Goal: Task Accomplishment & Management: Manage account settings

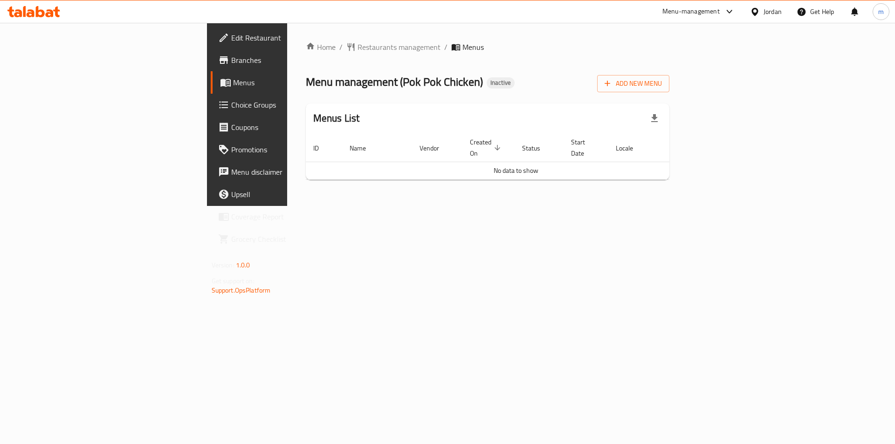
click at [499, 206] on div "Home / Restaurants management / Menus Menu management ( Pok Pok Chicken ) Inact…" at bounding box center [487, 114] width 401 height 183
click at [662, 85] on span "Add New Menu" at bounding box center [633, 84] width 57 height 12
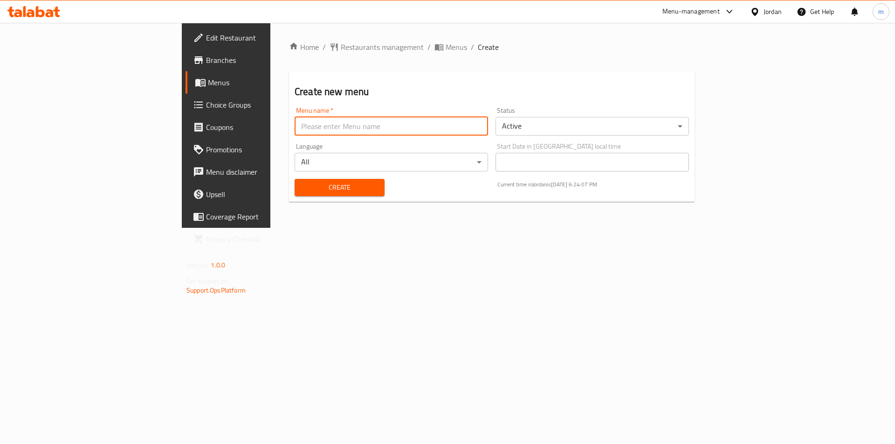
click at [440, 128] on input "text" at bounding box center [391, 126] width 193 height 19
type input "[DATE]"
click at [302, 184] on span "Create" at bounding box center [339, 188] width 75 height 12
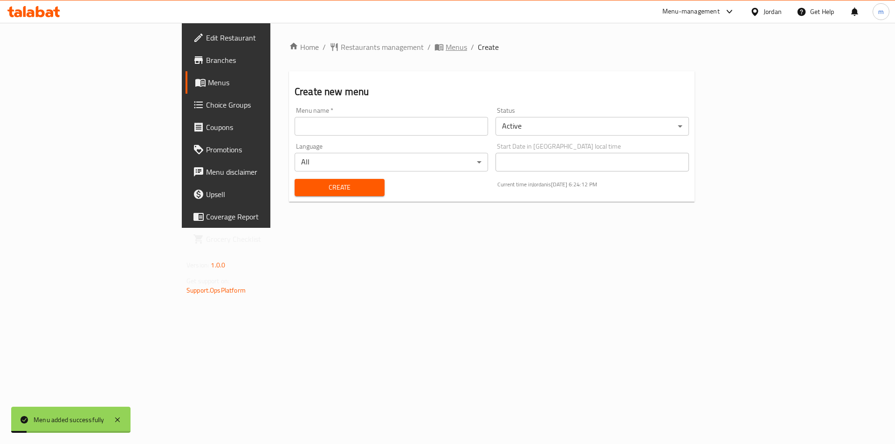
click at [446, 42] on span "Menus" at bounding box center [456, 46] width 21 height 11
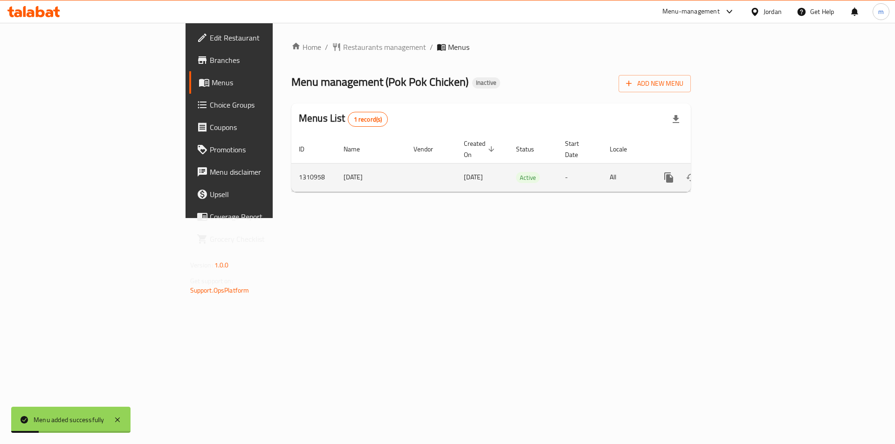
click at [742, 172] on icon "enhanced table" at bounding box center [735, 177] width 11 height 11
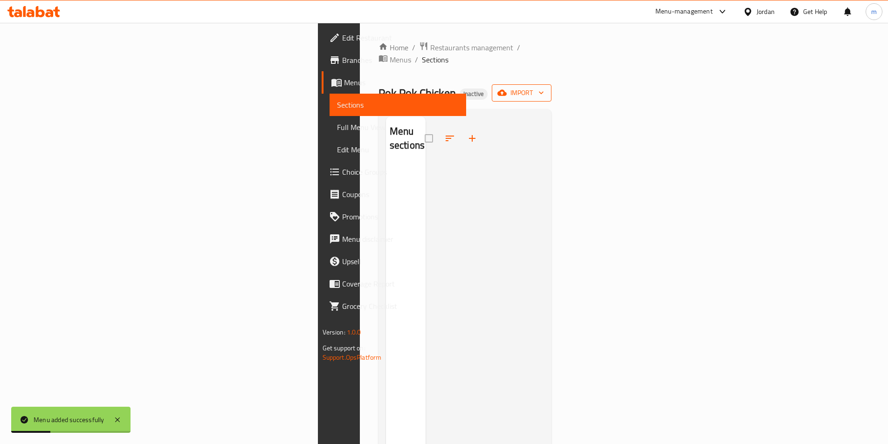
click at [551, 88] on button "import" at bounding box center [522, 92] width 60 height 17
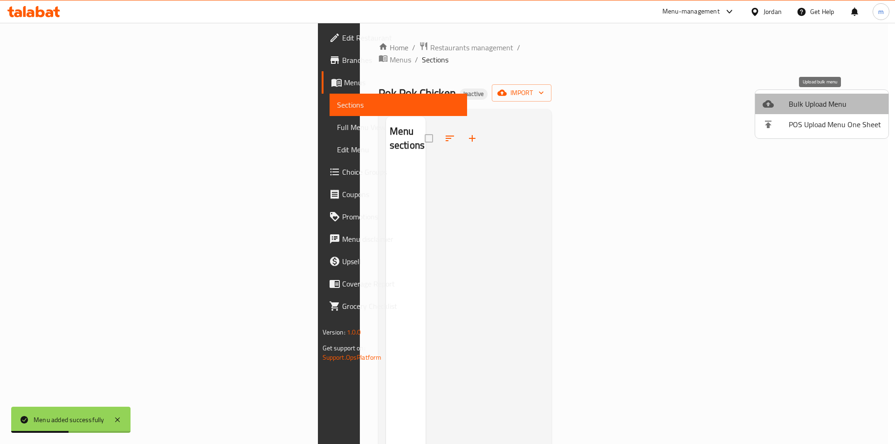
click at [826, 106] on span "Bulk Upload Menu" at bounding box center [835, 103] width 92 height 11
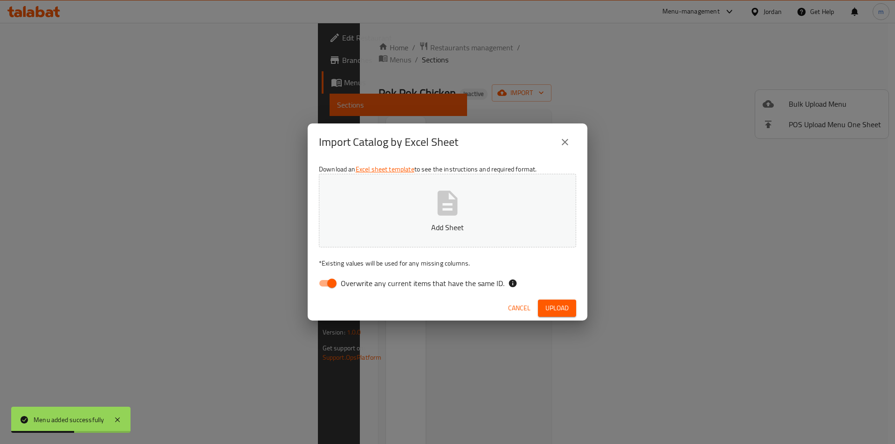
click at [418, 211] on button "Add Sheet" at bounding box center [447, 211] width 257 height 74
click at [336, 278] on input "Overwrite any current items that have the same ID." at bounding box center [331, 284] width 53 height 18
checkbox input "false"
click at [560, 303] on span "Upload" at bounding box center [556, 309] width 23 height 12
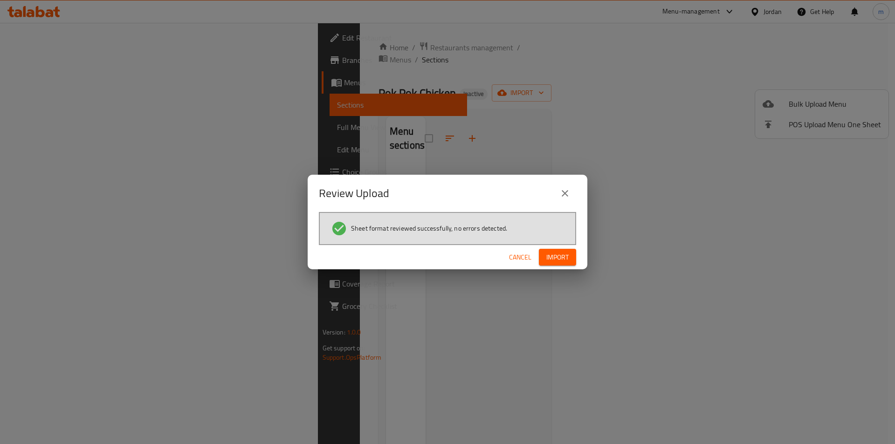
click at [552, 255] on span "Import" at bounding box center [557, 258] width 22 height 12
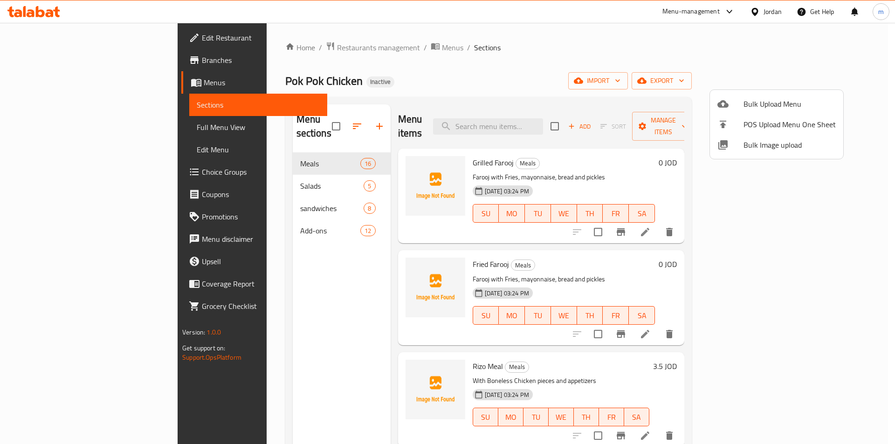
click at [305, 268] on div at bounding box center [447, 222] width 895 height 444
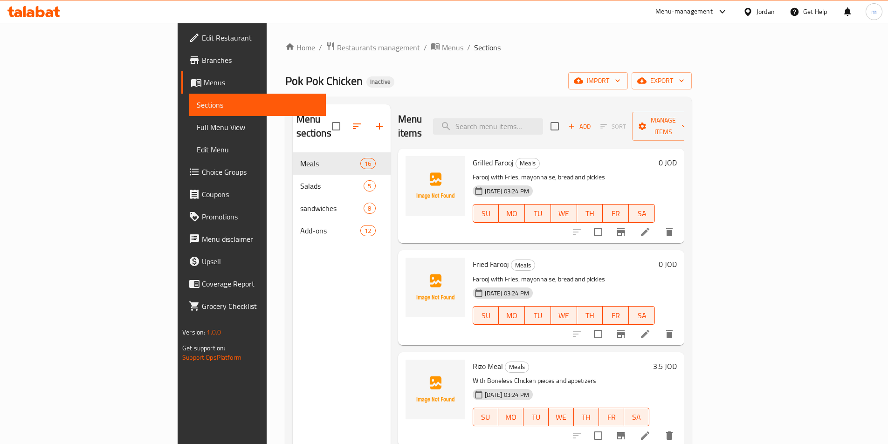
click at [202, 174] on span "Choice Groups" at bounding box center [260, 171] width 117 height 11
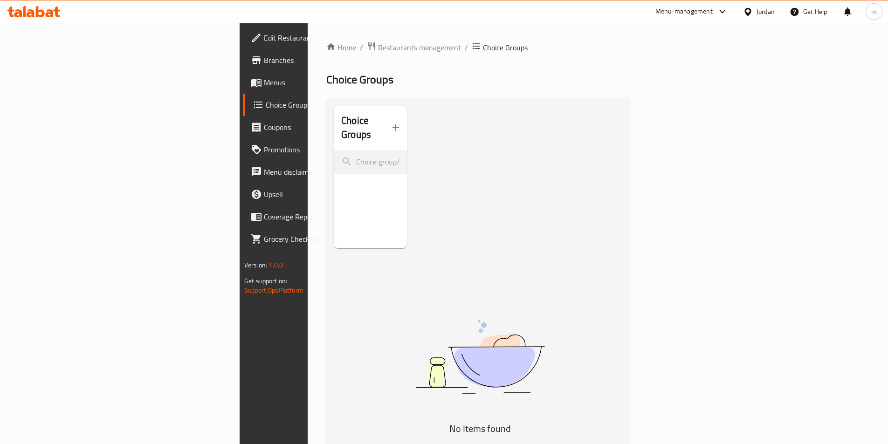
click at [390, 122] on icon "button" at bounding box center [395, 127] width 11 height 11
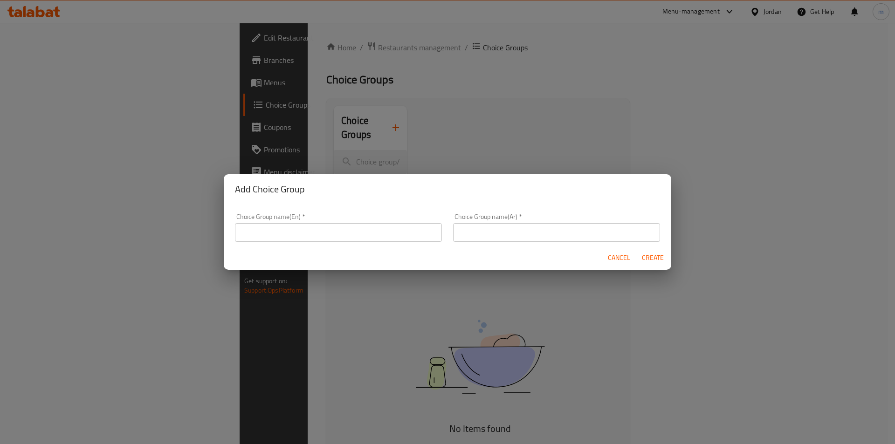
click at [339, 239] on input "text" at bounding box center [338, 232] width 207 height 19
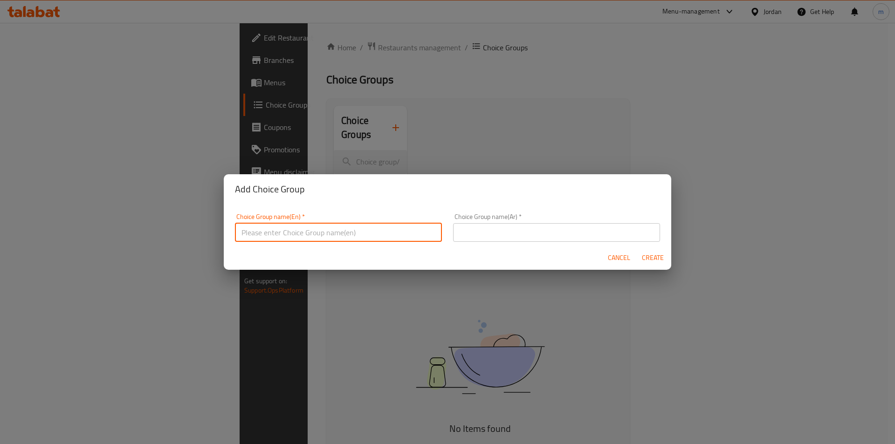
type input "y"
type input "Your Choice"
click at [515, 232] on input "text" at bounding box center [556, 232] width 207 height 19
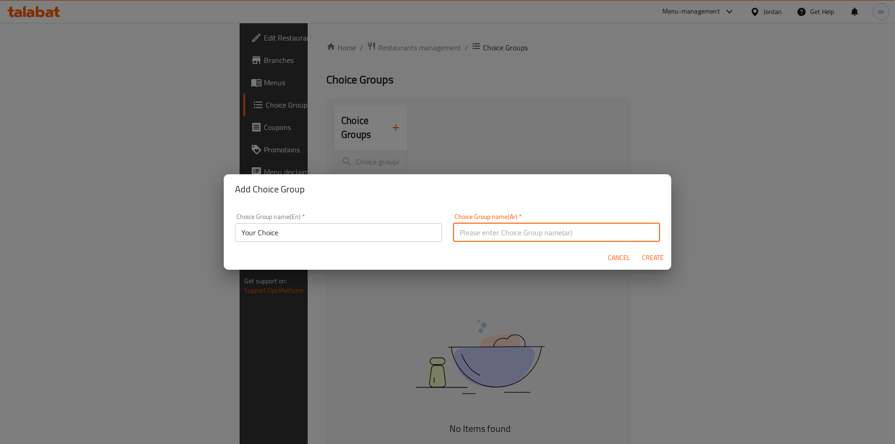
type input "h"
type input "اختيارك"
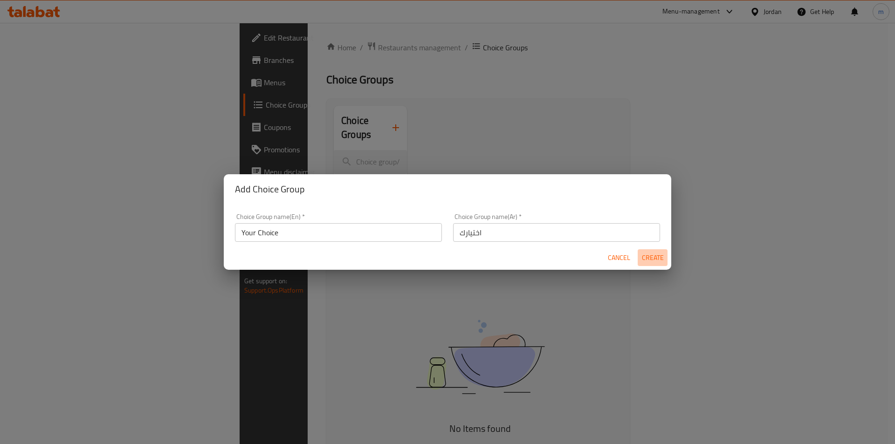
click at [651, 262] on span "Create" at bounding box center [652, 258] width 22 height 12
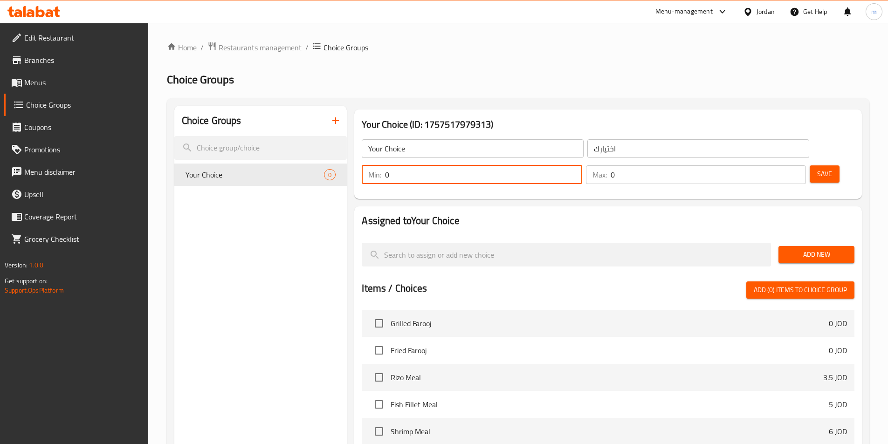
click at [582, 165] on input "0" at bounding box center [483, 174] width 197 height 19
type input "1"
click at [582, 165] on input "1" at bounding box center [483, 174] width 197 height 19
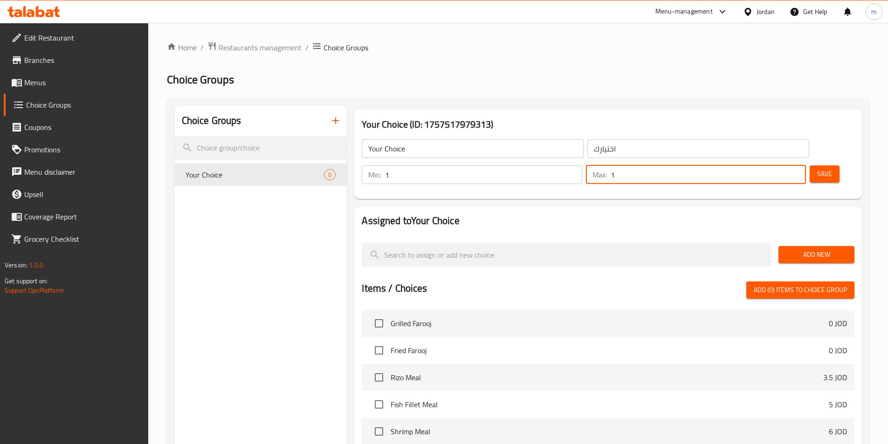
type input "1"
click at [780, 165] on input "1" at bounding box center [708, 174] width 195 height 19
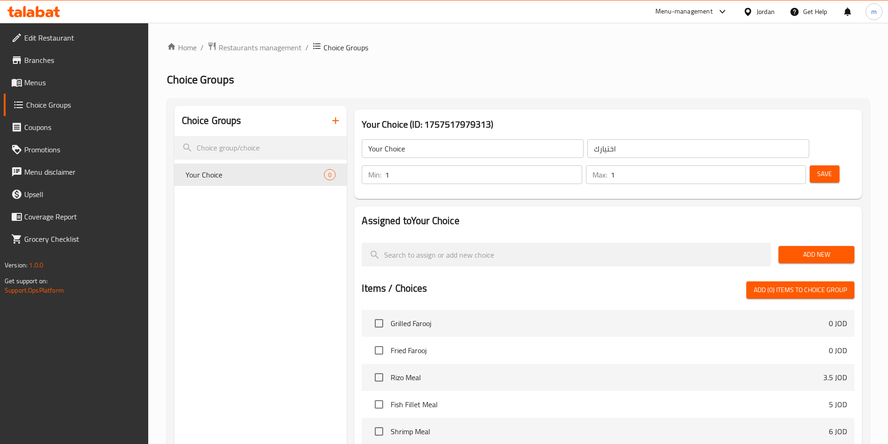
click at [468, 150] on input "Your Choice" at bounding box center [473, 148] width 222 height 19
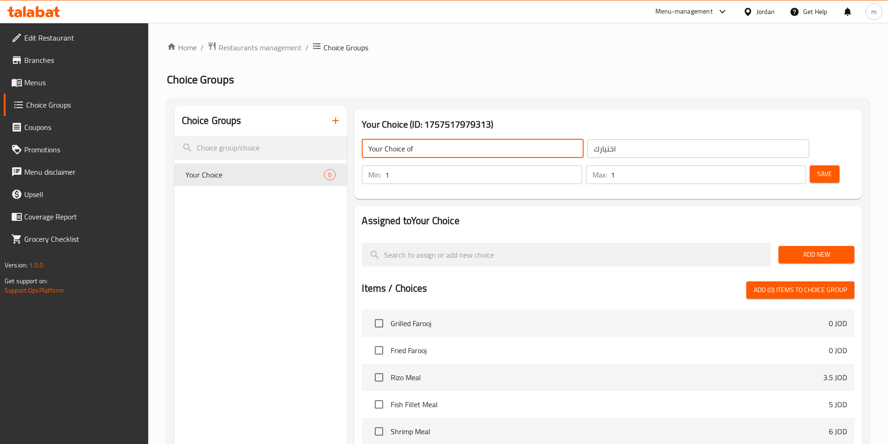
type input "Your Choice of"
click at [587, 151] on input "اختيارك" at bounding box center [698, 148] width 222 height 19
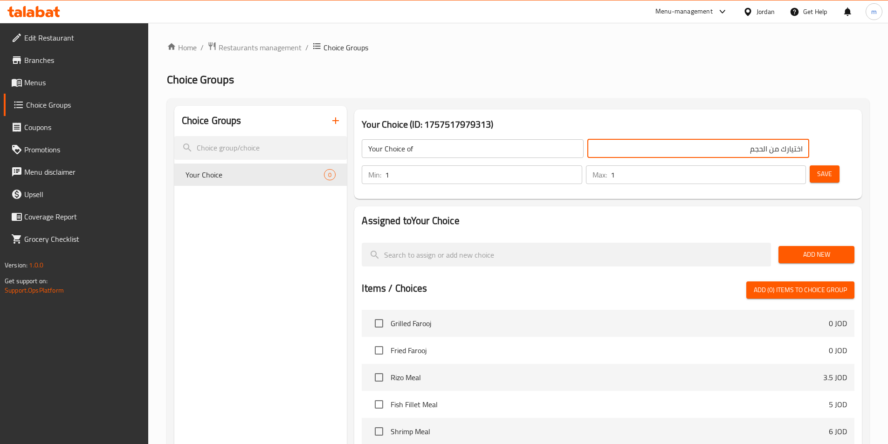
type input "اختيارك من الحجم"
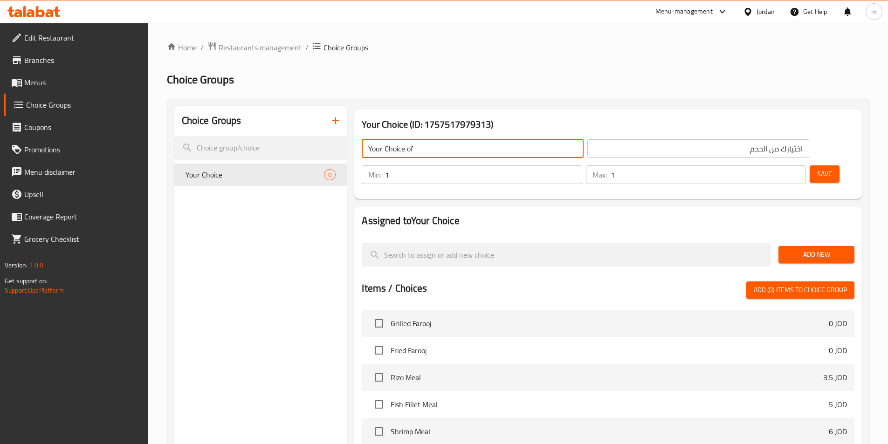
click at [466, 152] on input "Your Choice of" at bounding box center [473, 148] width 222 height 19
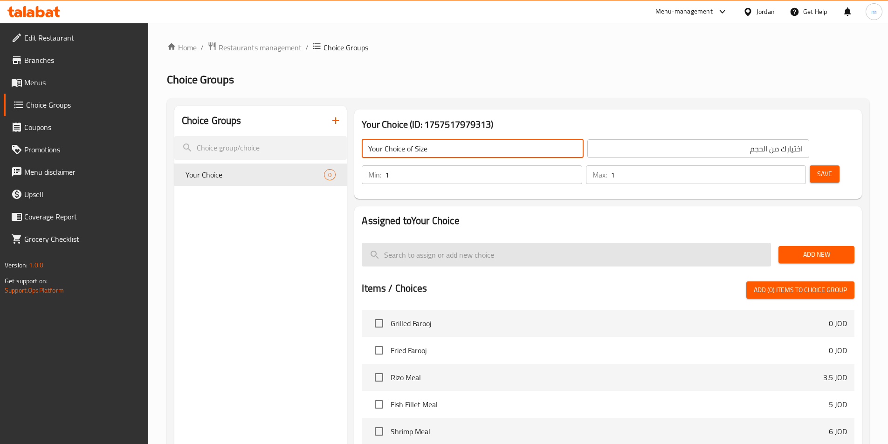
type input "Your Choice of Size"
click at [665, 243] on input "search" at bounding box center [566, 255] width 409 height 24
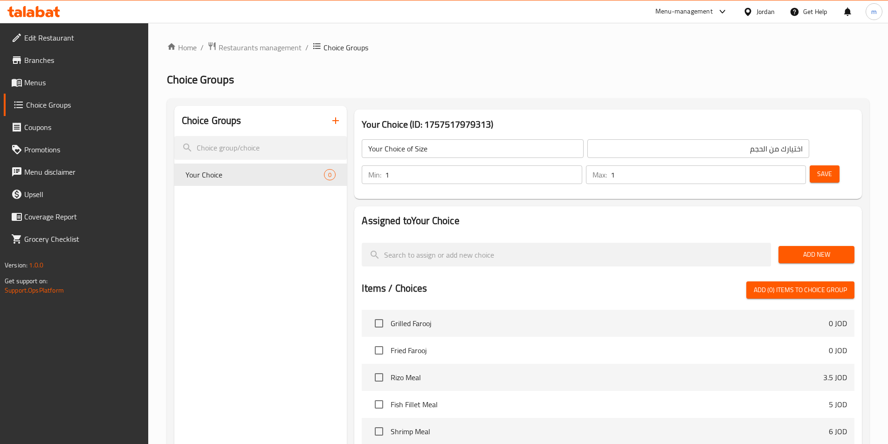
click at [791, 249] on span "Add New" at bounding box center [816, 255] width 61 height 12
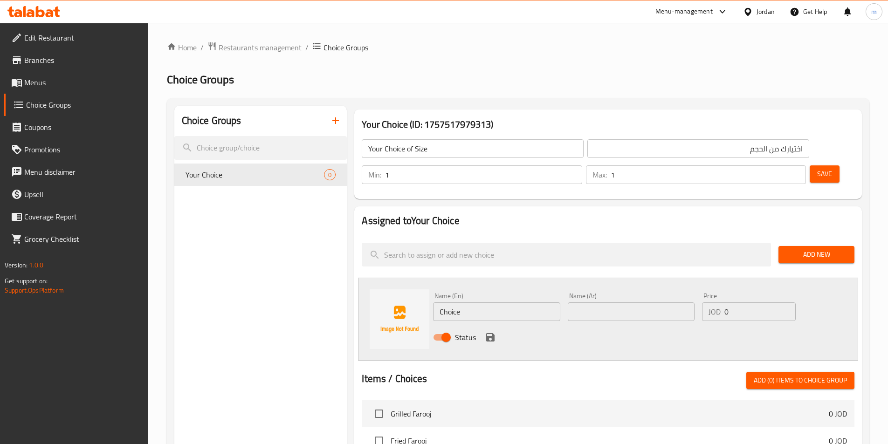
click at [490, 303] on input "Choice" at bounding box center [496, 312] width 127 height 19
type input "t"
type input "ب"
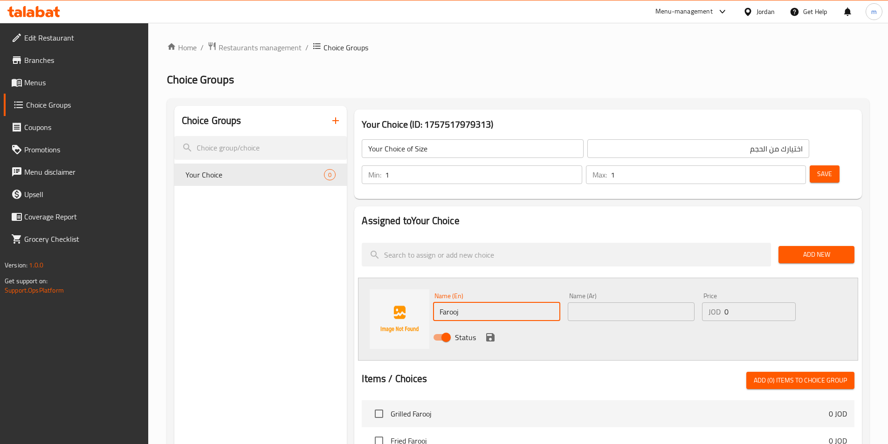
type input "Farooj"
click at [591, 303] on input "text" at bounding box center [631, 312] width 127 height 19
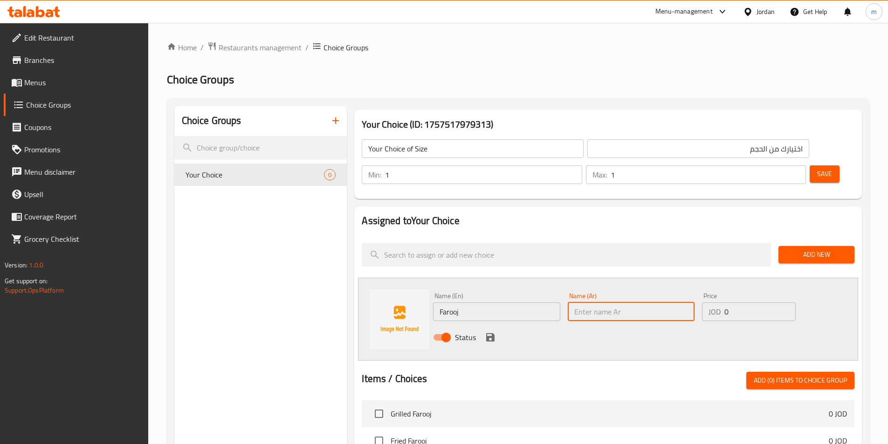
type input "ف"
click at [497, 303] on input "Farooj" at bounding box center [496, 312] width 127 height 19
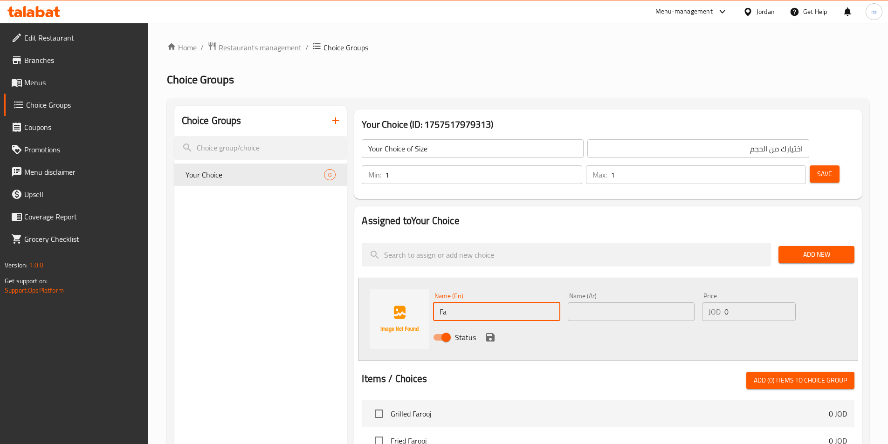
type input "F"
type input "Grilled Farooj"
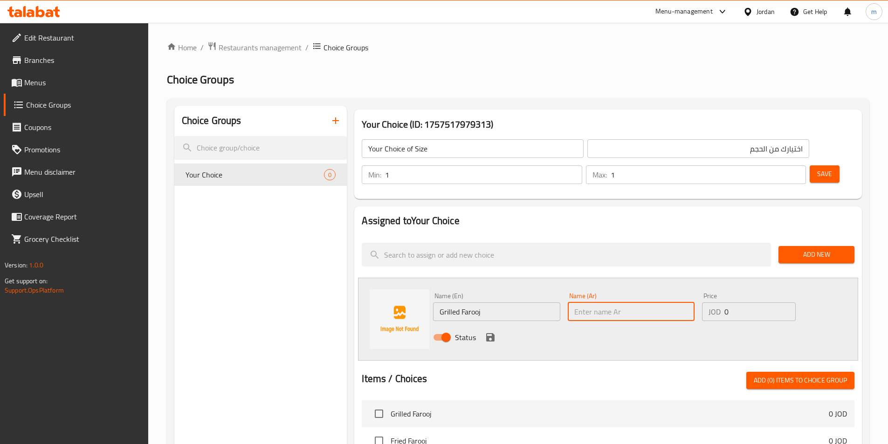
click at [609, 303] on input "text" at bounding box center [631, 312] width 127 height 19
type input "فروج مشوي"
click at [742, 303] on input "0" at bounding box center [759, 312] width 71 height 19
type input "8"
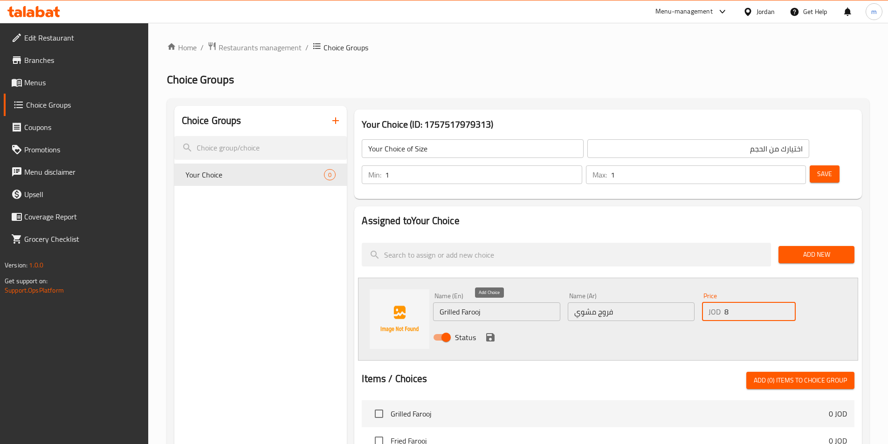
click at [488, 333] on icon "save" at bounding box center [490, 337] width 8 height 8
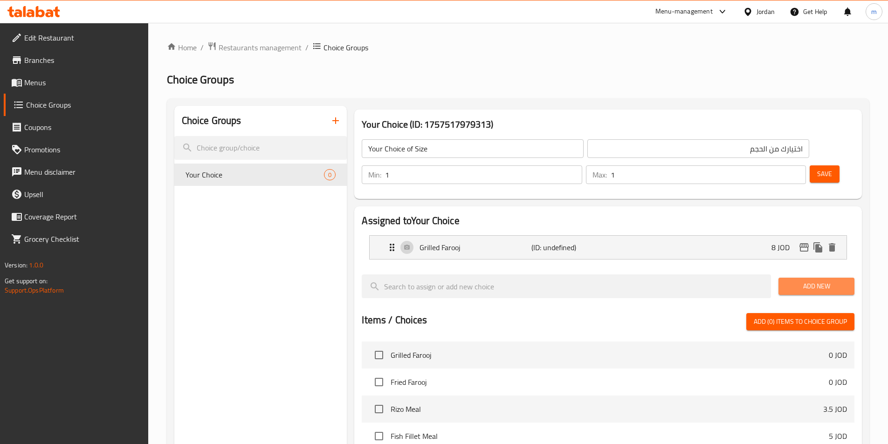
click at [806, 281] on span "Add New" at bounding box center [816, 287] width 61 height 12
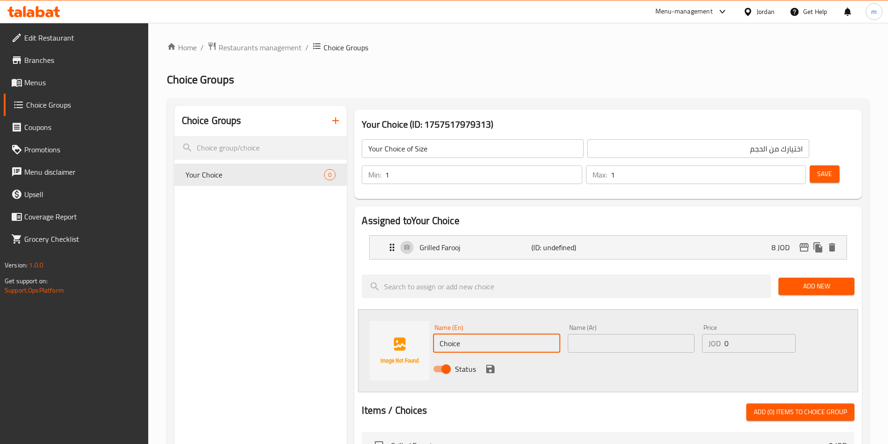
click at [477, 334] on input "Choice" at bounding box center [496, 343] width 127 height 19
type input "ل"
type input "G"
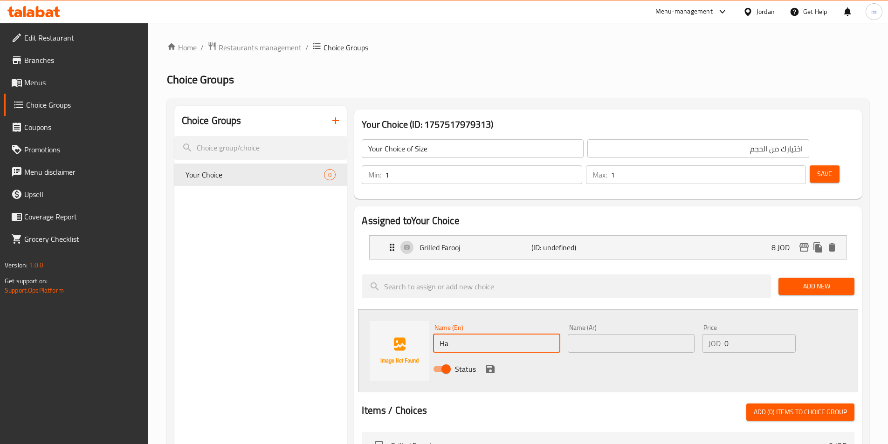
type input "H"
type input "G"
type input "Half Grilled Farooj"
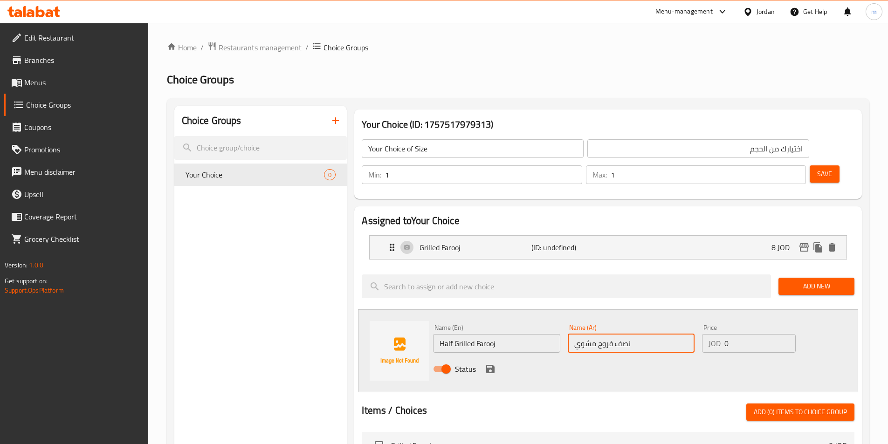
type input "نصف فروج مشوي"
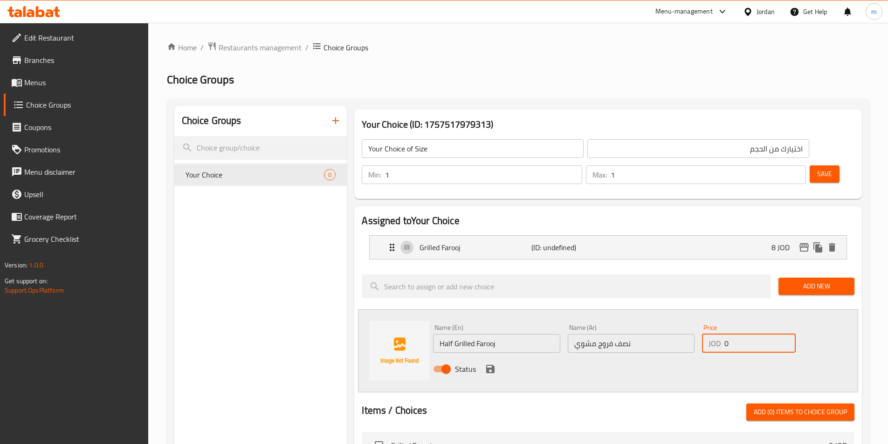
drag, startPoint x: 736, startPoint y: 322, endPoint x: 715, endPoint y: 319, distance: 22.1
click at [715, 334] on div "JOD 0 Price" at bounding box center [748, 343] width 93 height 19
type input "4.25"
click at [490, 365] on icon "save" at bounding box center [490, 369] width 8 height 8
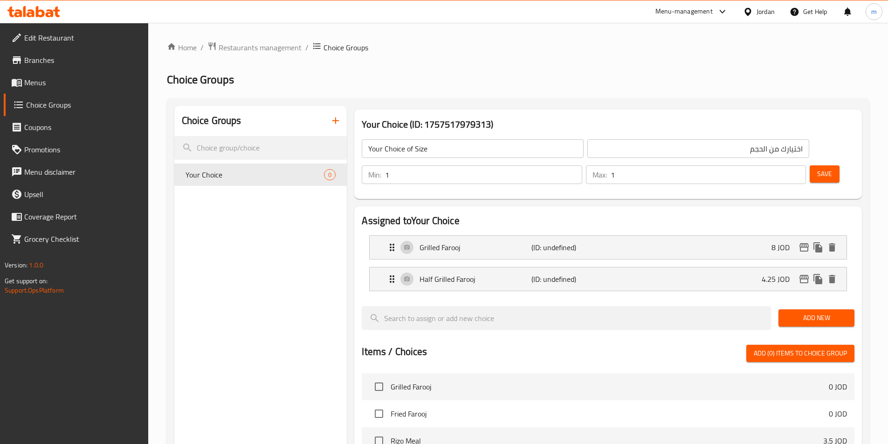
click at [818, 165] on button "Save" at bounding box center [825, 173] width 30 height 17
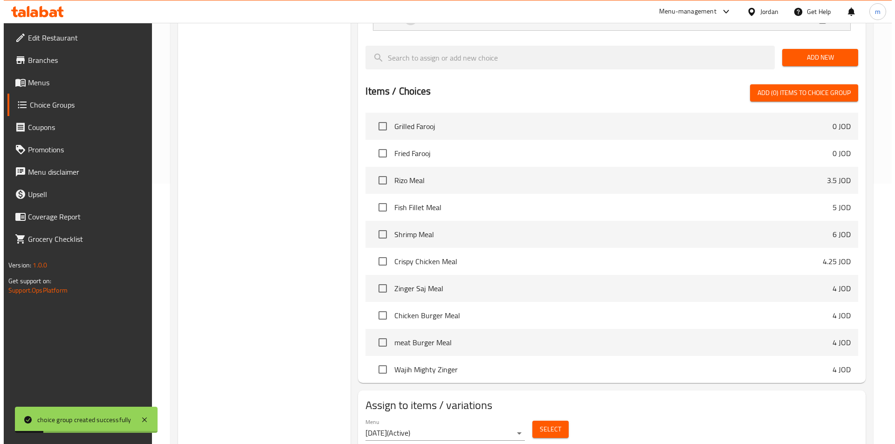
scroll to position [268, 0]
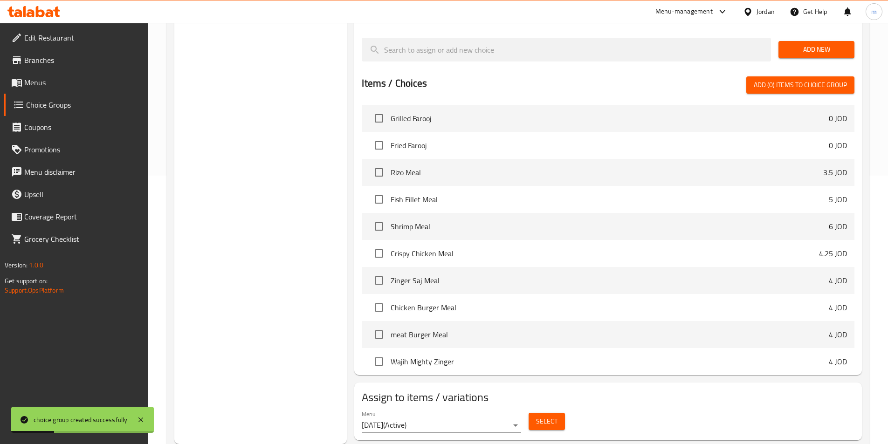
click at [544, 416] on span "Select" at bounding box center [546, 422] width 21 height 12
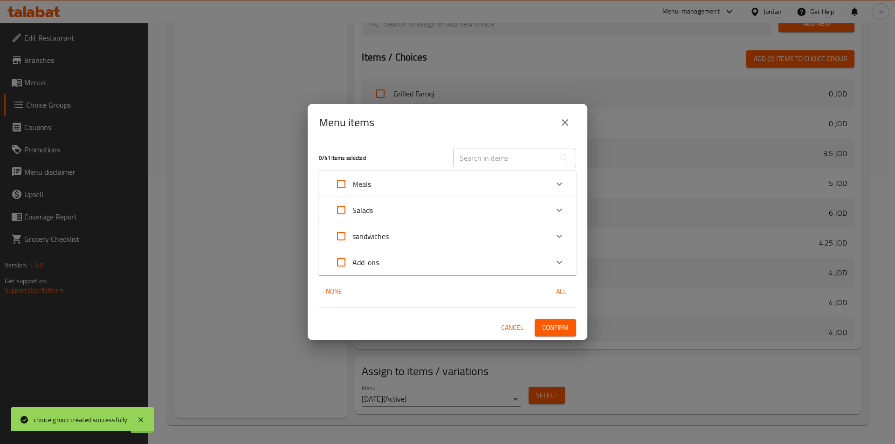
click at [421, 189] on div "Meals" at bounding box center [439, 184] width 218 height 22
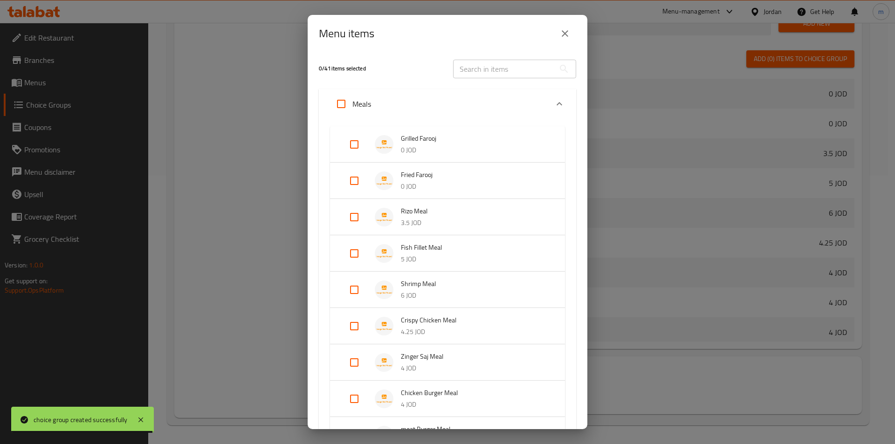
click at [360, 144] on input "Expand" at bounding box center [354, 144] width 22 height 22
checkbox input "true"
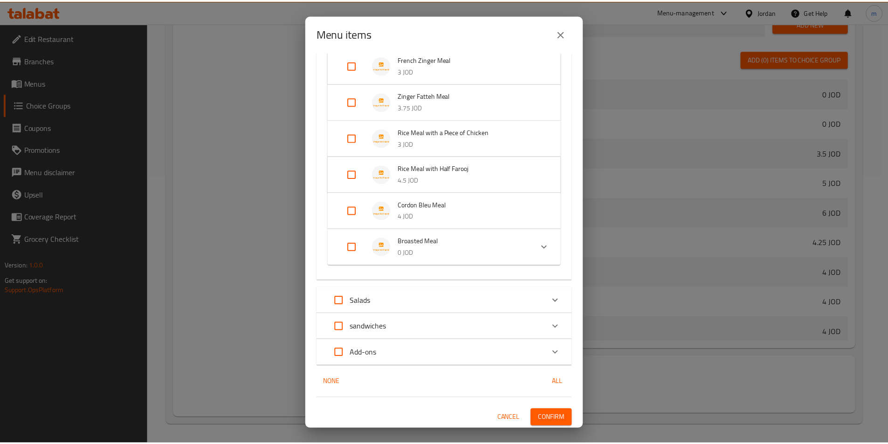
scroll to position [452, 0]
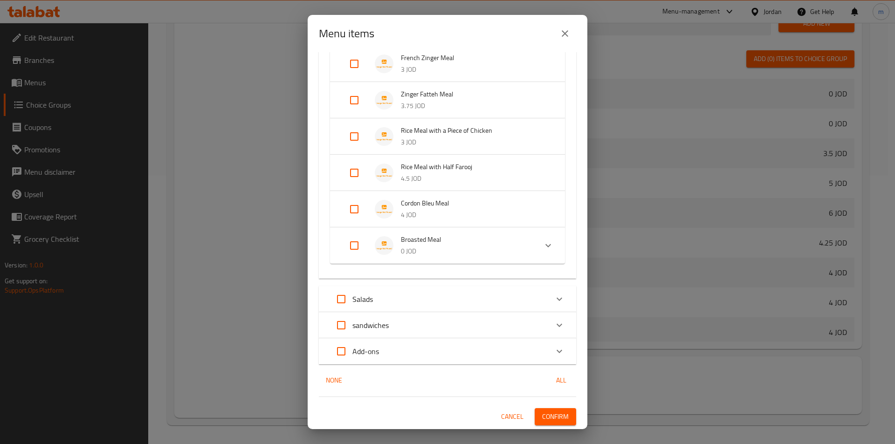
click at [555, 417] on span "Confirm" at bounding box center [555, 417] width 27 height 12
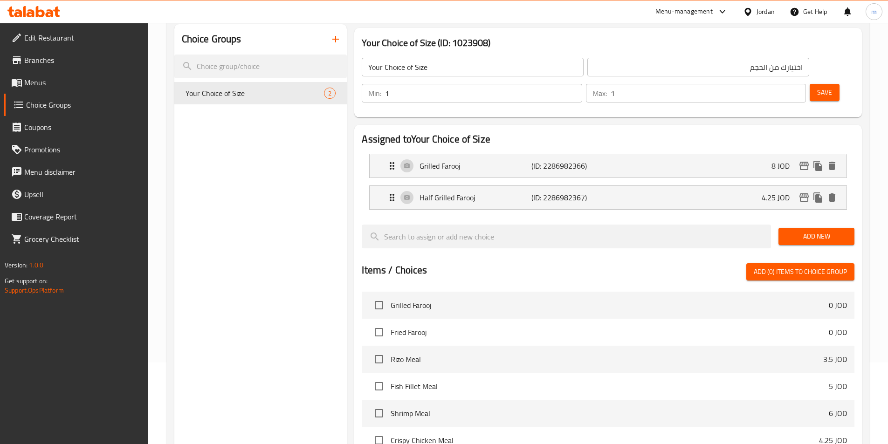
scroll to position [0, 0]
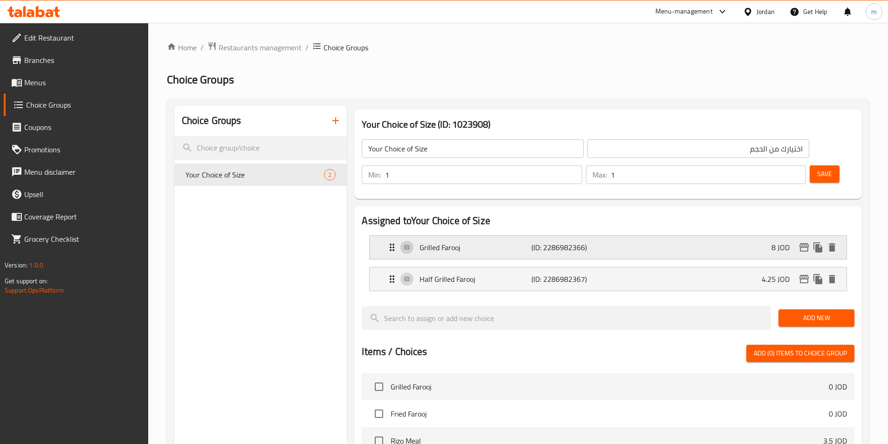
click at [638, 236] on div "Grilled Farooj (ID: 2286982366) 8 JOD" at bounding box center [610, 247] width 449 height 23
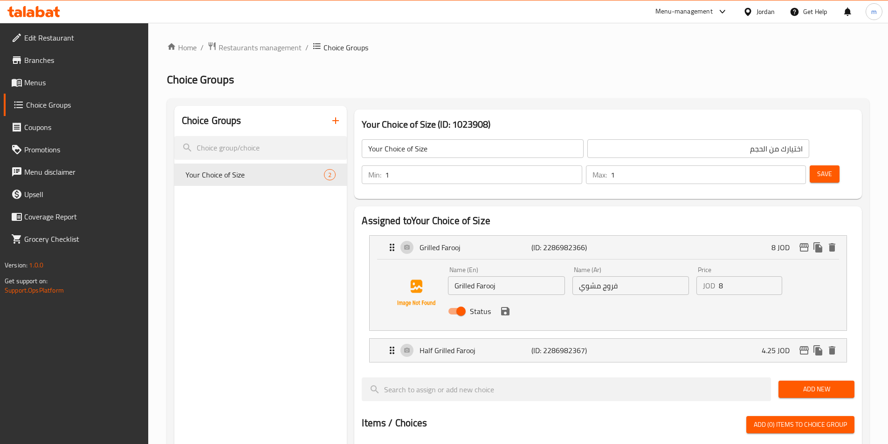
click at [539, 276] on input "Grilled Farooj" at bounding box center [506, 285] width 117 height 19
click at [455, 276] on input "Grilled Farooj" at bounding box center [506, 285] width 117 height 19
type input "Grilled Farooj"
click at [454, 345] on p "Half Grilled Farooj" at bounding box center [475, 350] width 111 height 11
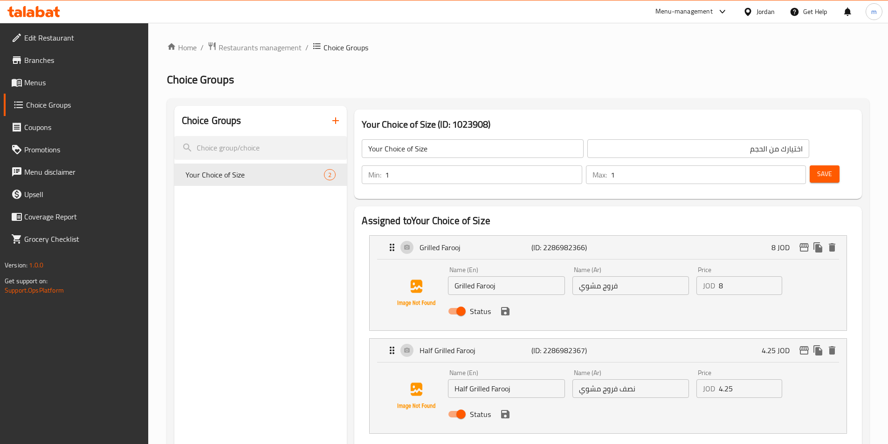
click at [333, 129] on button "button" at bounding box center [335, 121] width 22 height 22
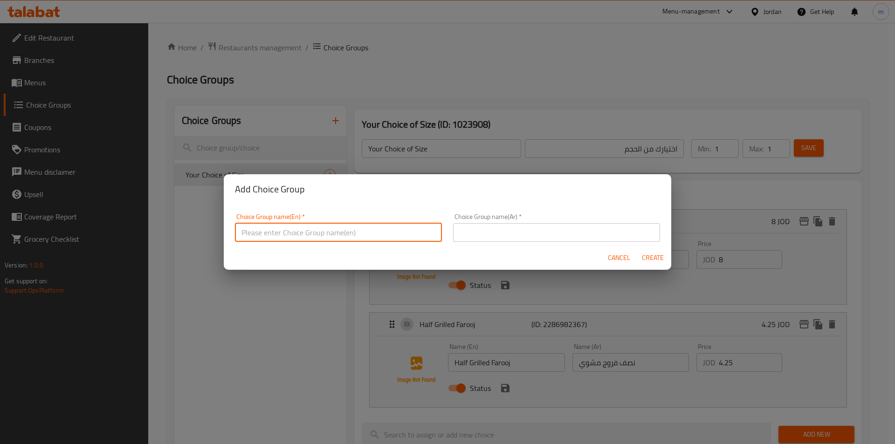
click at [330, 226] on input "text" at bounding box center [338, 232] width 207 height 19
type input "y"
type input "Your Choice Of Size1"
click at [502, 235] on input "text" at bounding box center [556, 232] width 207 height 19
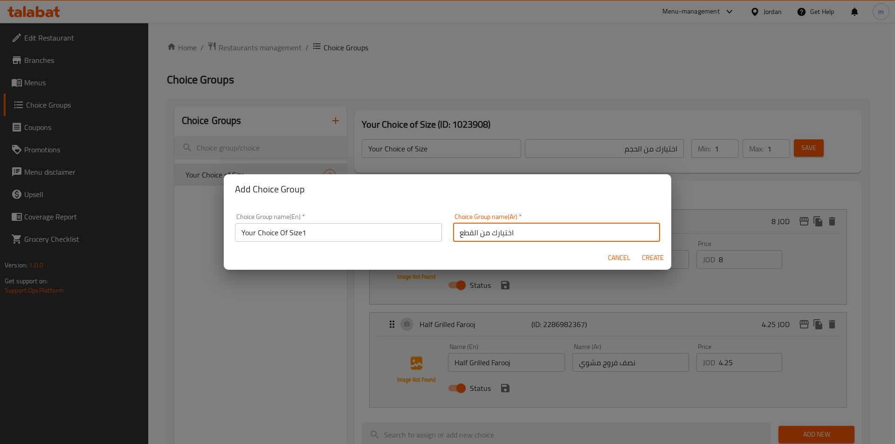
click at [492, 235] on input "اختيارك من القطع" at bounding box center [556, 232] width 207 height 19
click at [514, 234] on input "اختيارك من القطع" at bounding box center [556, 232] width 207 height 19
type input "ا"
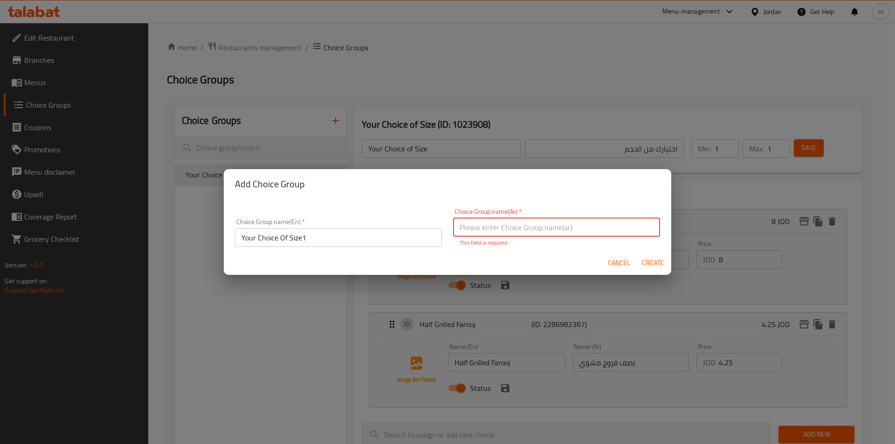
click at [493, 225] on input "text" at bounding box center [556, 227] width 207 height 19
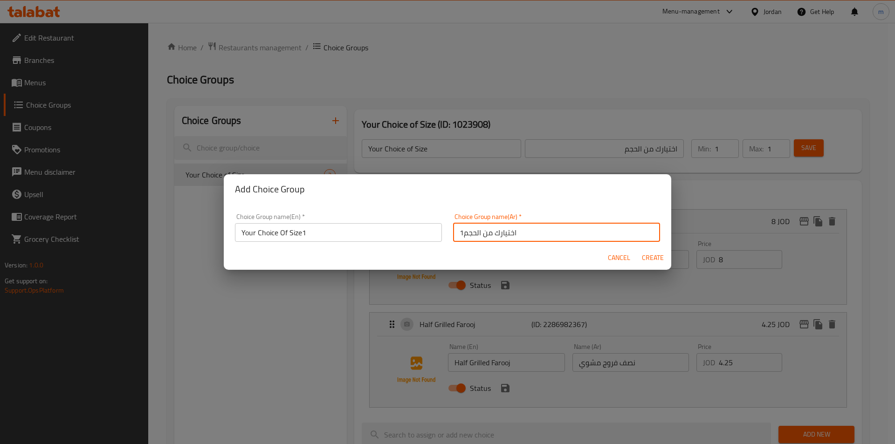
type input "اختيارك من الحجم1"
click at [651, 258] on span "Create" at bounding box center [652, 258] width 22 height 12
type input "Your Choice Of Size1"
type input "اختيارك من الحجم1"
type input "0"
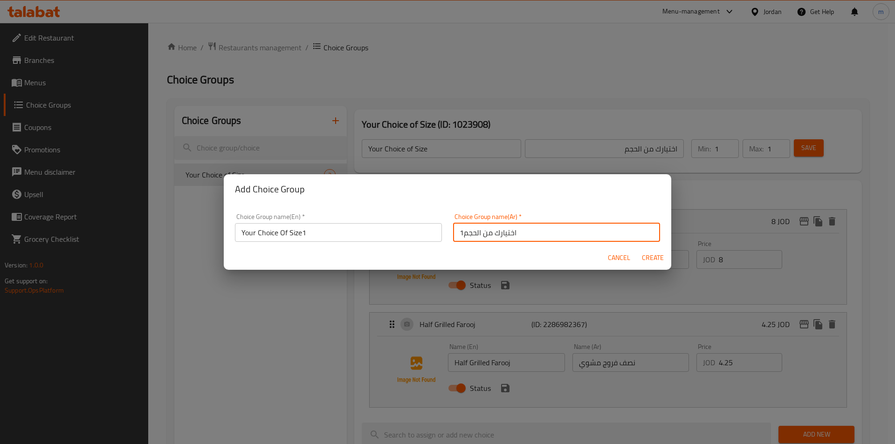
type input "0"
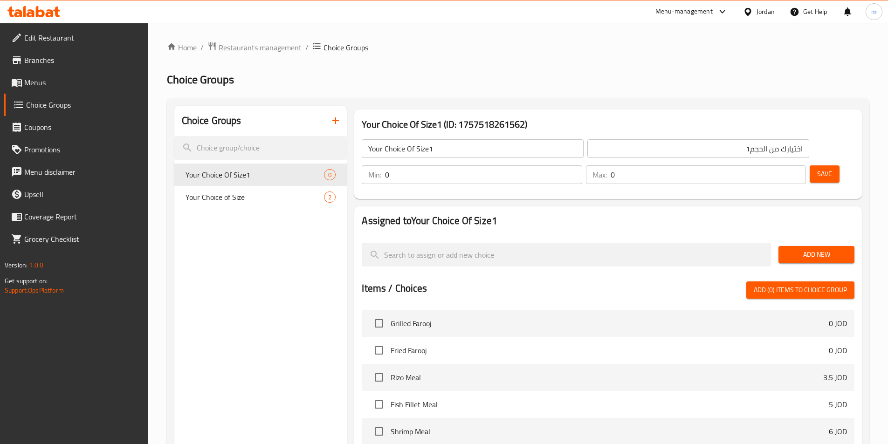
click at [796, 246] on button "Add New" at bounding box center [816, 254] width 76 height 17
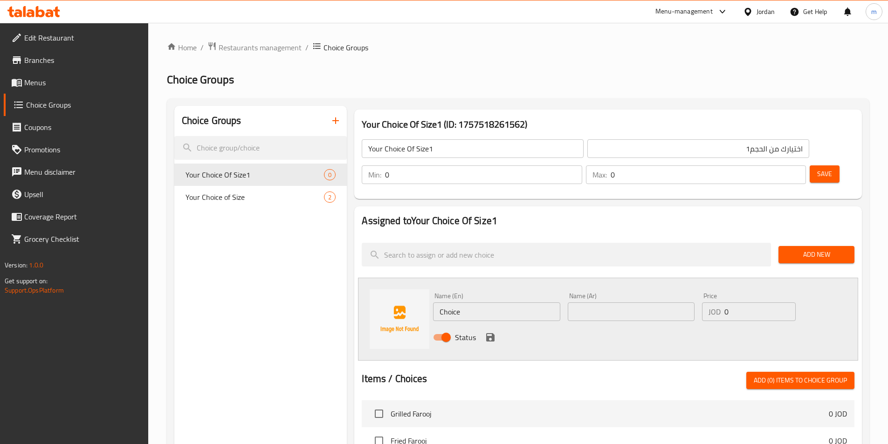
click at [511, 303] on input "Choice" at bounding box center [496, 312] width 127 height 19
type input "Fried Farooj"
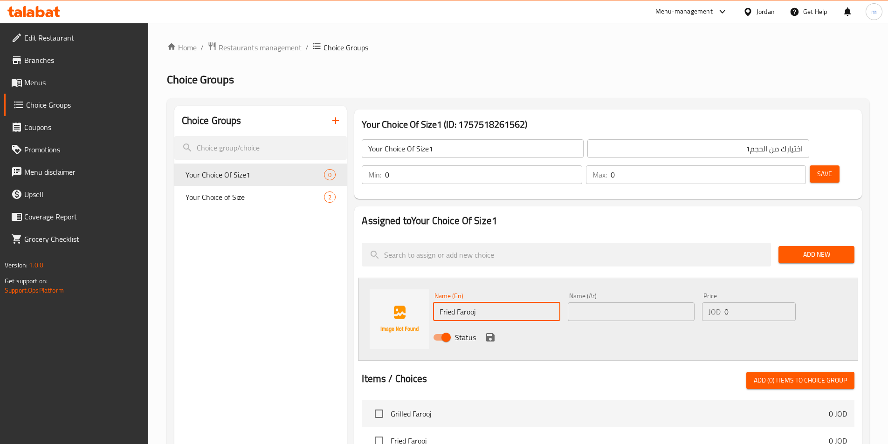
click at [612, 303] on input "text" at bounding box center [631, 312] width 127 height 19
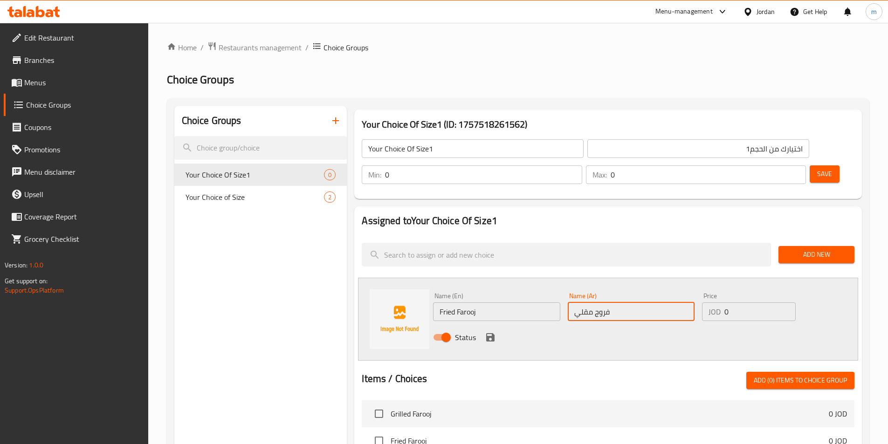
type input "فروج مقلي"
click at [760, 303] on input "0" at bounding box center [759, 312] width 71 height 19
type input "8"
click at [493, 333] on icon "save" at bounding box center [490, 337] width 8 height 8
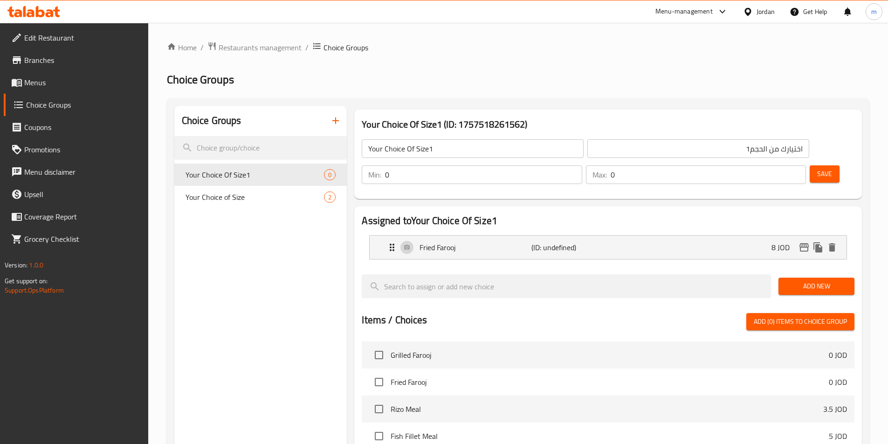
click at [805, 281] on span "Add New" at bounding box center [816, 287] width 61 height 12
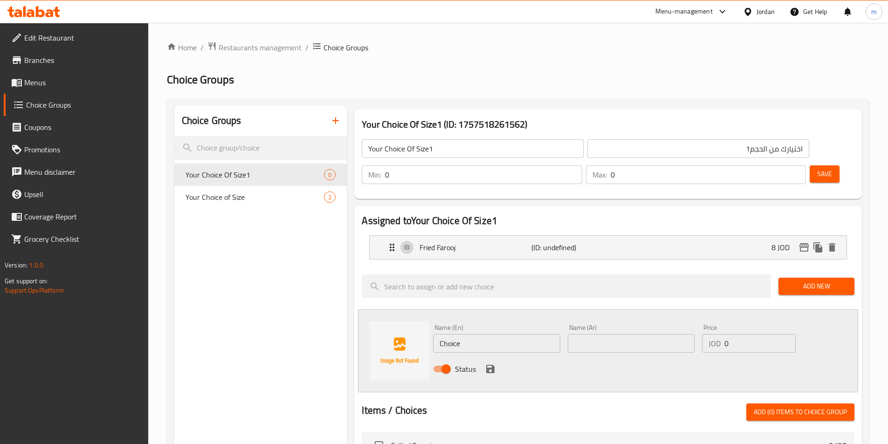
click at [459, 334] on input "Choice" at bounding box center [496, 343] width 127 height 19
click at [460, 334] on input "Choice" at bounding box center [496, 343] width 127 height 19
type input "ا"
type input "Half Fried Farooj"
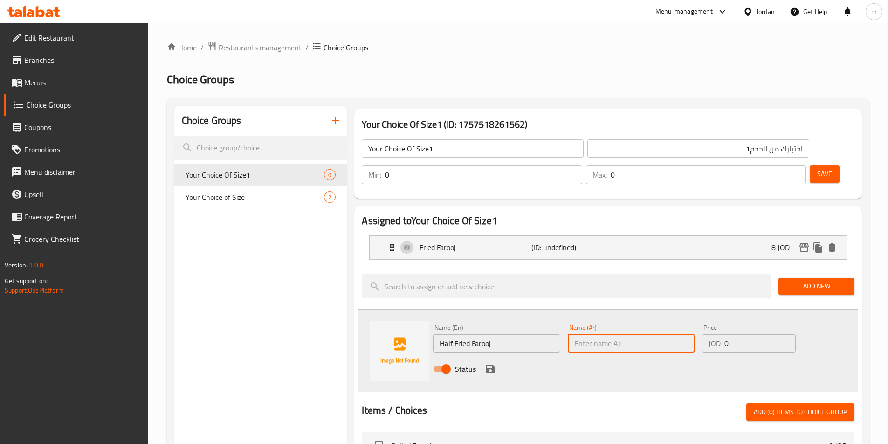
type input "ن"
type input "نصف فروج مقلي"
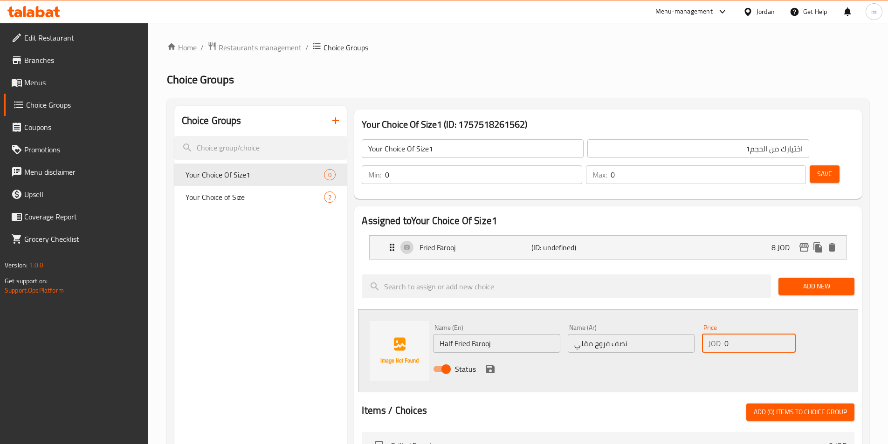
click at [732, 334] on input "0" at bounding box center [759, 343] width 71 height 19
type input "4.25"
click at [488, 364] on icon "save" at bounding box center [490, 369] width 11 height 11
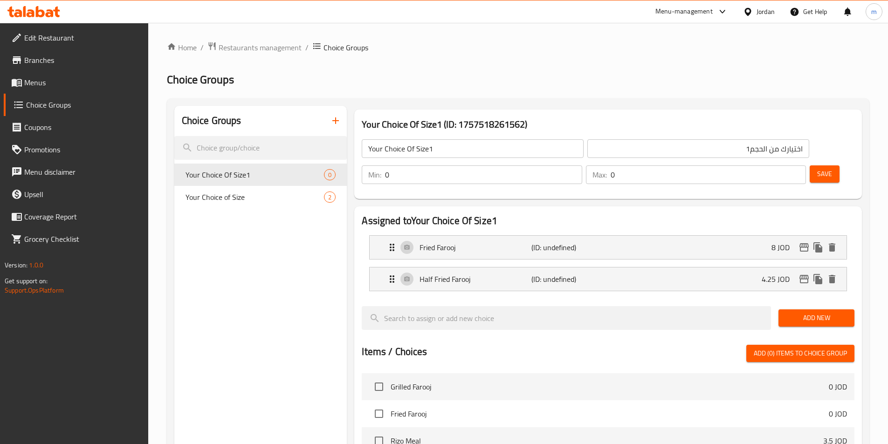
click at [610, 151] on input "اختيارك من الحجم1" at bounding box center [698, 148] width 222 height 19
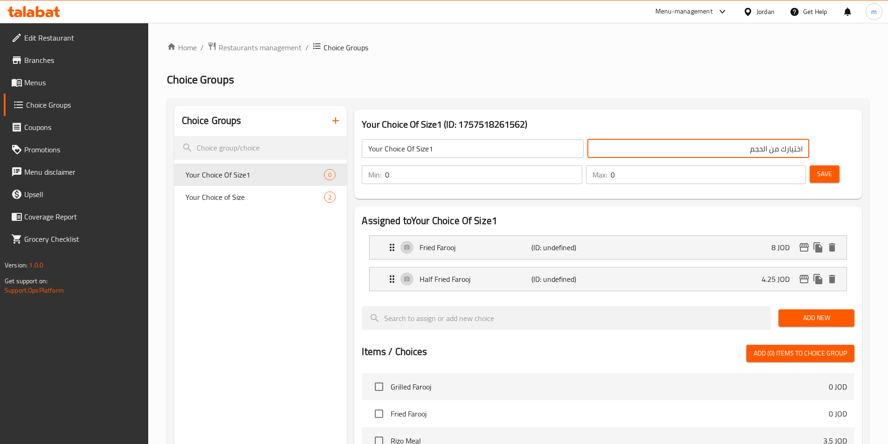
type input "اختيارك من الحجم"
click at [455, 149] on input "Your Choice Of Size1" at bounding box center [473, 148] width 222 height 19
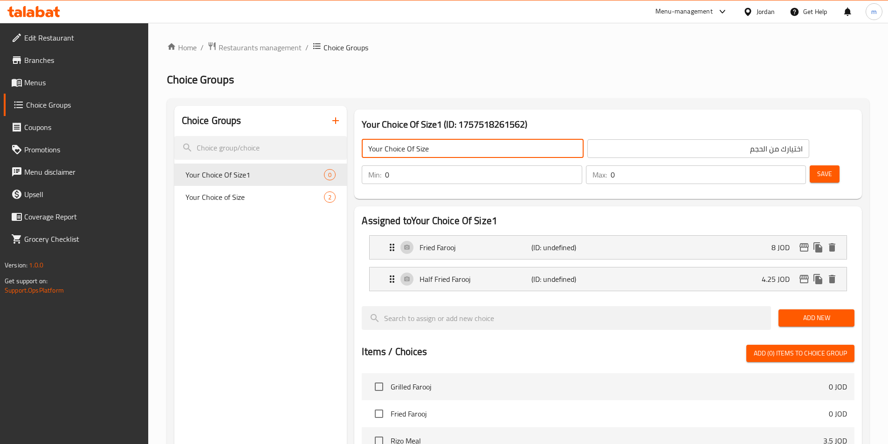
type input "Your Choice Of Size"
type input "1"
click at [582, 165] on input "1" at bounding box center [483, 174] width 197 height 19
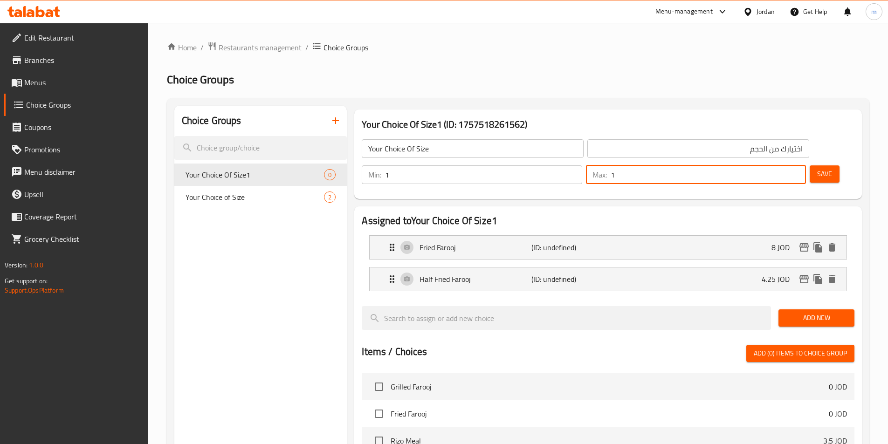
type input "1"
click at [780, 165] on input "1" at bounding box center [708, 174] width 195 height 19
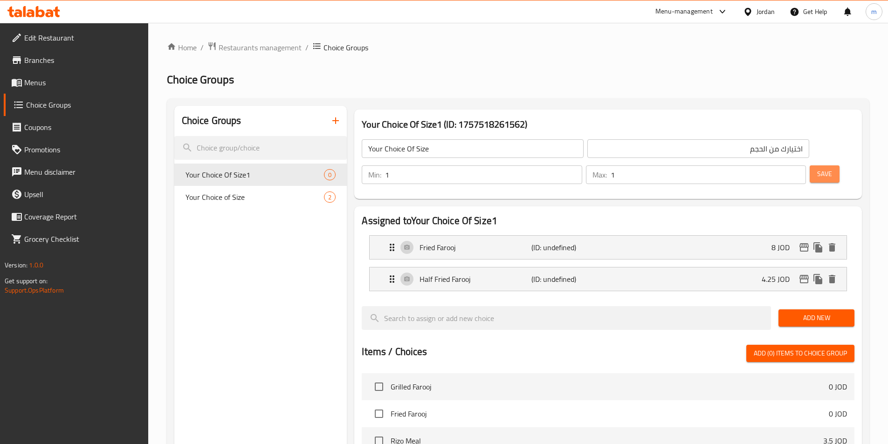
click at [817, 168] on span "Save" at bounding box center [824, 174] width 15 height 12
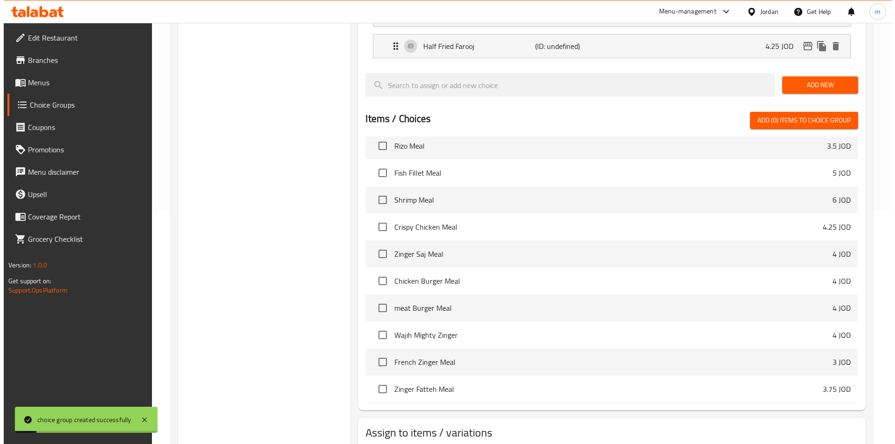
scroll to position [233, 0]
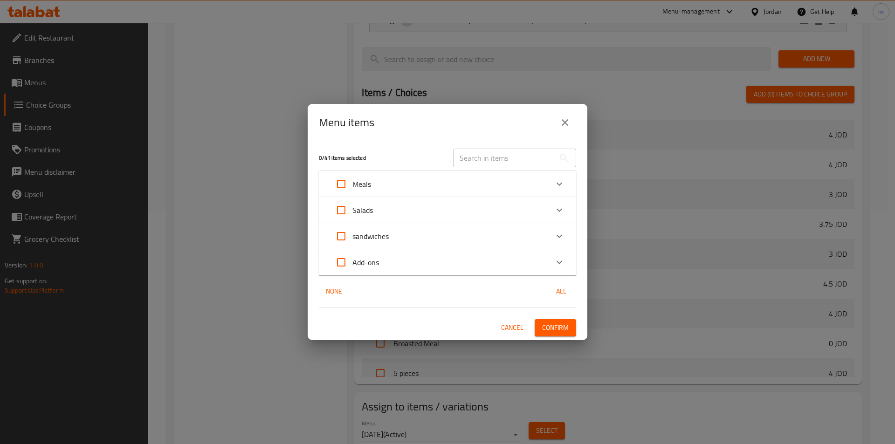
click at [416, 186] on div "Meals" at bounding box center [439, 184] width 218 height 22
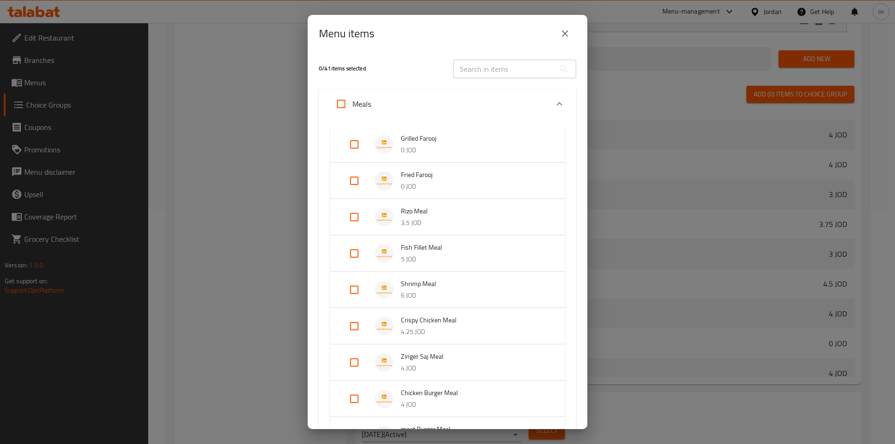
click at [434, 190] on p "0 JOD" at bounding box center [473, 187] width 145 height 12
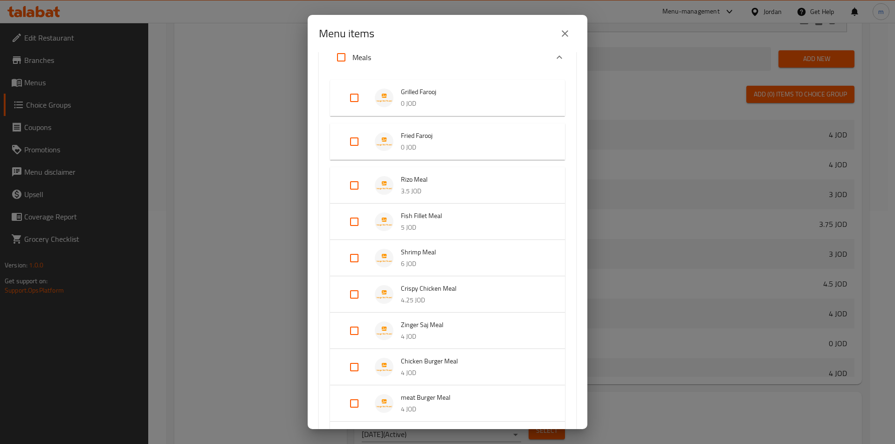
click at [350, 143] on input "Expand" at bounding box center [354, 142] width 22 height 22
checkbox input "true"
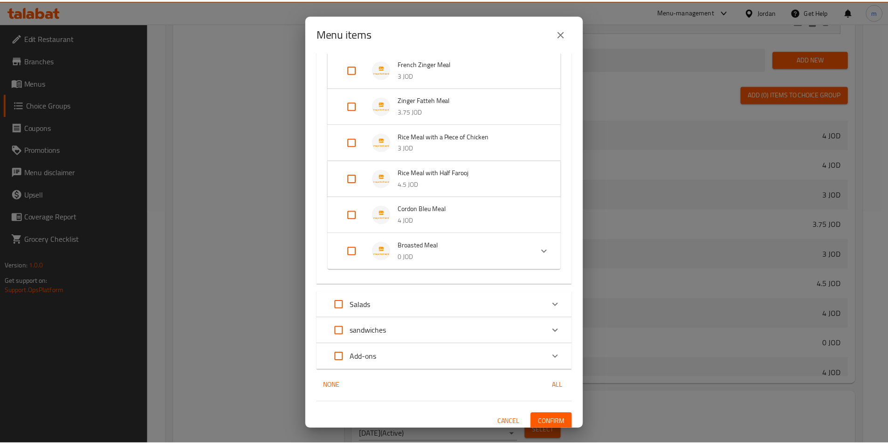
scroll to position [444, 0]
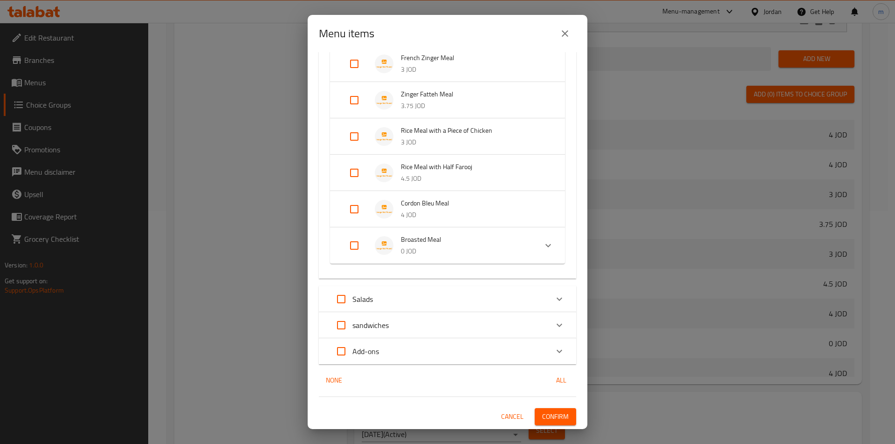
click at [551, 412] on span "Confirm" at bounding box center [555, 417] width 27 height 12
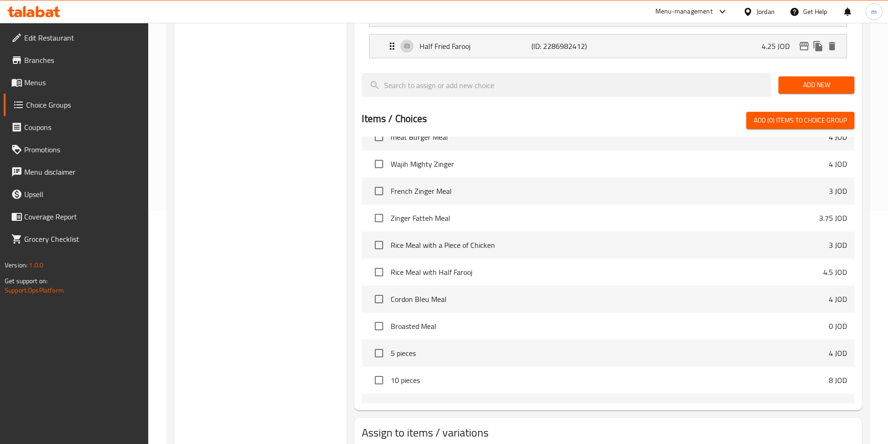
click at [36, 77] on span "Menus" at bounding box center [82, 82] width 117 height 11
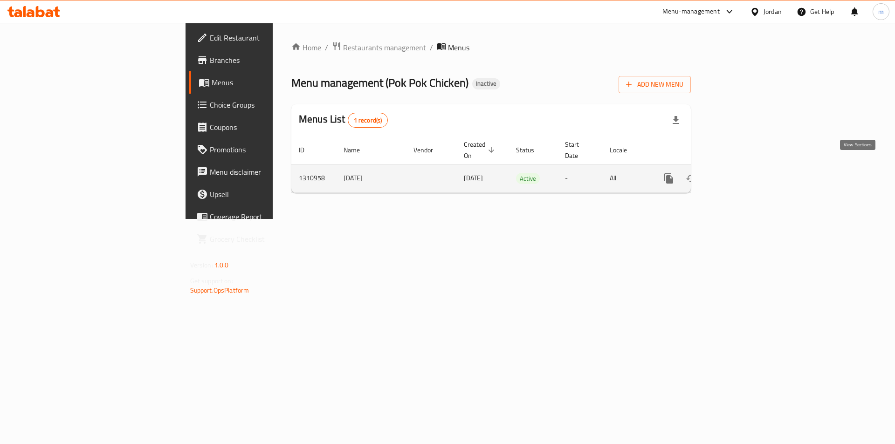
click at [742, 173] on icon "enhanced table" at bounding box center [735, 178] width 11 height 11
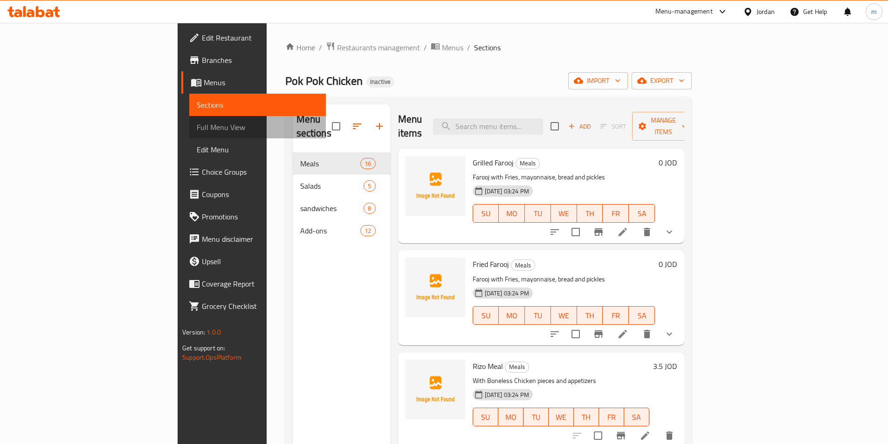
click at [197, 130] on span "Full Menu View" at bounding box center [258, 127] width 122 height 11
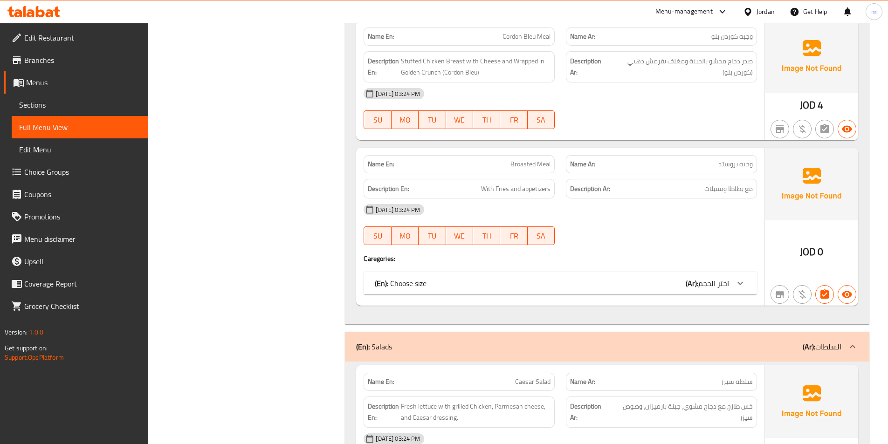
scroll to position [1958, 0]
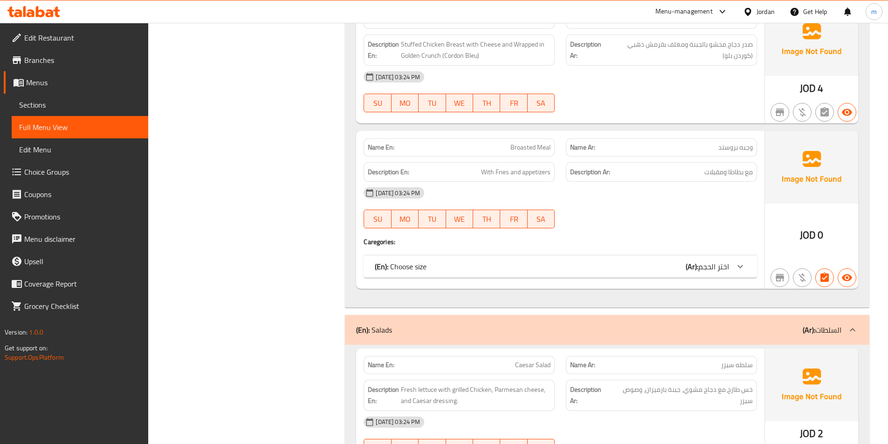
click at [634, 270] on div "(En): Choose size (Ar): اختر الحجم" at bounding box center [552, 266] width 354 height 11
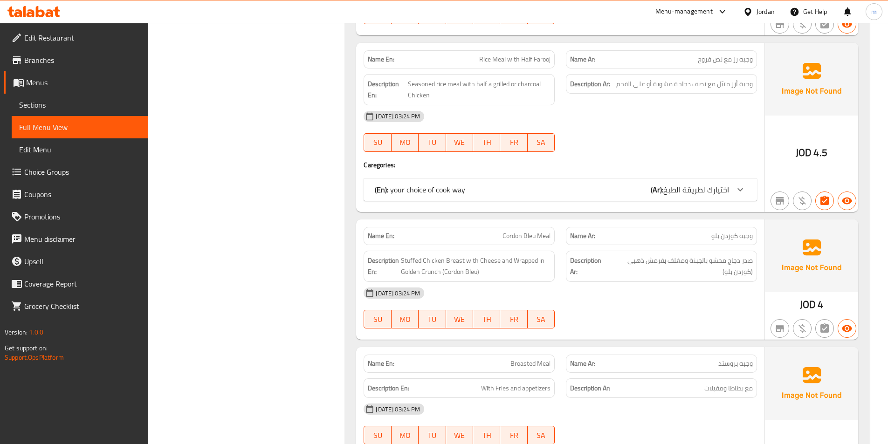
scroll to position [1725, 0]
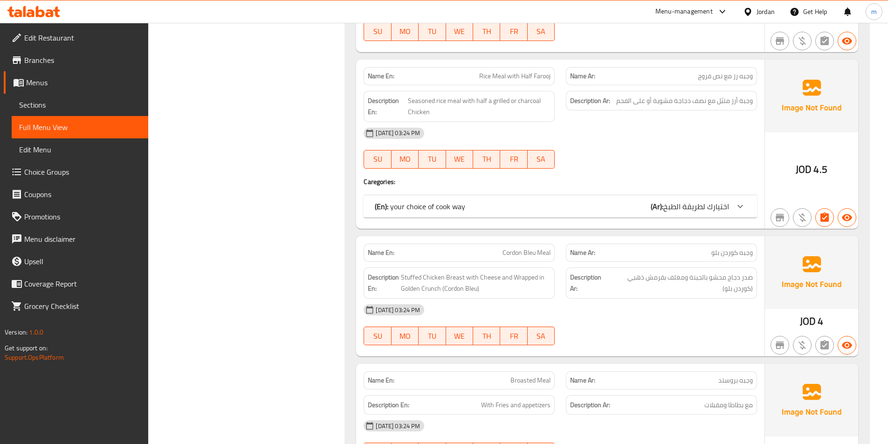
click at [645, 212] on div "(En): your choice of cook way (Ar): اختيارك لطريقة الطبخ" at bounding box center [552, 206] width 354 height 11
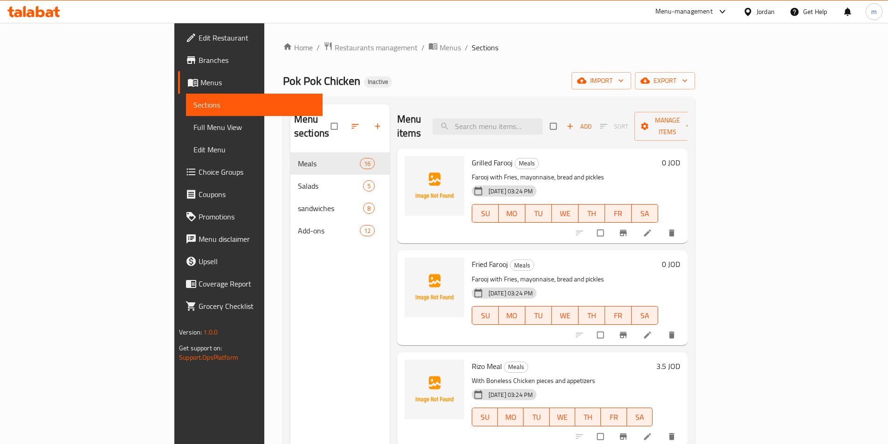
click at [186, 134] on link "Full Menu View" at bounding box center [254, 127] width 137 height 22
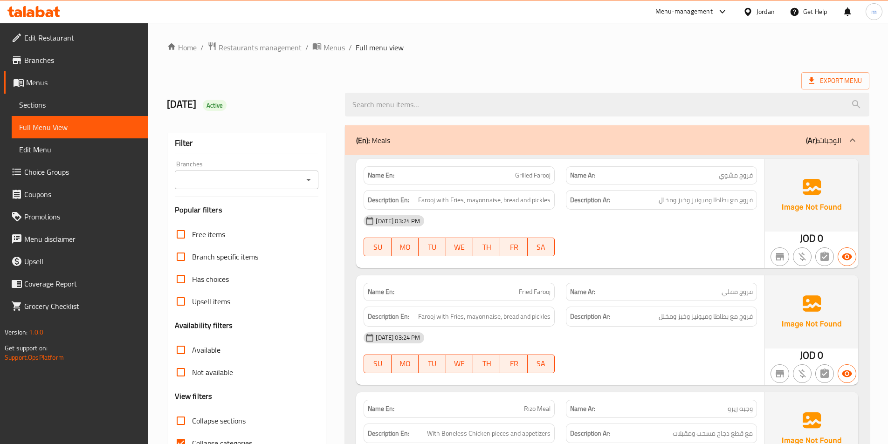
drag, startPoint x: 221, startPoint y: 440, endPoint x: 189, endPoint y: 443, distance: 32.4
click at [221, 440] on span "Collapse categories" at bounding box center [222, 443] width 60 height 11
click at [192, 440] on input "Collapse categories" at bounding box center [181, 443] width 22 height 22
checkbox input "false"
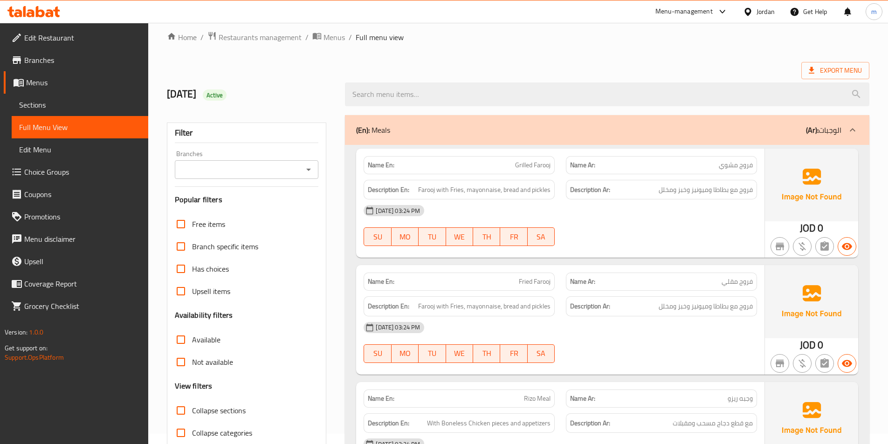
click at [23, 393] on div "Edit Restaurant Branches Menus Sections Full Menu View Edit Menu Choice Groups …" at bounding box center [74, 245] width 148 height 444
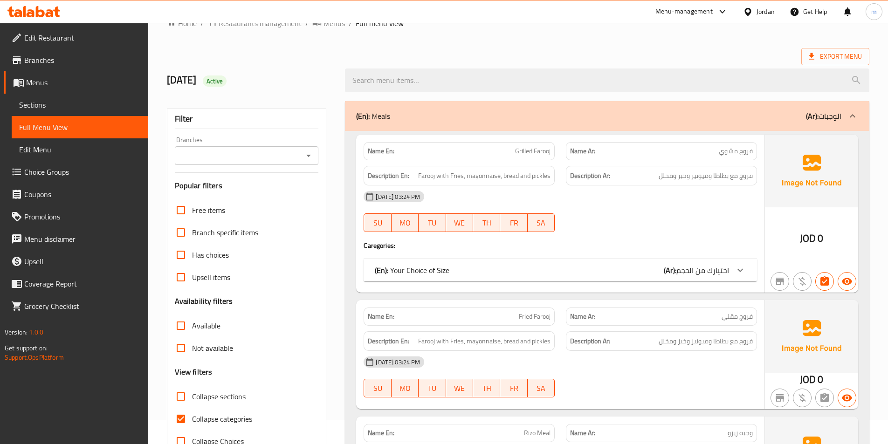
scroll to position [47, 0]
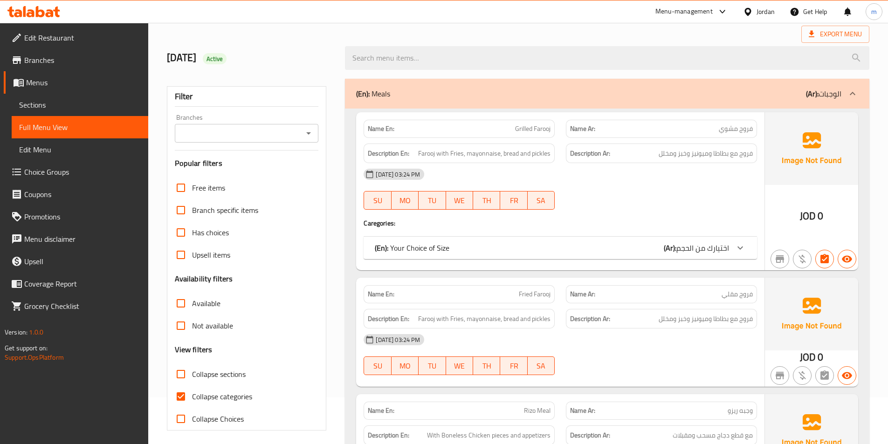
click at [234, 401] on span "Collapse categories" at bounding box center [222, 396] width 60 height 11
click at [192, 401] on input "Collapse categories" at bounding box center [181, 396] width 22 height 22
checkbox input "false"
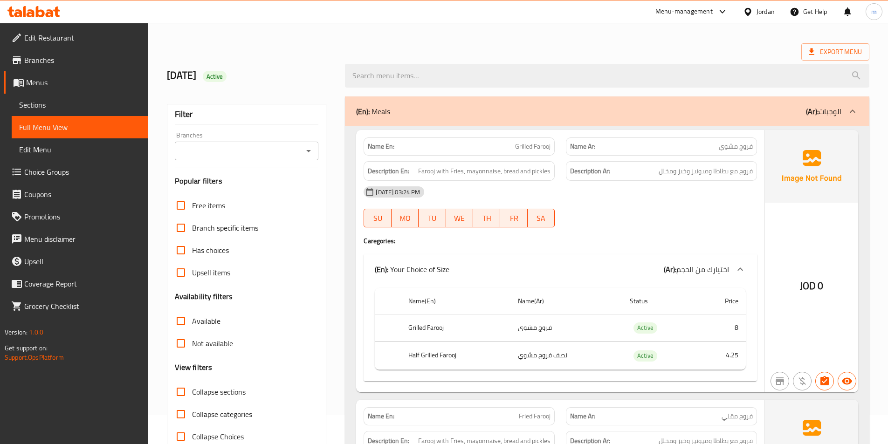
scroll to position [0, 0]
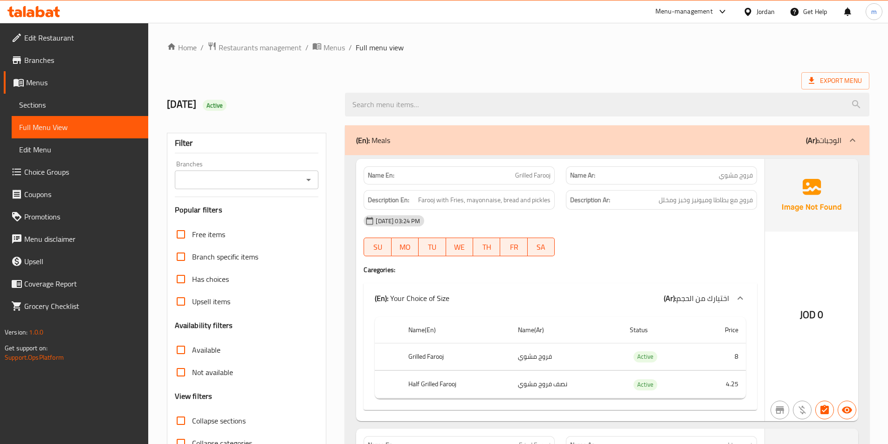
click at [586, 267] on h4 "Caregories:" at bounding box center [560, 269] width 393 height 9
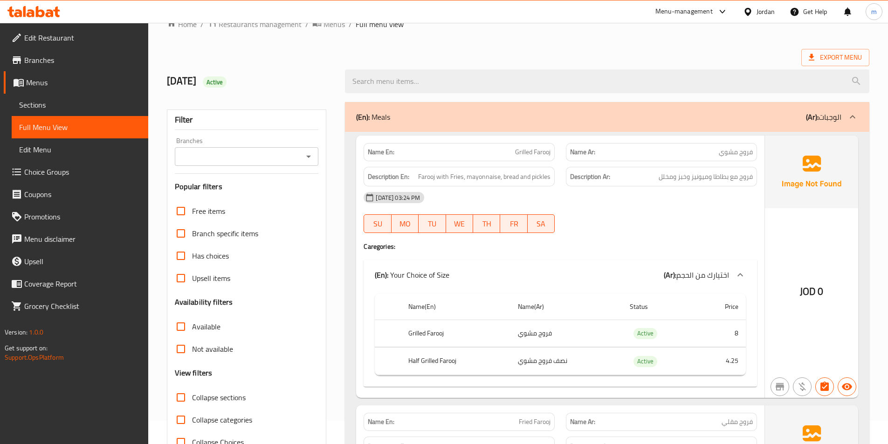
scroll to position [47, 0]
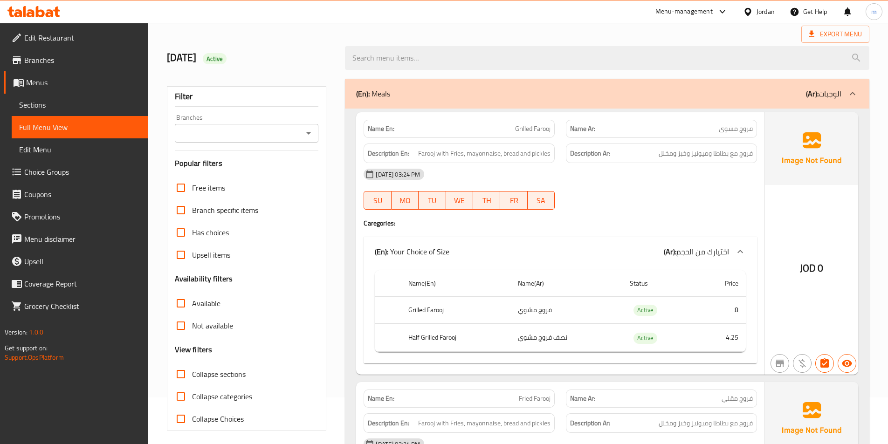
click at [555, 190] on div "SU MO TU WE TH FR SA" at bounding box center [459, 201] width 202 height 30
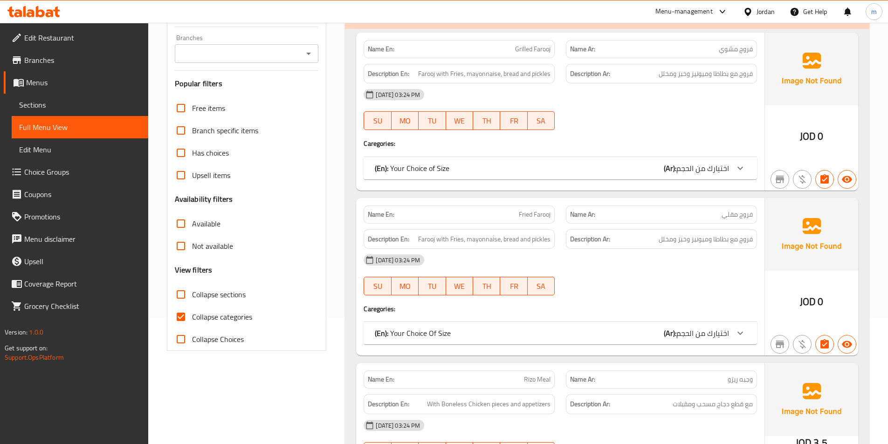
scroll to position [140, 0]
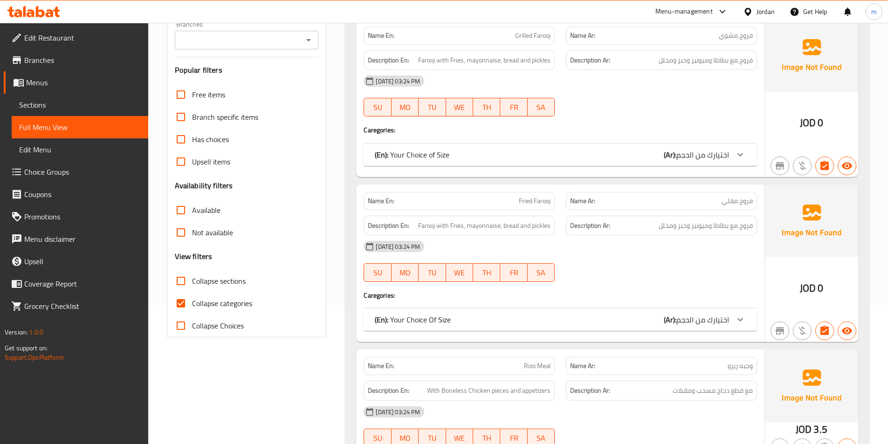
click at [237, 306] on span "Collapse categories" at bounding box center [222, 303] width 60 height 11
click at [192, 306] on input "Collapse categories" at bounding box center [181, 303] width 22 height 22
checkbox input "false"
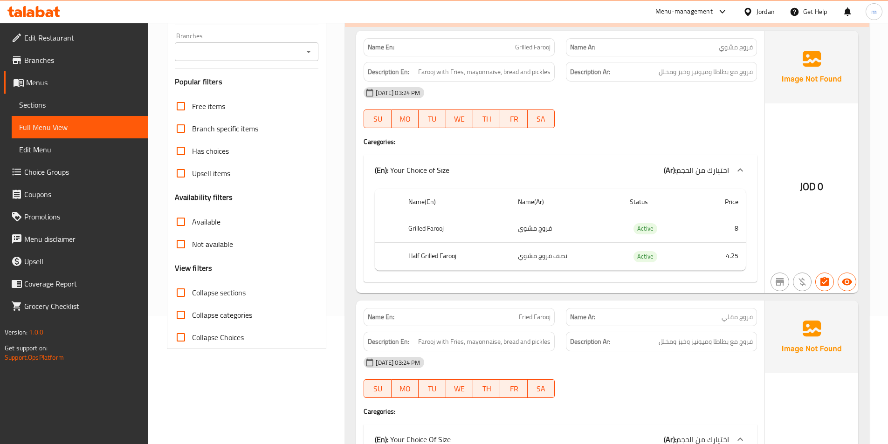
scroll to position [0, 0]
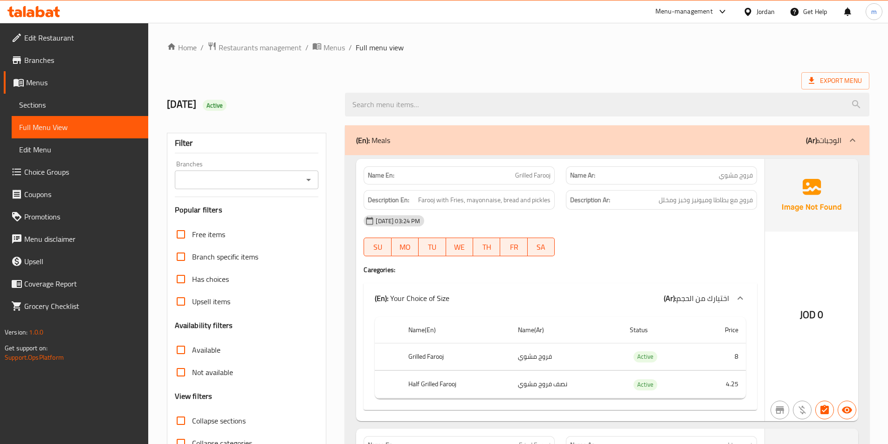
click at [499, 137] on div "(En): Meals (Ar): الوجبات" at bounding box center [598, 140] width 485 height 11
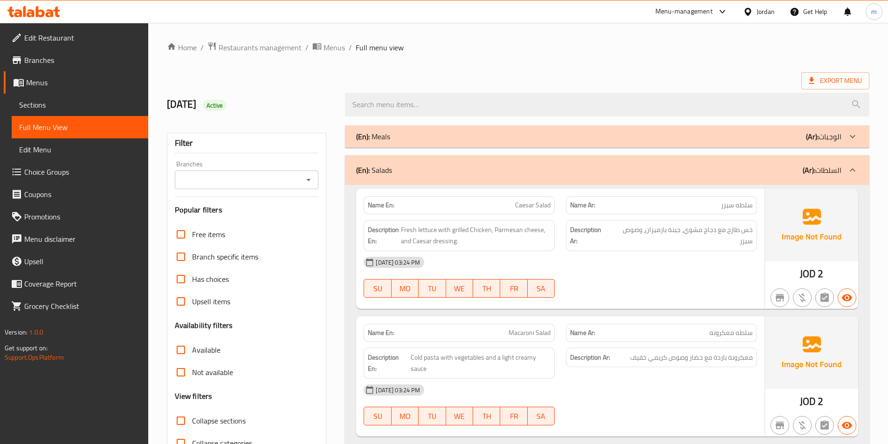
drag, startPoint x: 413, startPoint y: 144, endPoint x: 455, endPoint y: 184, distance: 58.0
click at [413, 144] on div "(En): Meals (Ar): الوجبات" at bounding box center [607, 136] width 524 height 22
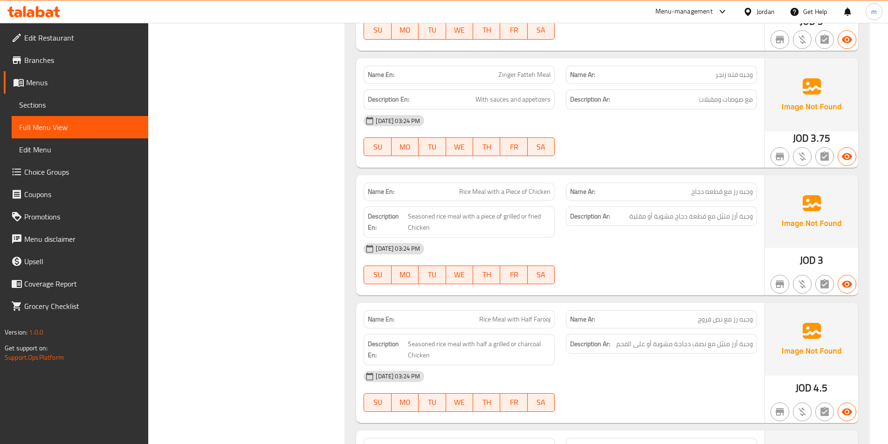
scroll to position [1706, 0]
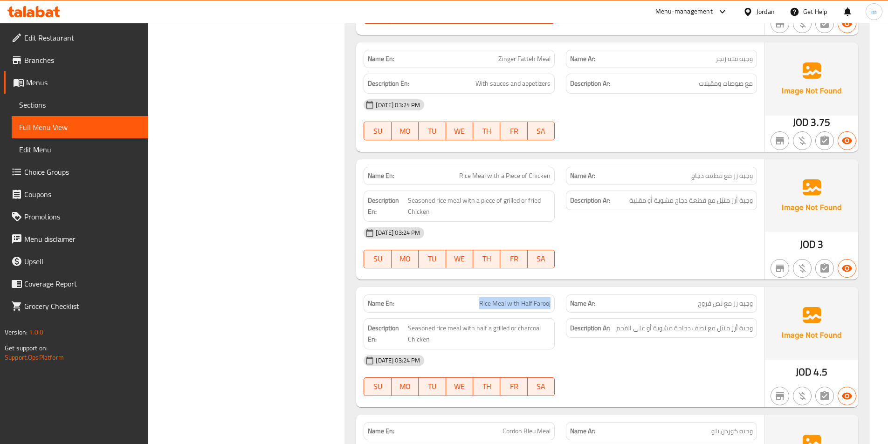
drag, startPoint x: 473, startPoint y: 303, endPoint x: 551, endPoint y: 301, distance: 78.3
click at [551, 301] on div "Name En: Rice Meal with Half Farooj" at bounding box center [459, 304] width 191 height 18
copy span "Rice Meal with Half Farooj"
type button "0"
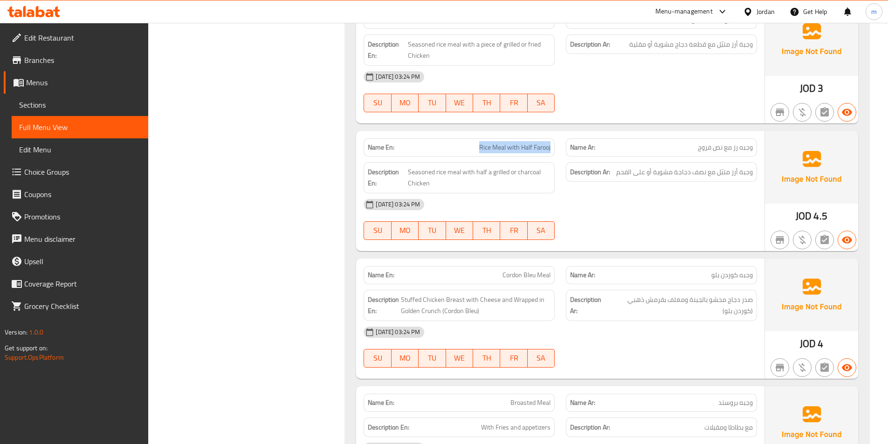
scroll to position [2094, 0]
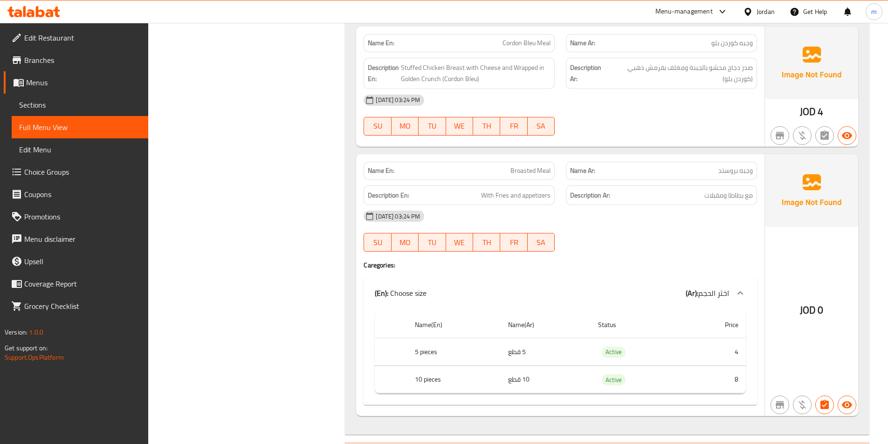
click at [57, 173] on span "Choice Groups" at bounding box center [82, 171] width 117 height 11
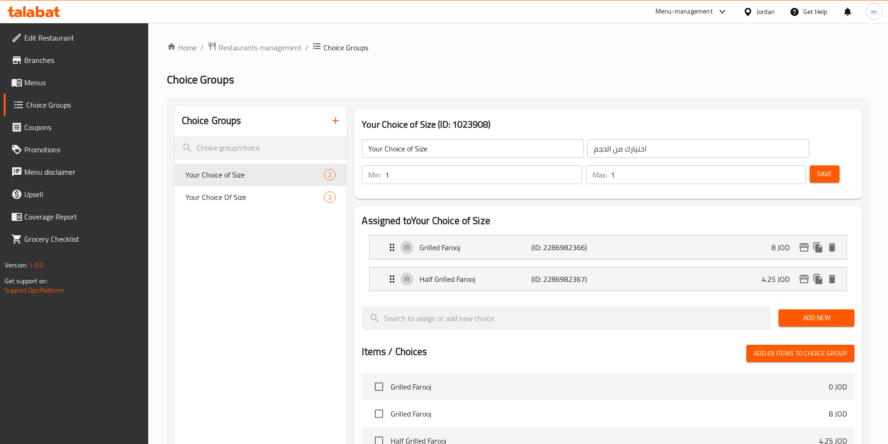
click at [330, 117] on icon "button" at bounding box center [335, 120] width 11 height 11
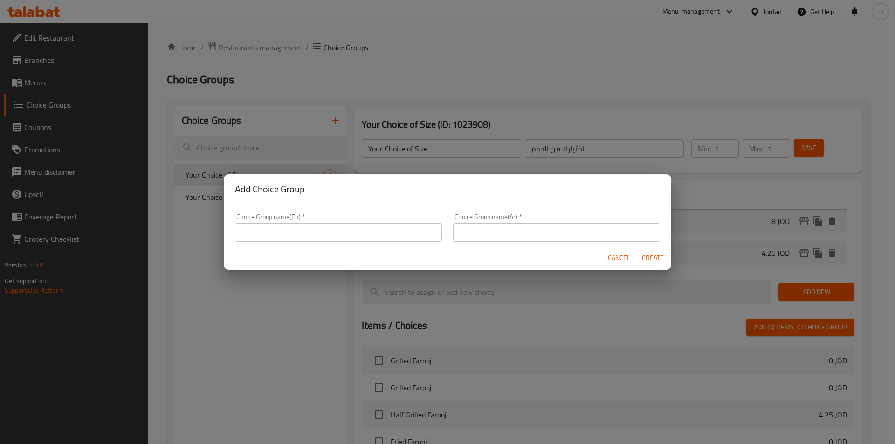
click at [325, 220] on div "Choice Group name(En)   * Choice Group name(En) *" at bounding box center [338, 227] width 207 height 28
click at [324, 227] on input "text" at bounding box center [338, 232] width 207 height 19
paste input "your choice of cook way"
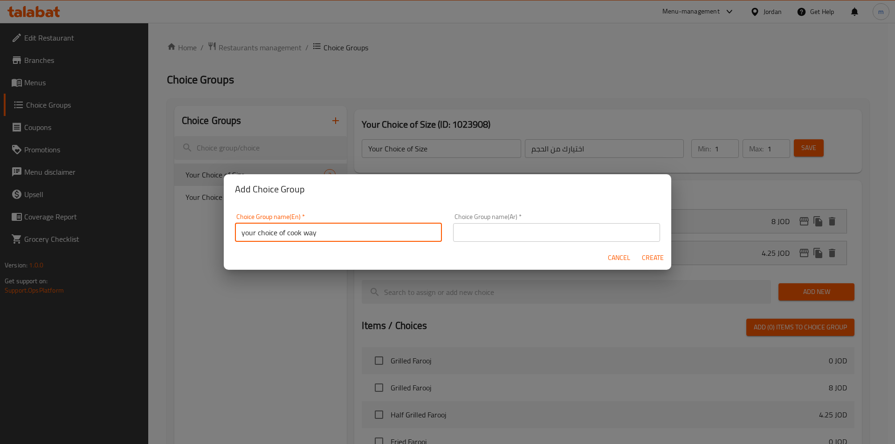
type input "your choice of cook way"
click at [487, 232] on input "text" at bounding box center [556, 232] width 207 height 19
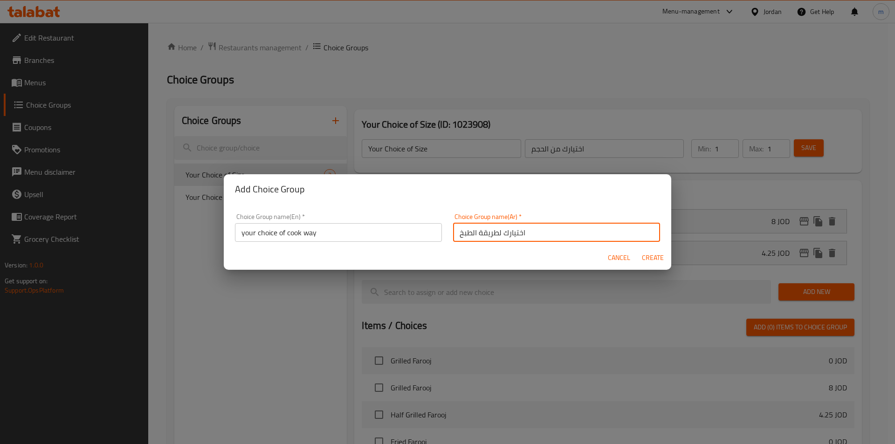
type input "اختيارك لطريقة الطبخ"
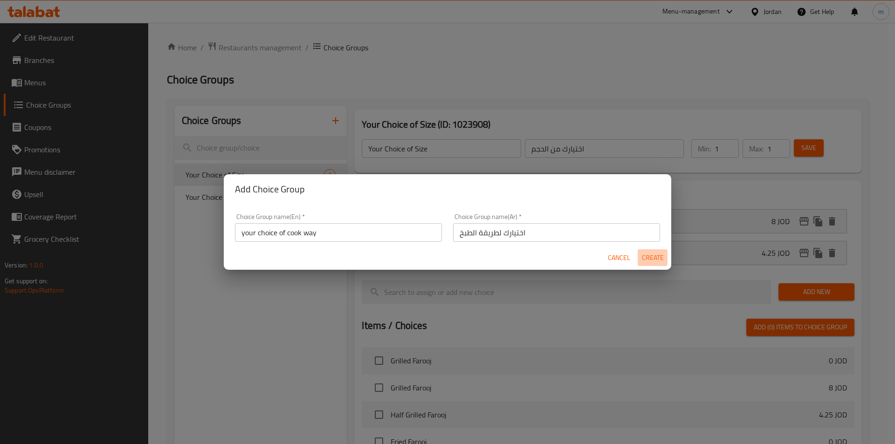
click at [642, 254] on span "Create" at bounding box center [652, 258] width 22 height 12
type input "your choice of cook way"
type input "اختيارك لطريقة الطبخ"
type input "0"
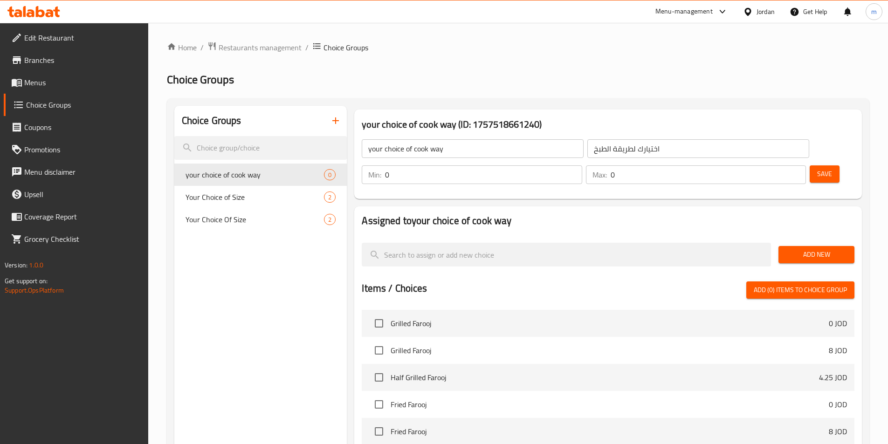
click at [824, 246] on button "Add New" at bounding box center [816, 254] width 76 height 17
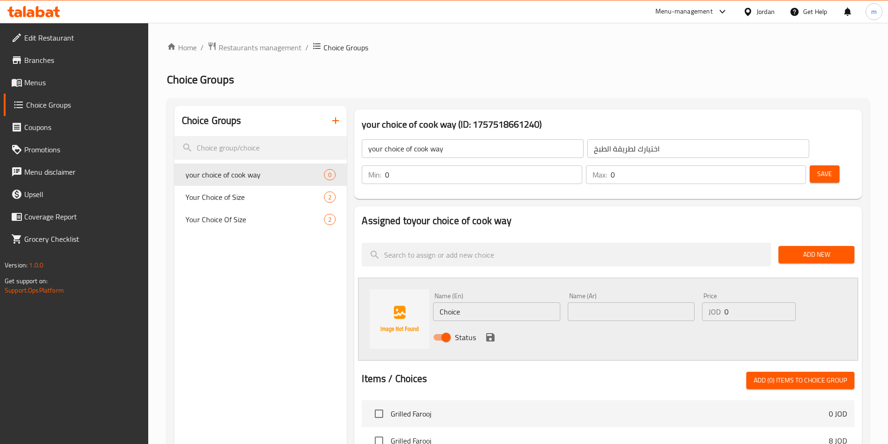
click at [477, 303] on input "Choice" at bounding box center [496, 312] width 127 height 19
type input "Grilled"
type input "مشوية"
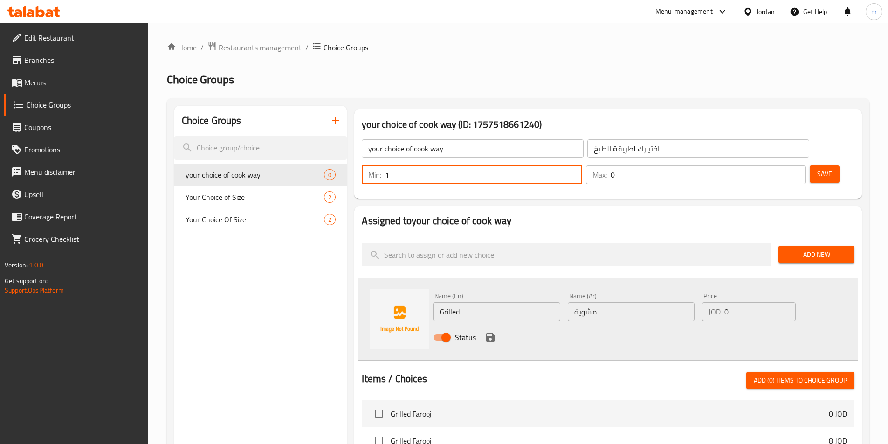
type input "1"
click at [582, 165] on input "1" at bounding box center [483, 174] width 197 height 19
type input "1"
click at [781, 165] on input "1" at bounding box center [708, 174] width 195 height 19
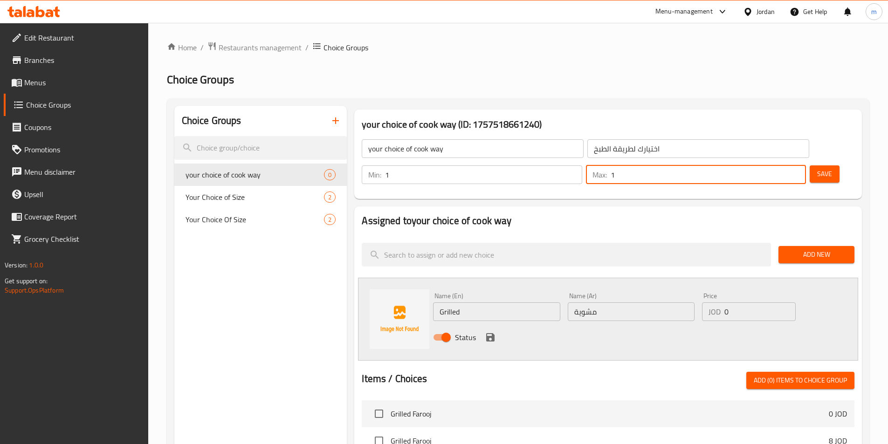
click at [753, 303] on input "0" at bounding box center [759, 312] width 71 height 19
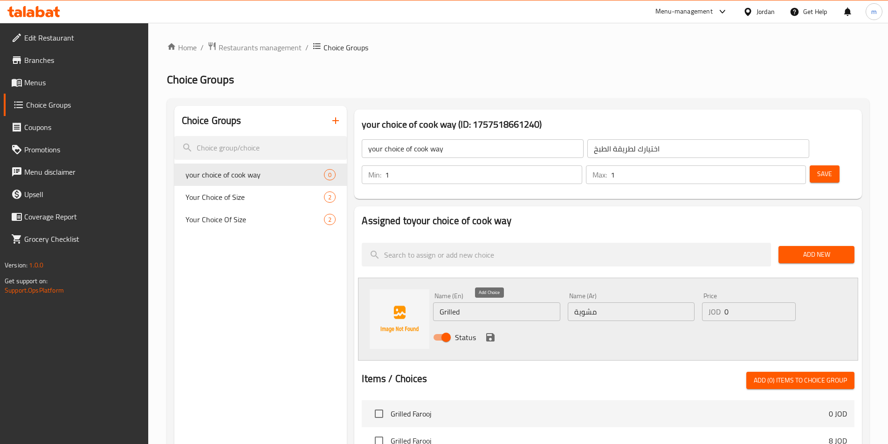
click at [494, 333] on icon "save" at bounding box center [490, 337] width 8 height 8
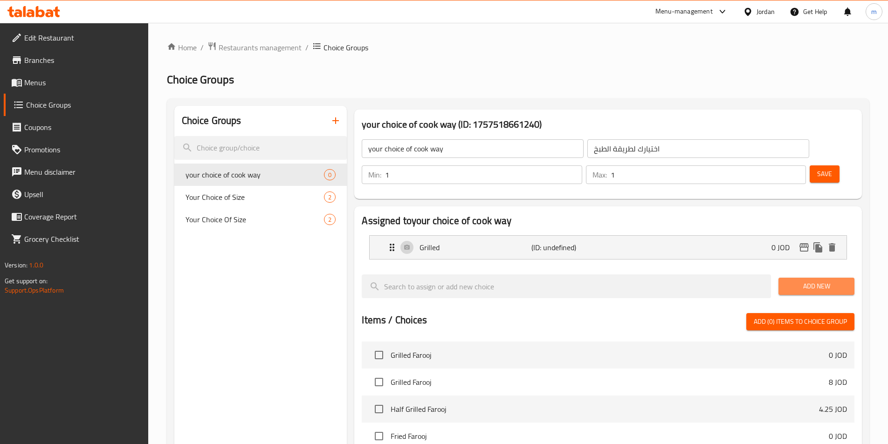
click at [800, 281] on span "Add New" at bounding box center [816, 287] width 61 height 12
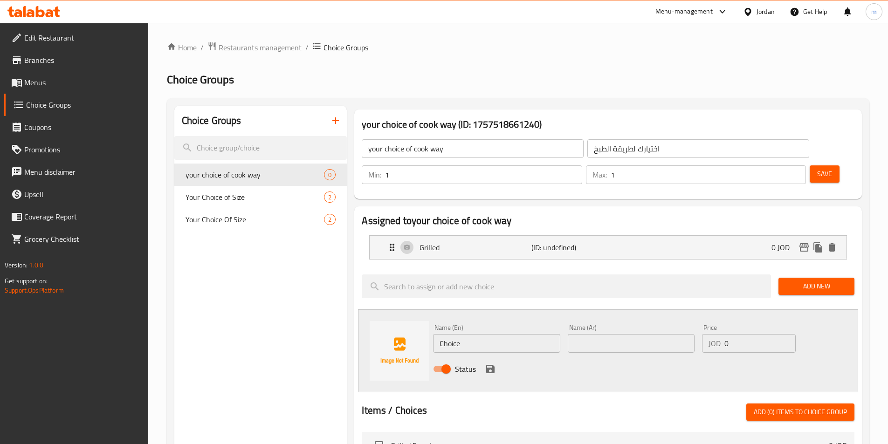
click at [507, 334] on input "Choice" at bounding box center [496, 343] width 127 height 19
paste input "on charcoal"
type input "on charcoal"
click at [609, 334] on input "text" at bounding box center [631, 343] width 127 height 19
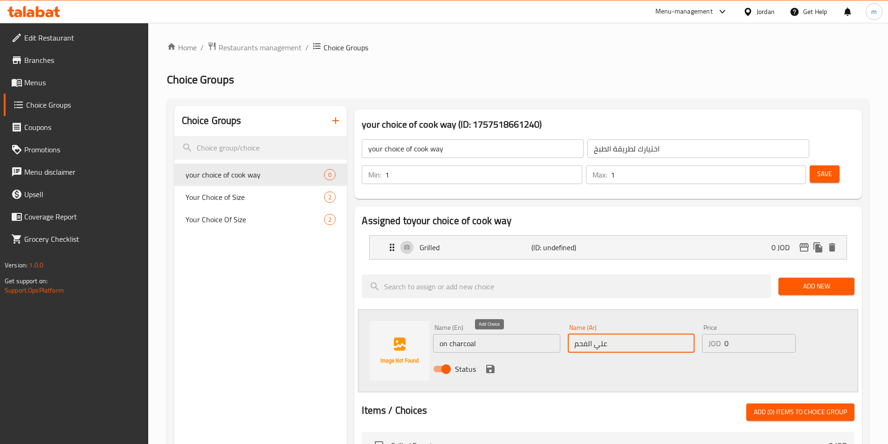
type input "علي الفحم"
click at [488, 365] on icon "save" at bounding box center [490, 369] width 8 height 8
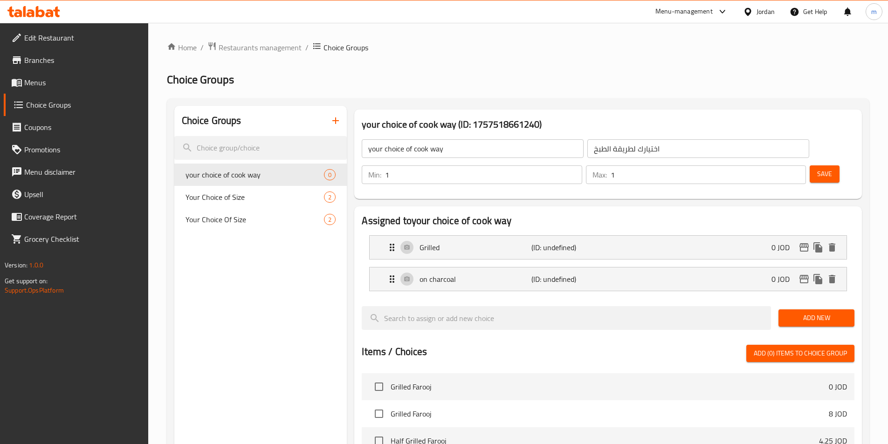
click at [817, 168] on span "Save" at bounding box center [824, 174] width 15 height 12
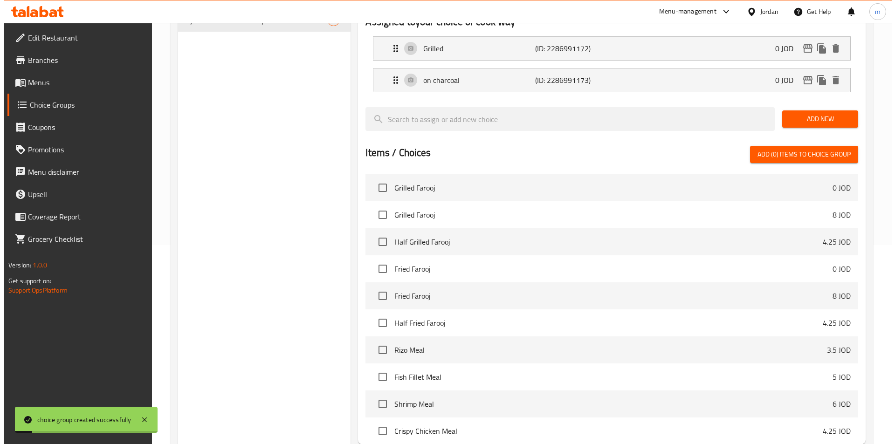
scroll to position [268, 0]
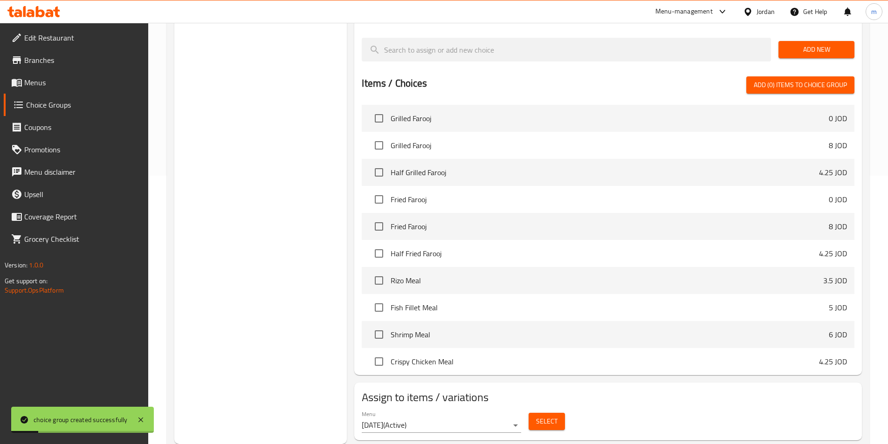
click at [534, 413] on button "Select" at bounding box center [547, 421] width 36 height 17
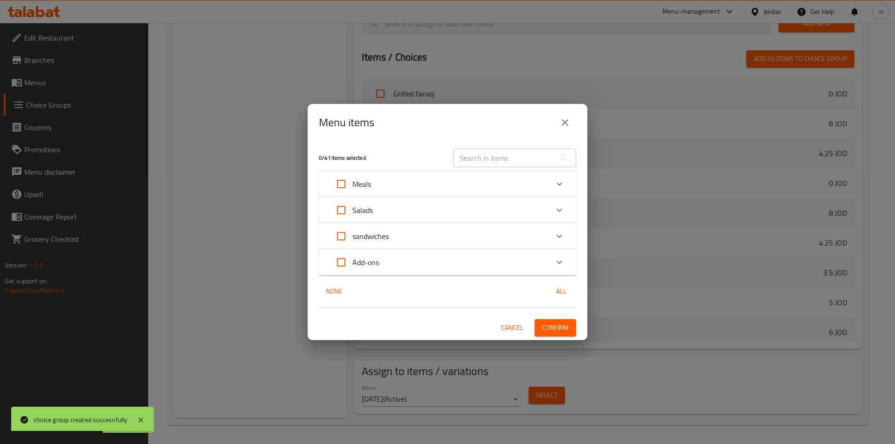
click at [397, 187] on div "Meals" at bounding box center [439, 184] width 218 height 22
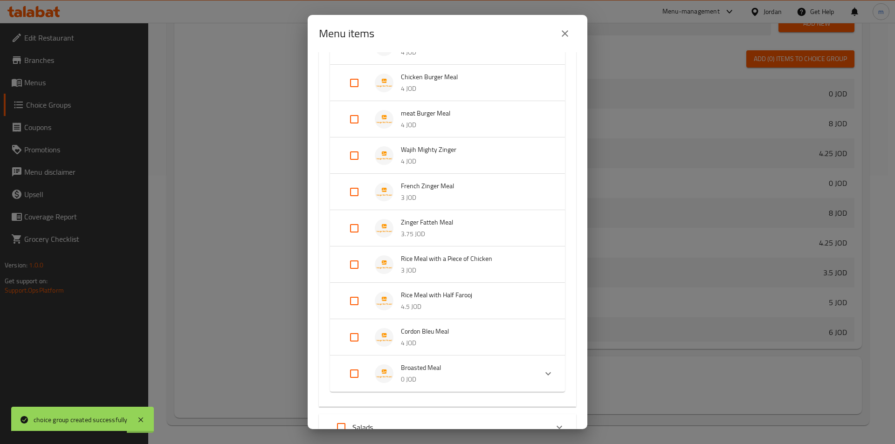
scroll to position [326, 0]
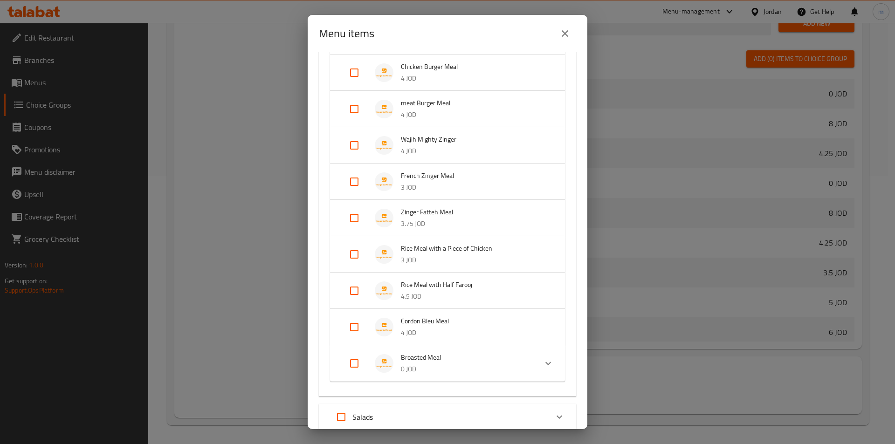
click at [356, 292] on input "Expand" at bounding box center [354, 291] width 22 height 22
checkbox input "true"
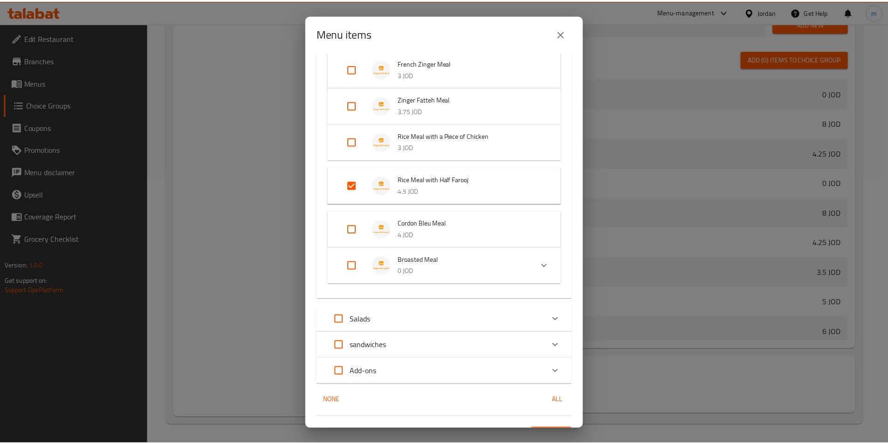
scroll to position [459, 0]
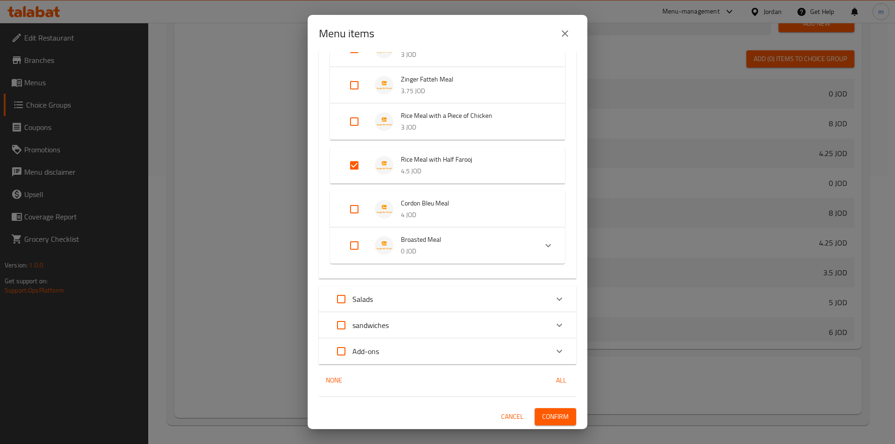
click at [547, 411] on span "Confirm" at bounding box center [555, 417] width 27 height 12
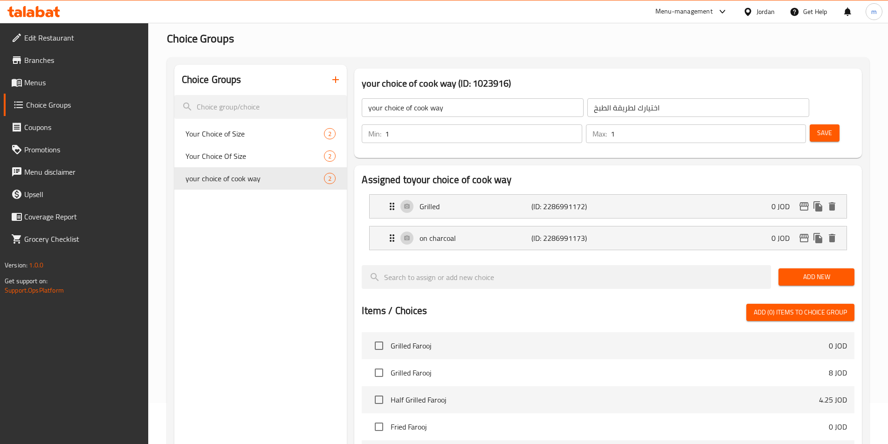
scroll to position [0, 0]
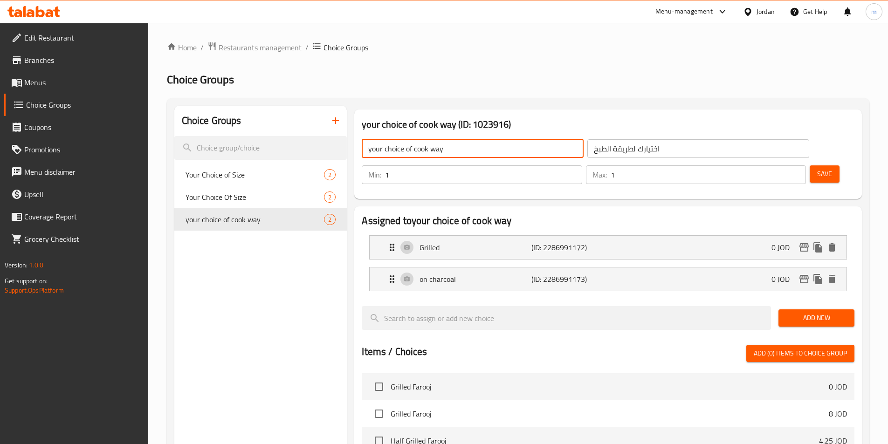
drag, startPoint x: 453, startPoint y: 148, endPoint x: 351, endPoint y: 153, distance: 102.2
click at [351, 153] on div "your choice of cook way (ID: 1023916) your choice of cook way ​ اختيارك لطريقة …" at bounding box center [608, 154] width 515 height 97
click at [338, 124] on icon "button" at bounding box center [335, 120] width 11 height 11
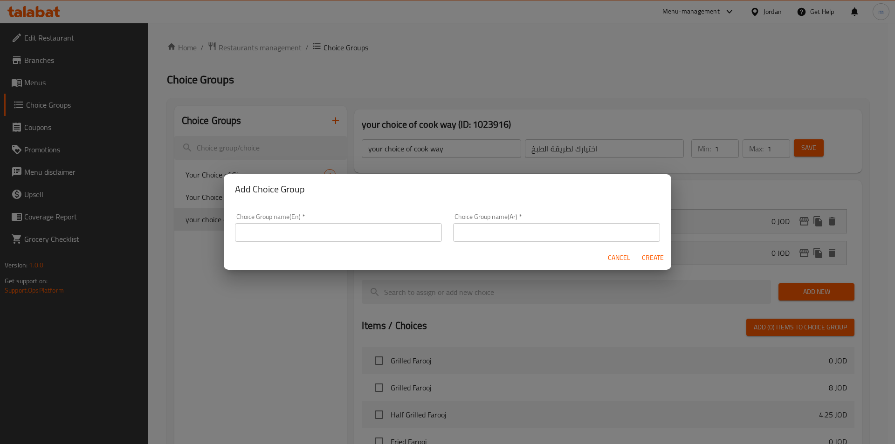
click at [329, 228] on input "text" at bounding box center [338, 232] width 207 height 19
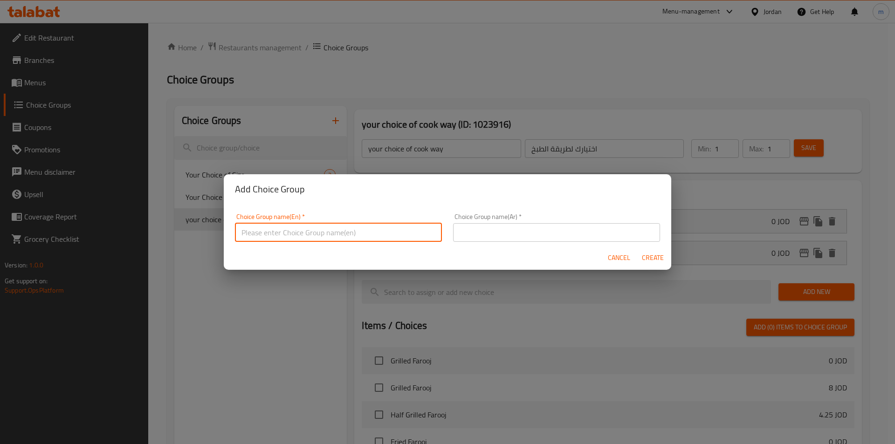
paste input "your choice of cook way"
type input "your choice of cook way1"
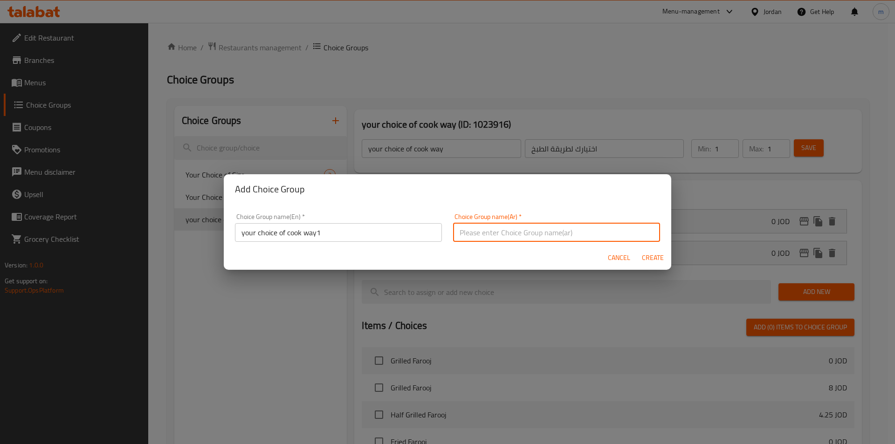
click at [520, 233] on input "text" at bounding box center [556, 232] width 207 height 19
type input "اختيارك لطريقة الطبخ1"
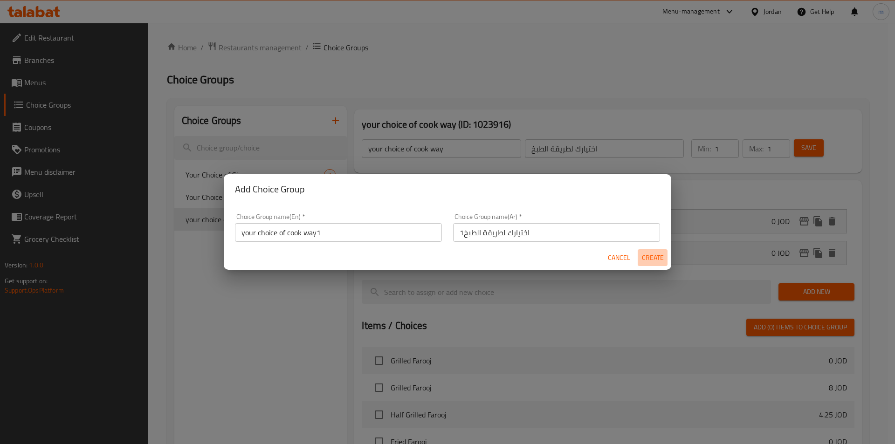
click at [647, 260] on span "Create" at bounding box center [652, 258] width 22 height 12
type input "your choice of cook way1"
type input "اختيارك لطريقة الطبخ1"
type input "0"
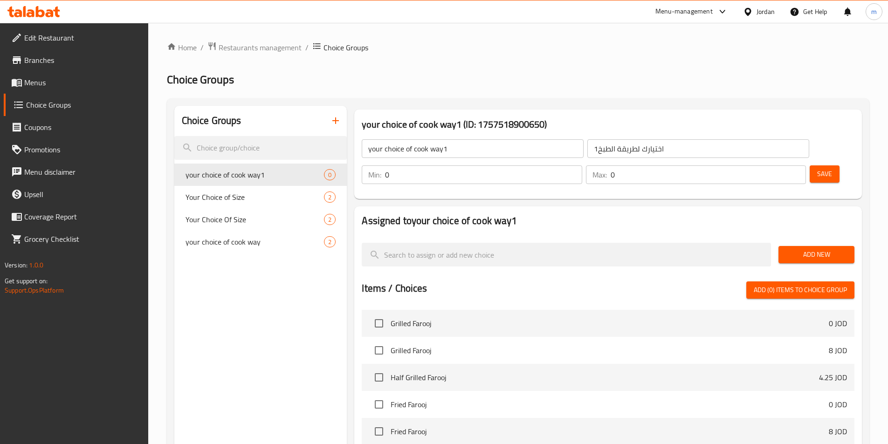
click at [461, 151] on input "your choice of cook way1" at bounding box center [473, 148] width 222 height 19
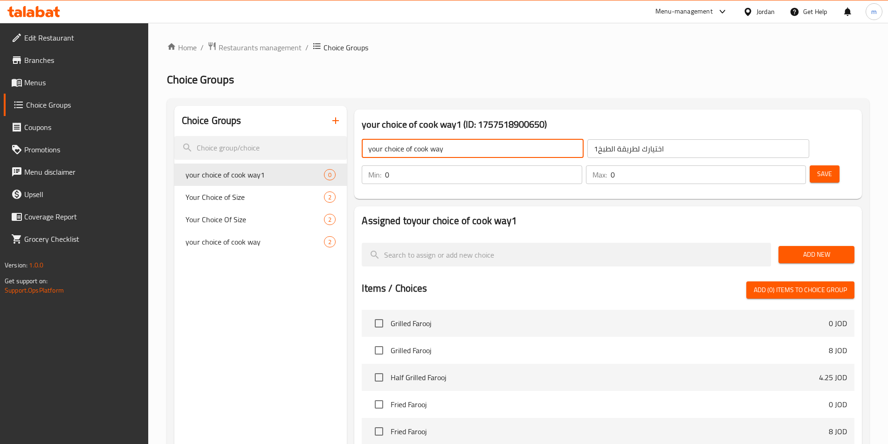
type input "your choice of cook way"
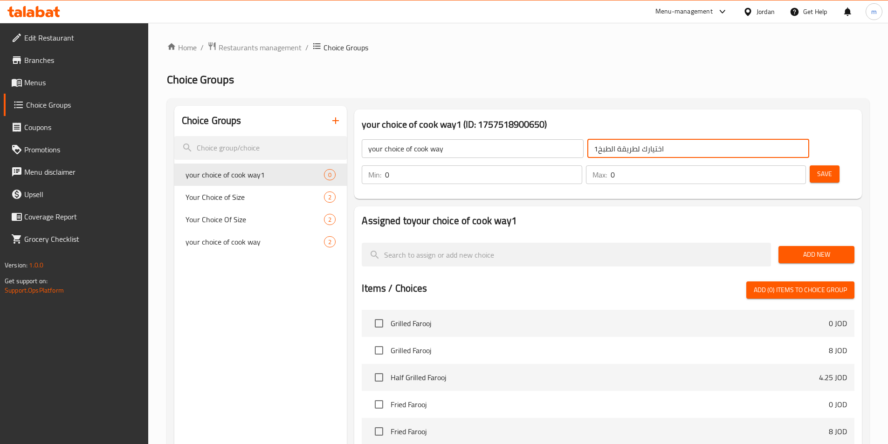
click at [587, 148] on input "اختيارك لطريقة الطبخ1" at bounding box center [698, 148] width 222 height 19
drag, startPoint x: 529, startPoint y: 149, endPoint x: 535, endPoint y: 150, distance: 6.6
click at [587, 150] on input "اختيارك لطريقة الطبخ1" at bounding box center [698, 148] width 222 height 19
type input "اختيارك لطريقة الطبخ"
drag, startPoint x: 729, startPoint y: 144, endPoint x: 733, endPoint y: 145, distance: 4.8
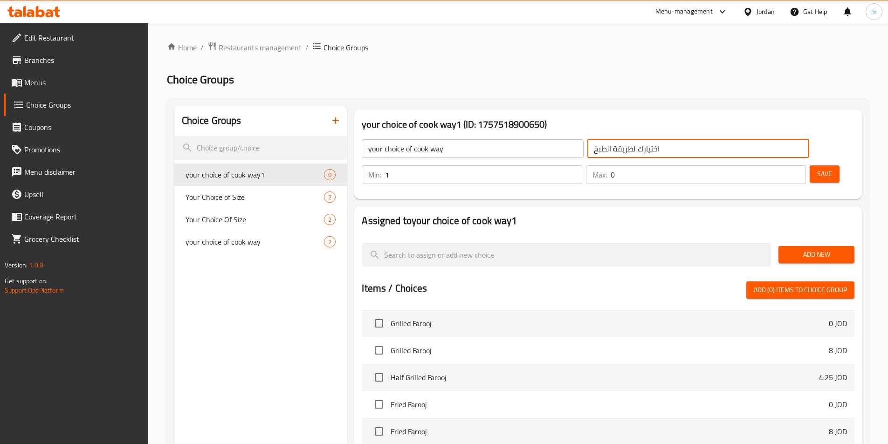
type input "1"
click at [582, 165] on input "1" at bounding box center [483, 174] width 197 height 19
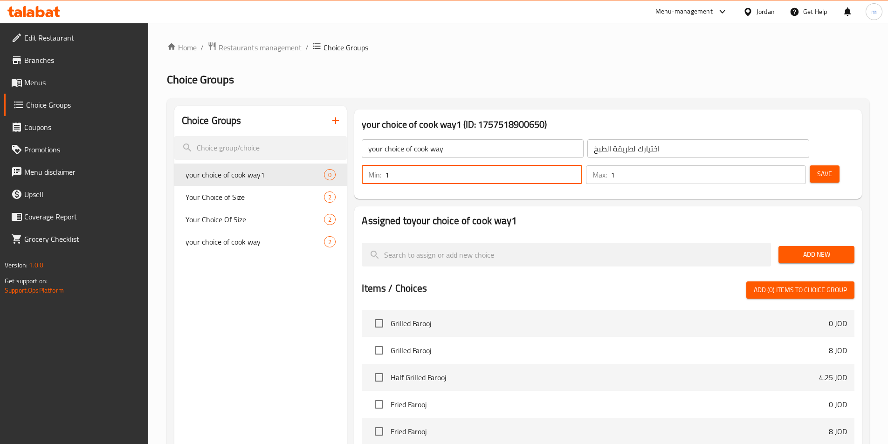
type input "1"
click at [780, 165] on input "1" at bounding box center [708, 174] width 195 height 19
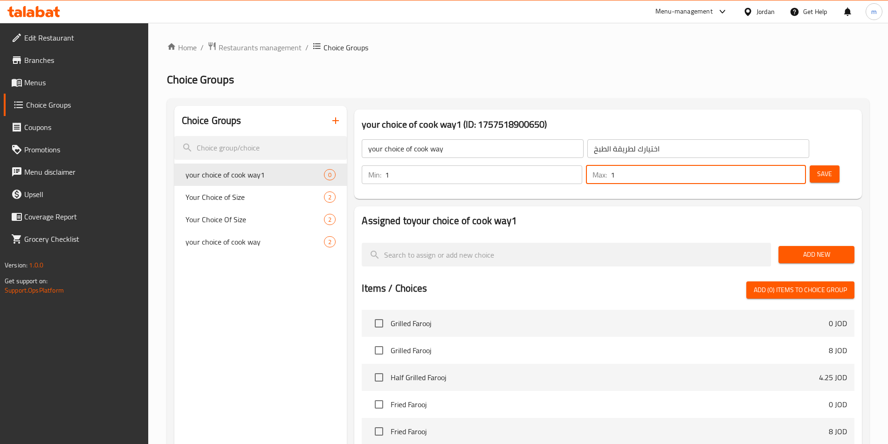
click at [823, 239] on div "Add New" at bounding box center [816, 254] width 83 height 31
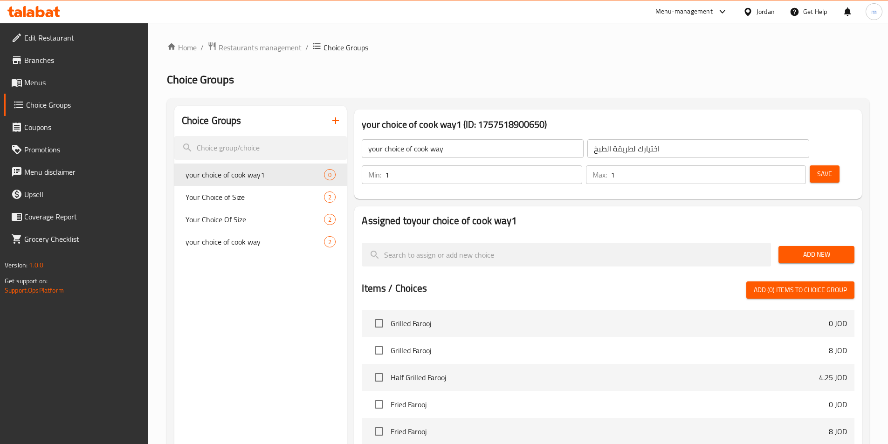
click at [823, 246] on button "Add New" at bounding box center [816, 254] width 76 height 17
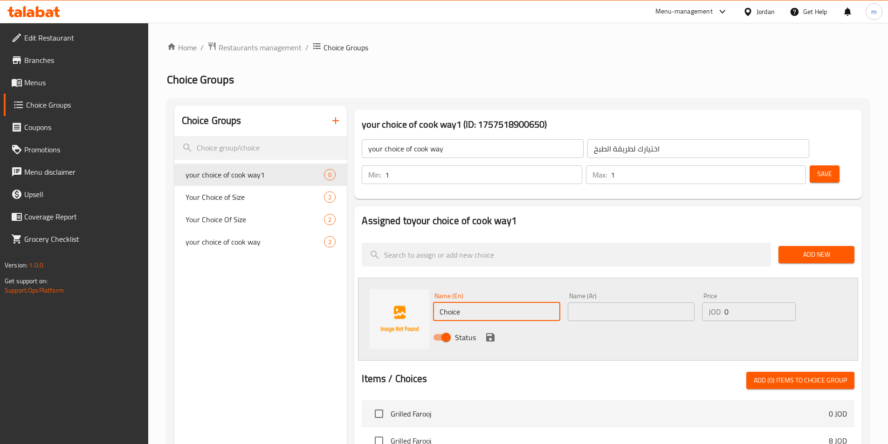
click at [498, 303] on input "Choice" at bounding box center [496, 312] width 127 height 19
type input "ل"
type input "Grilled"
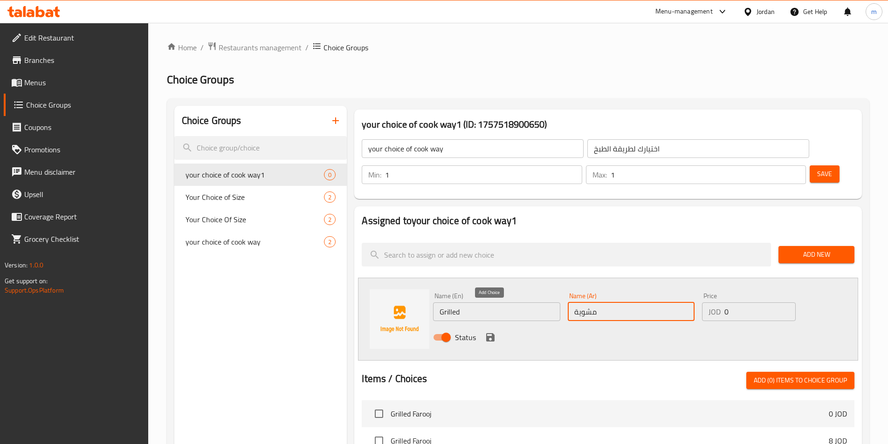
type input "مشوية"
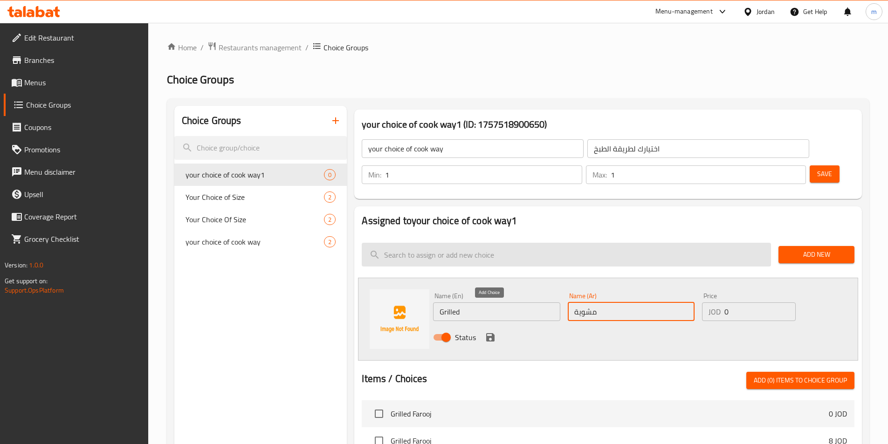
drag, startPoint x: 495, startPoint y: 308, endPoint x: 577, endPoint y: 266, distance: 92.1
click at [495, 332] on icon "save" at bounding box center [490, 337] width 11 height 11
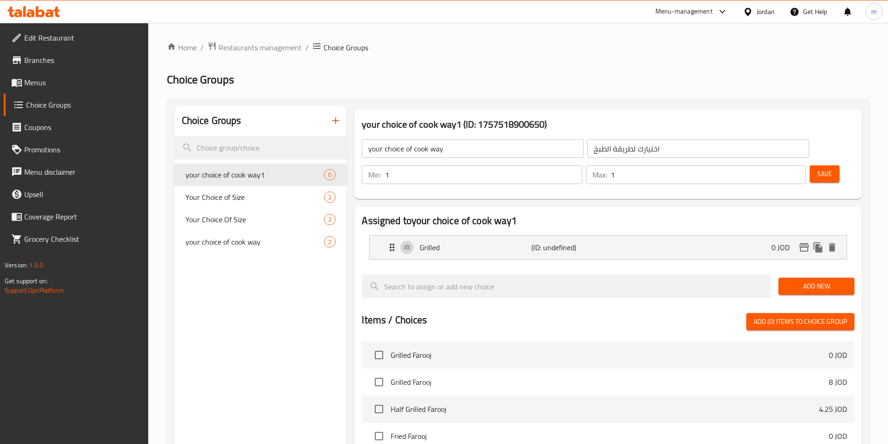
click at [808, 281] on span "Add New" at bounding box center [816, 287] width 61 height 12
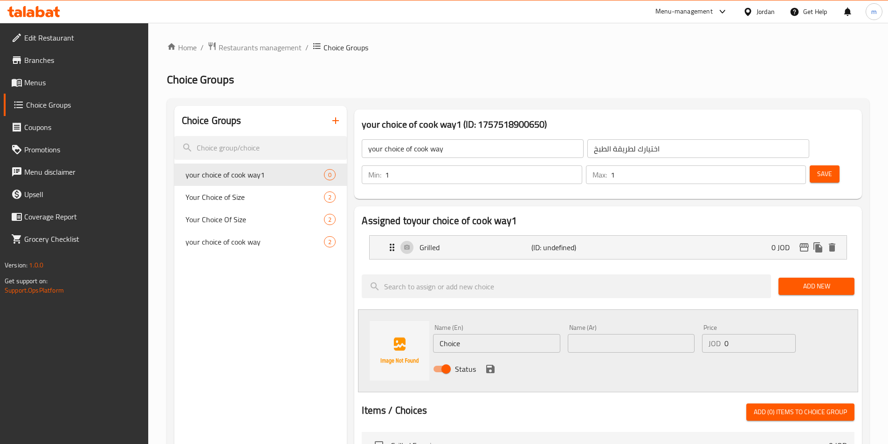
click at [501, 334] on input "Choice" at bounding box center [496, 343] width 127 height 19
type input "ب"
type input "Fried"
type input "مقلية"
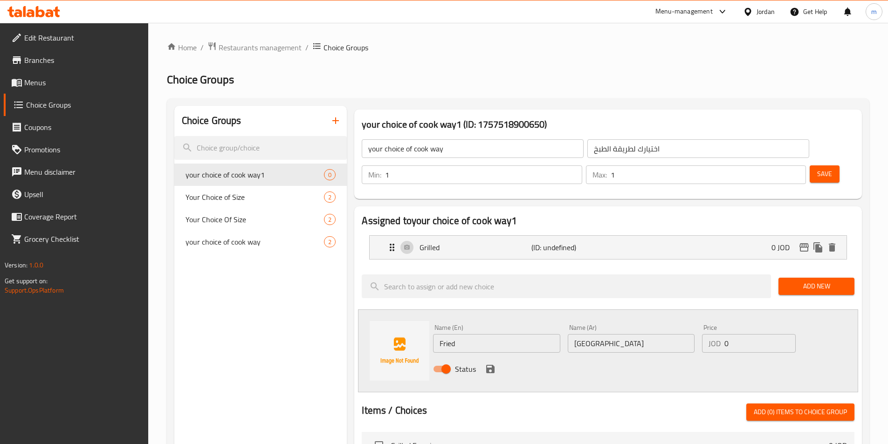
click at [498, 357] on div "Status" at bounding box center [631, 369] width 404 height 25
click at [494, 365] on icon "save" at bounding box center [490, 369] width 8 height 8
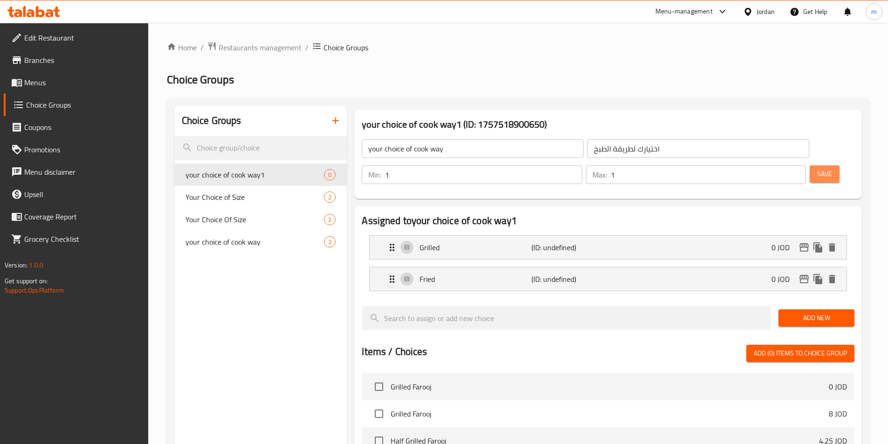
click at [817, 168] on span "Save" at bounding box center [824, 174] width 15 height 12
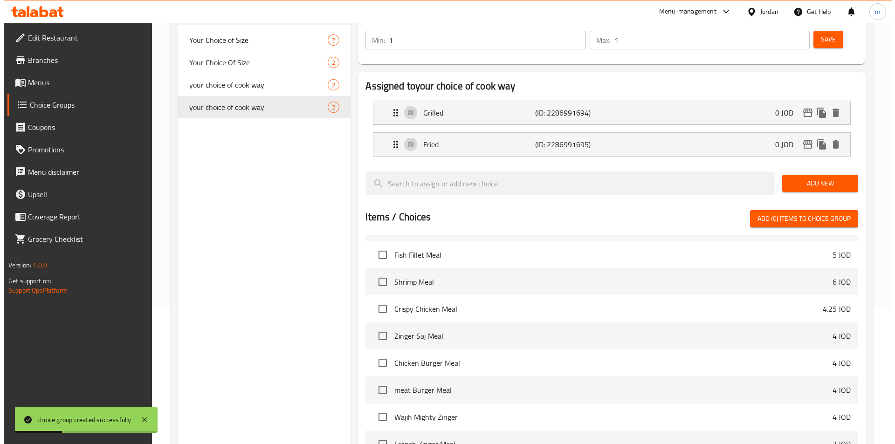
scroll to position [268, 0]
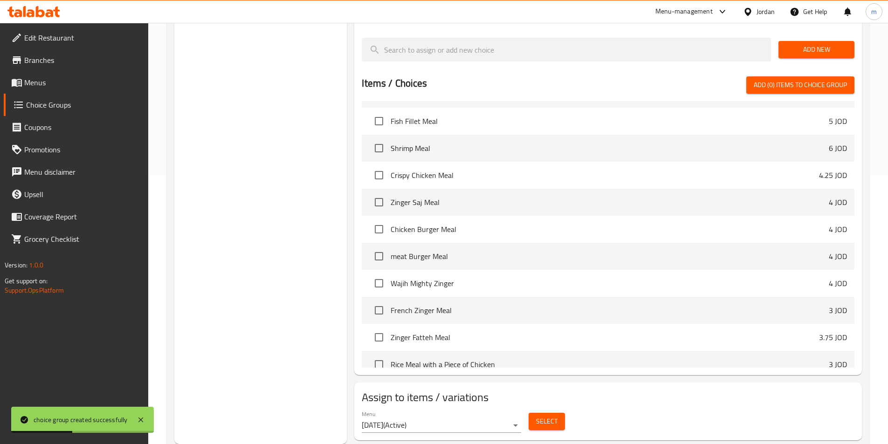
click at [542, 416] on span "Select" at bounding box center [546, 422] width 21 height 12
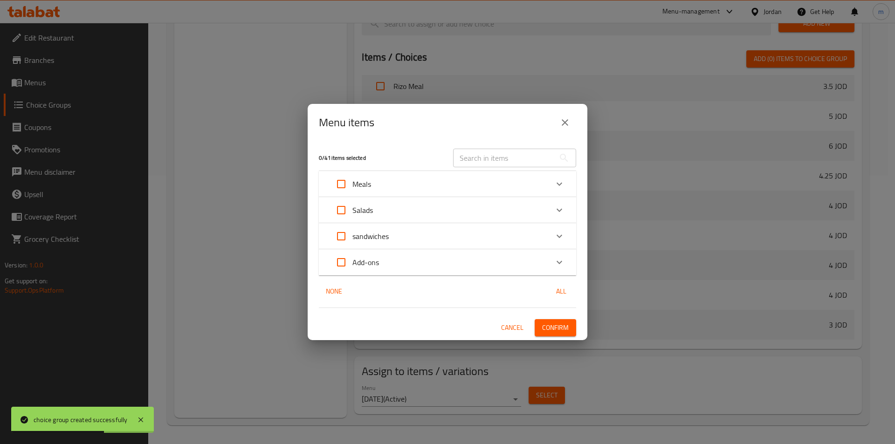
click at [381, 189] on div "Meals" at bounding box center [439, 184] width 218 height 22
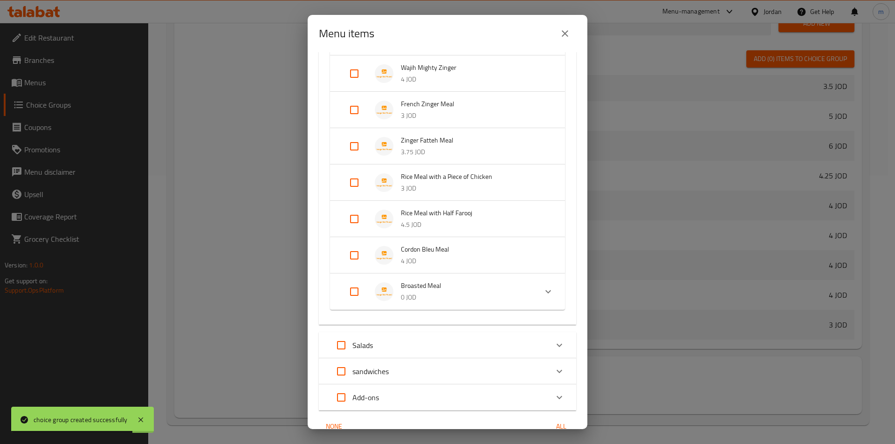
scroll to position [398, 0]
click at [359, 183] on input "Expand" at bounding box center [354, 183] width 22 height 22
checkbox input "true"
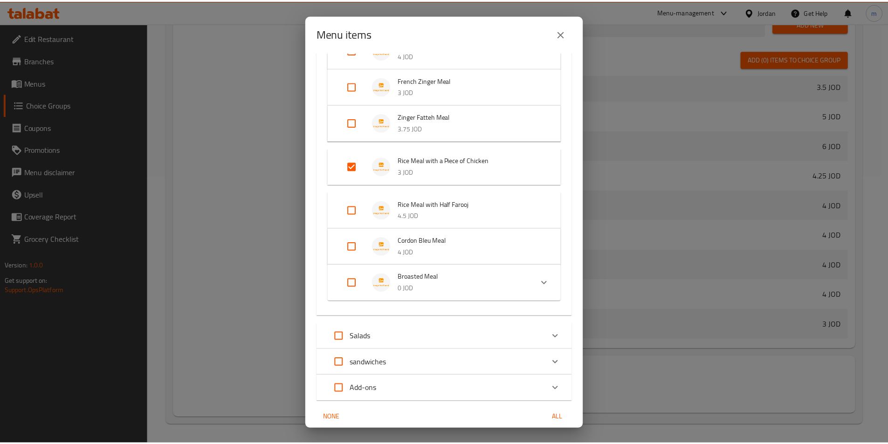
scroll to position [459, 0]
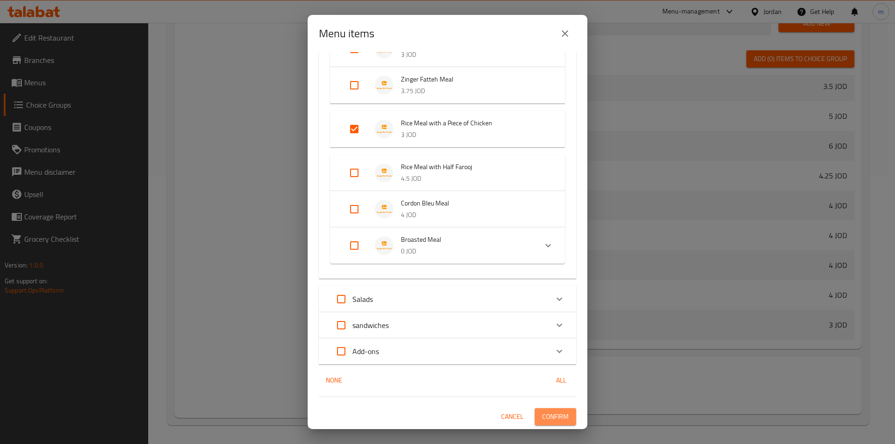
click at [556, 423] on button "Confirm" at bounding box center [555, 416] width 41 height 17
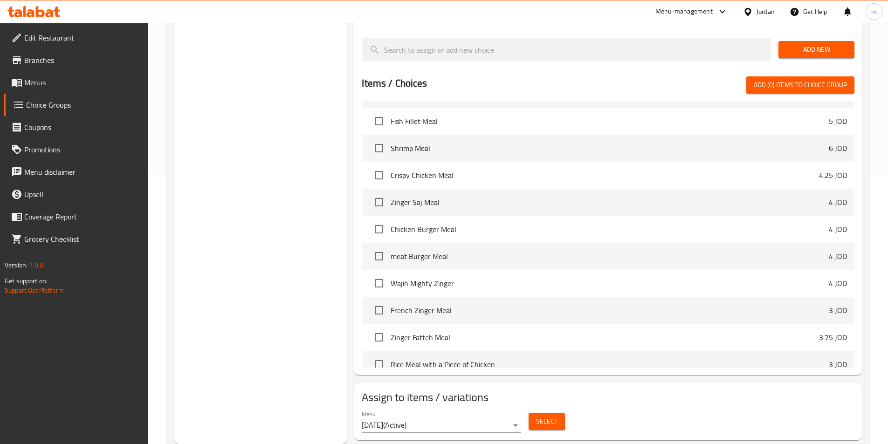
click at [55, 84] on span "Menus" at bounding box center [82, 82] width 117 height 11
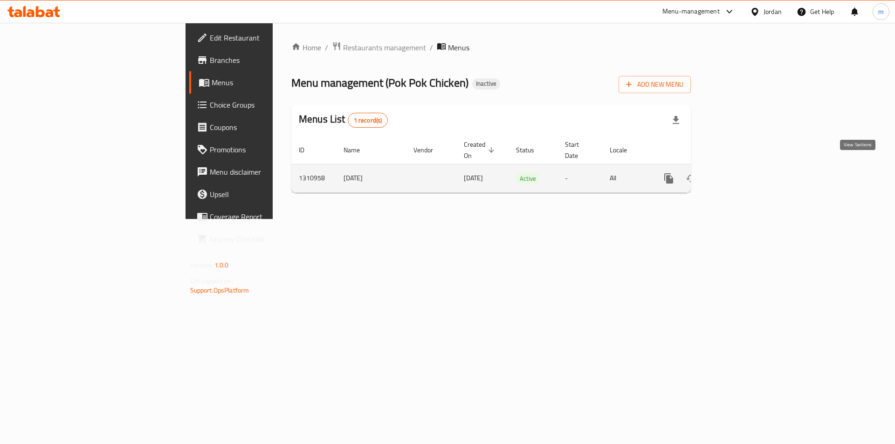
click at [742, 173] on icon "enhanced table" at bounding box center [735, 178] width 11 height 11
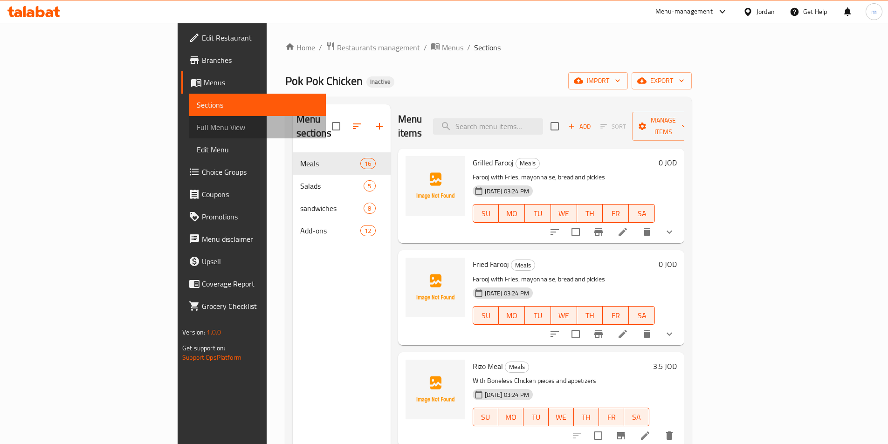
click at [197, 130] on span "Full Menu View" at bounding box center [258, 127] width 122 height 11
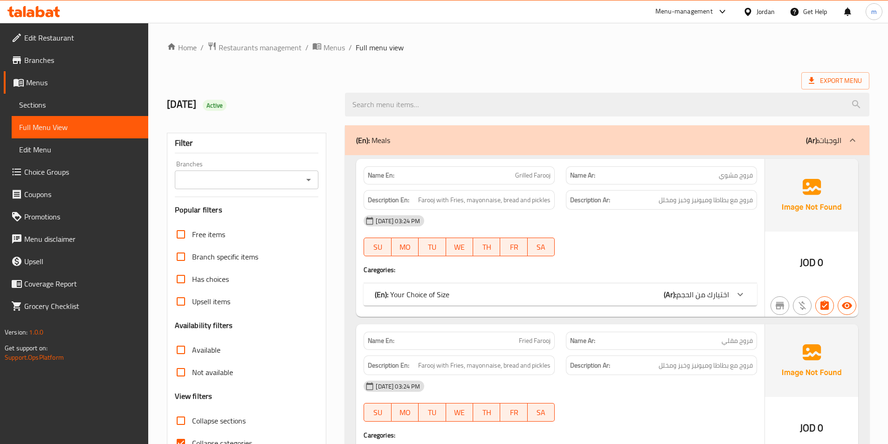
click at [184, 426] on input "Collapse sections" at bounding box center [181, 421] width 22 height 22
checkbox input "true"
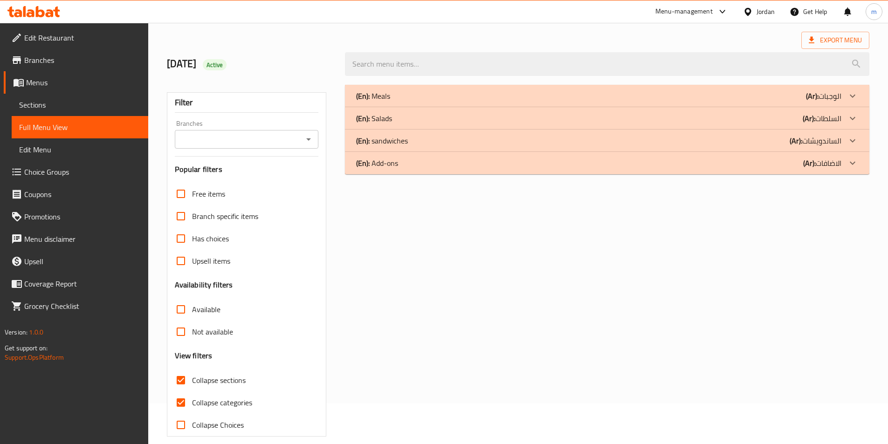
scroll to position [47, 0]
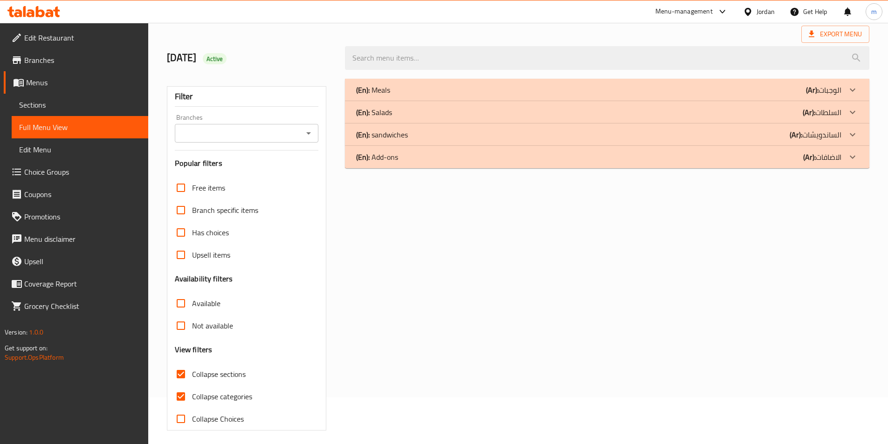
click at [182, 397] on input "Collapse categories" at bounding box center [181, 396] width 22 height 22
checkbox input "false"
click at [807, 140] on p "(Ar): الساندويشات" at bounding box center [816, 134] width 52 height 11
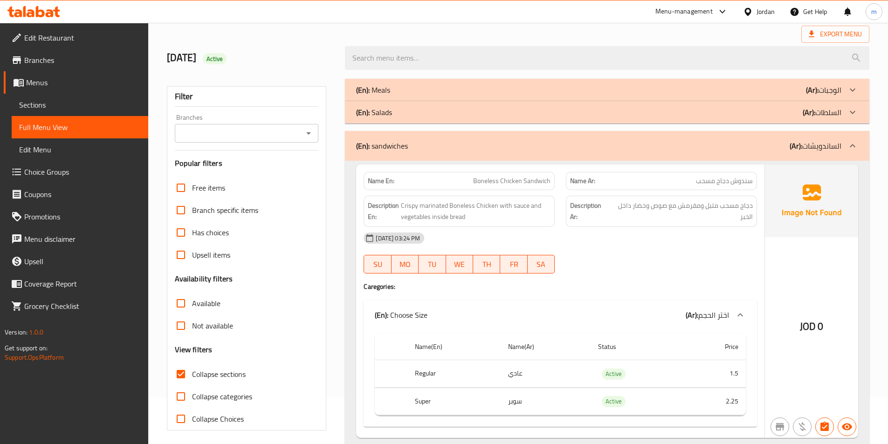
scroll to position [233, 0]
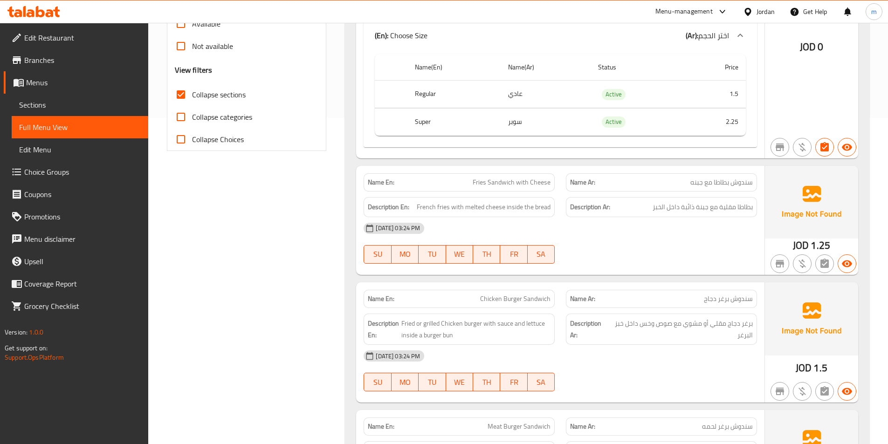
scroll to position [373, 0]
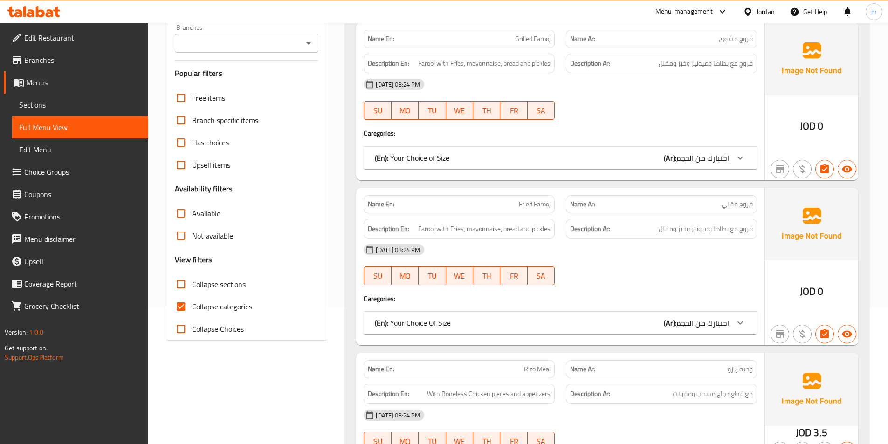
scroll to position [140, 0]
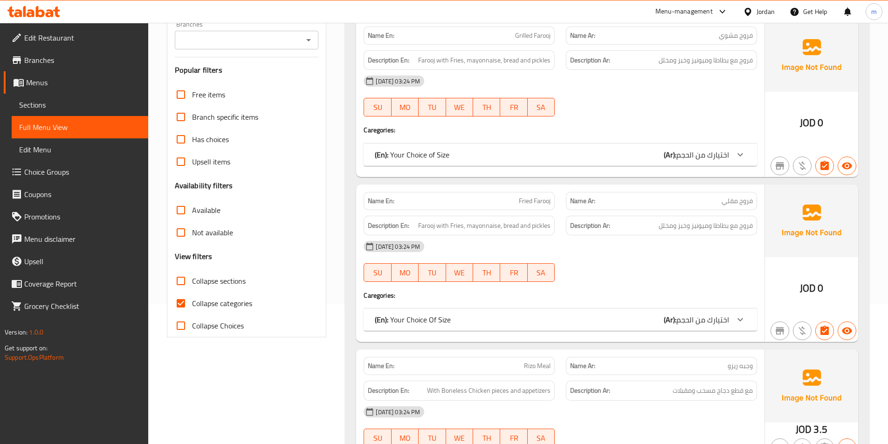
click at [205, 305] on span "Collapse categories" at bounding box center [222, 303] width 60 height 11
click at [192, 305] on input "Collapse categories" at bounding box center [181, 303] width 22 height 22
checkbox input "false"
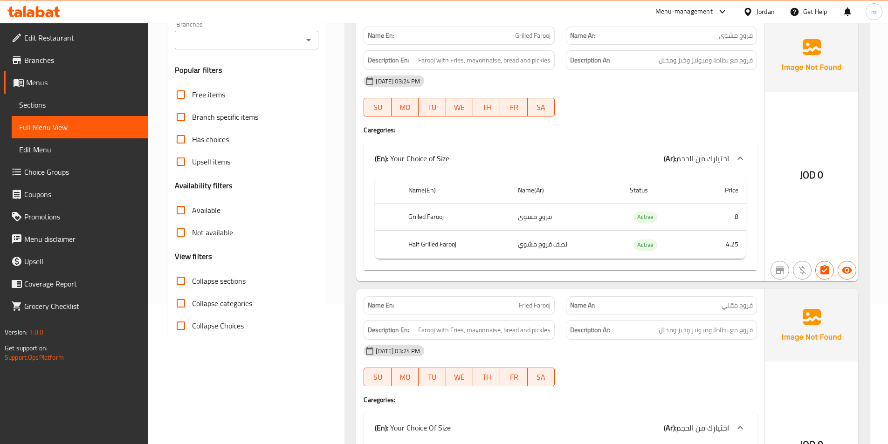
scroll to position [0, 0]
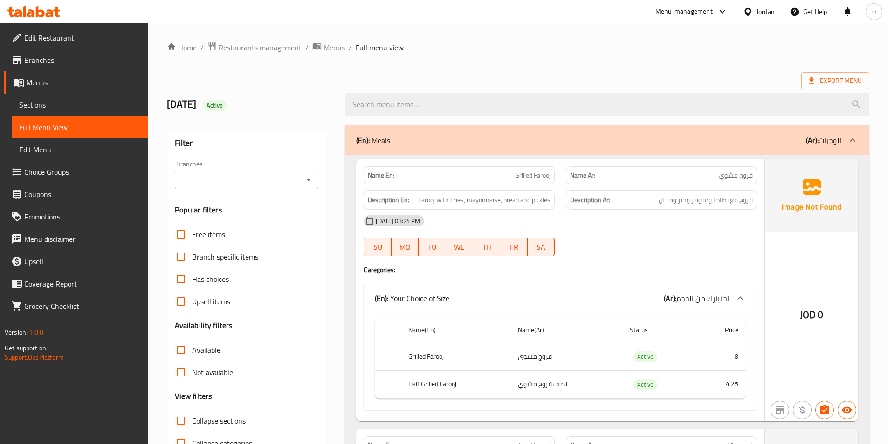
click at [193, 425] on span "Collapse sections" at bounding box center [219, 420] width 54 height 11
click at [192, 425] on input "Collapse sections" at bounding box center [181, 421] width 22 height 22
checkbox input "true"
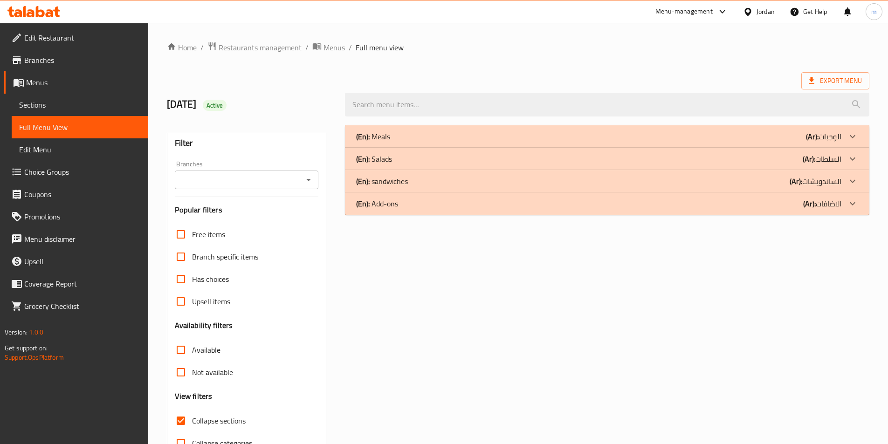
click at [708, 135] on div "(En): Meals (Ar): الوجبات" at bounding box center [598, 136] width 485 height 11
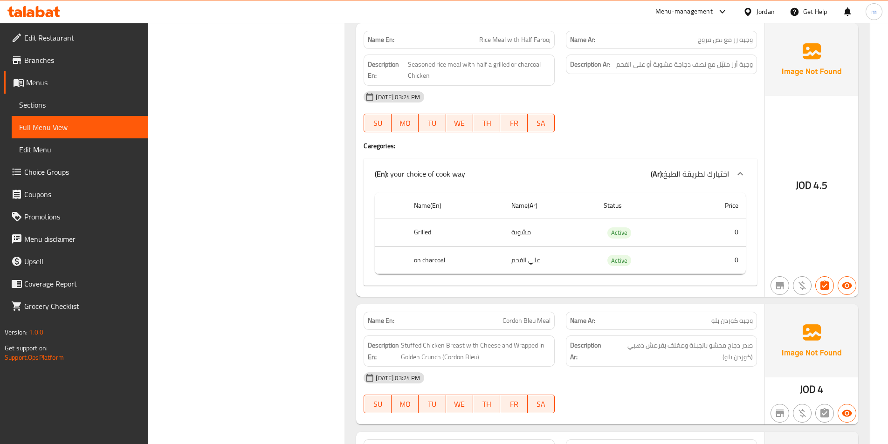
scroll to position [2144, 0]
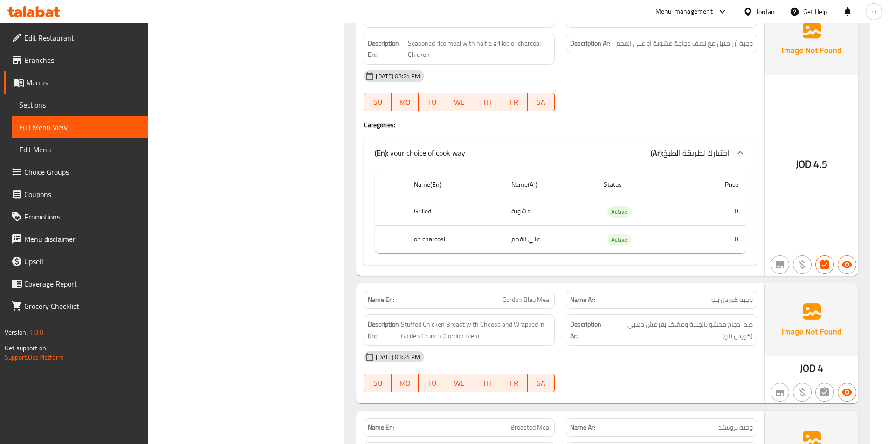
click at [34, 126] on span "Full Menu View" at bounding box center [80, 127] width 122 height 11
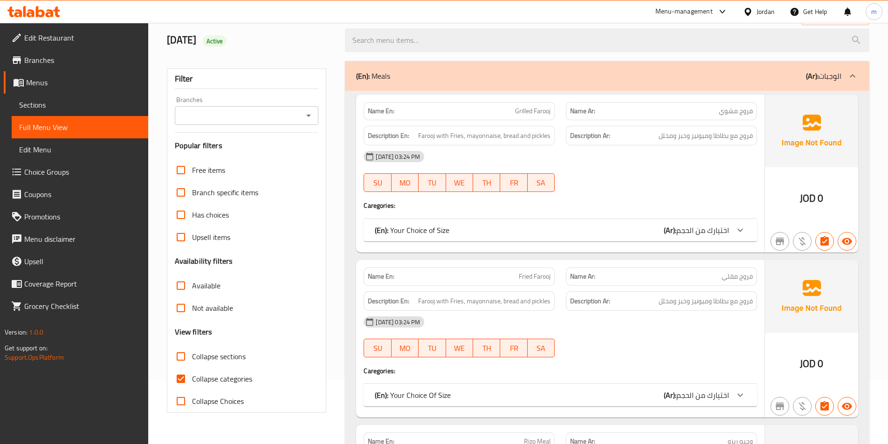
scroll to position [186, 0]
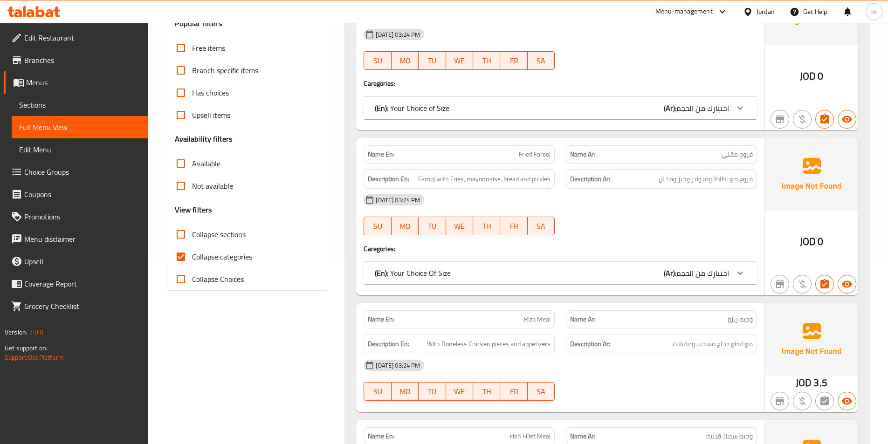
click at [212, 261] on span "Collapse categories" at bounding box center [222, 256] width 60 height 11
click at [192, 261] on input "Collapse categories" at bounding box center [181, 257] width 22 height 22
checkbox input "false"
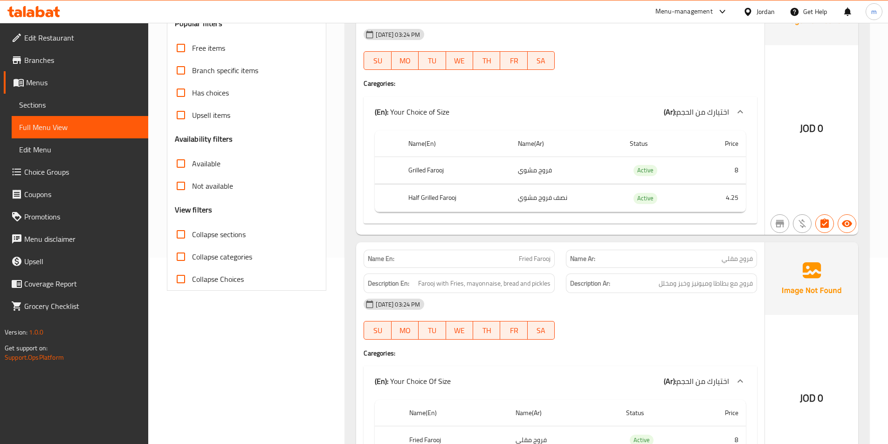
click at [227, 235] on span "Collapse sections" at bounding box center [219, 234] width 54 height 11
click at [192, 235] on input "Collapse sections" at bounding box center [181, 234] width 22 height 22
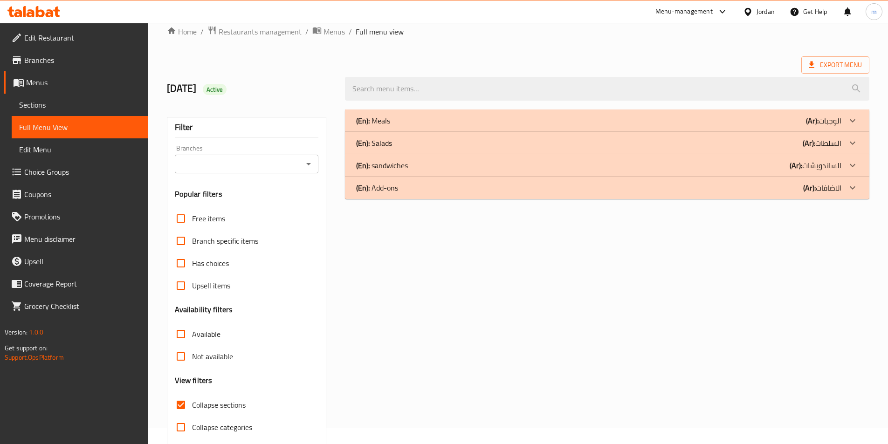
scroll to position [0, 0]
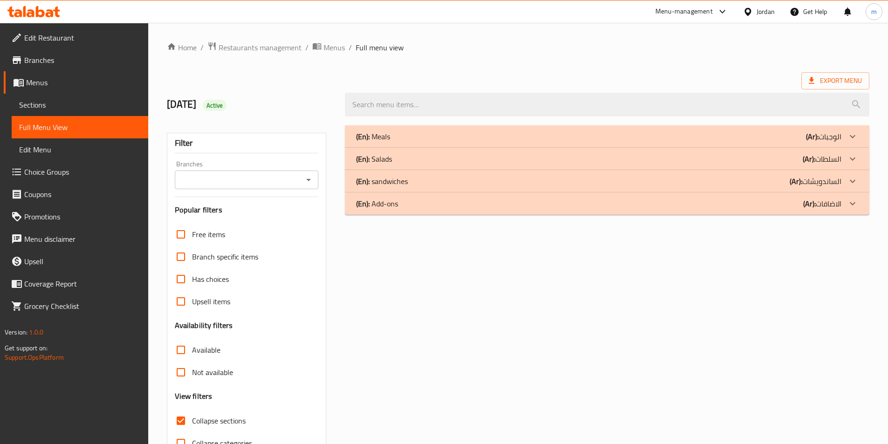
click at [211, 423] on span "Collapse sections" at bounding box center [219, 420] width 54 height 11
click at [192, 423] on input "Collapse sections" at bounding box center [181, 421] width 22 height 22
checkbox input "false"
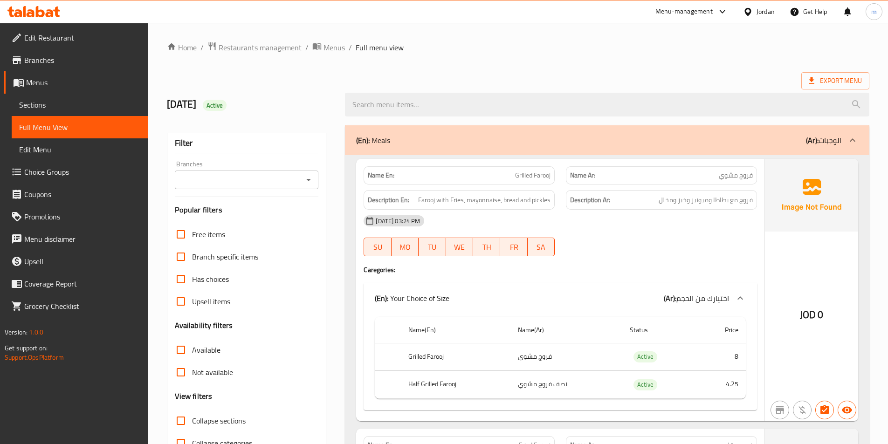
scroll to position [3757, 0]
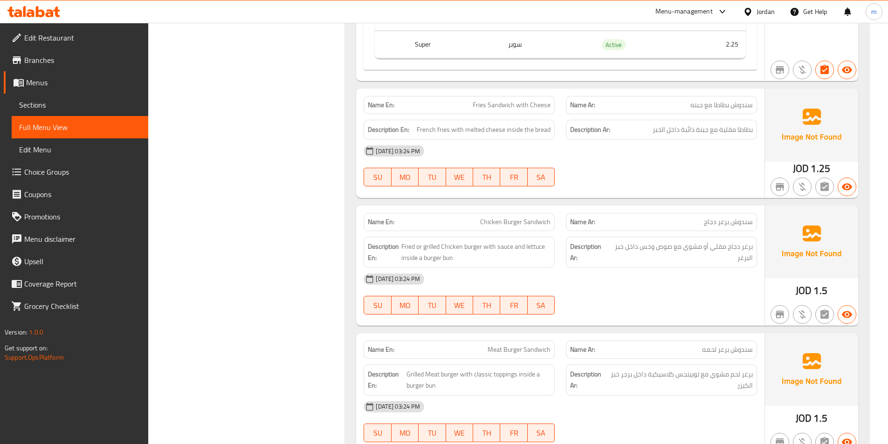
click at [58, 168] on span "Choice Groups" at bounding box center [82, 171] width 117 height 11
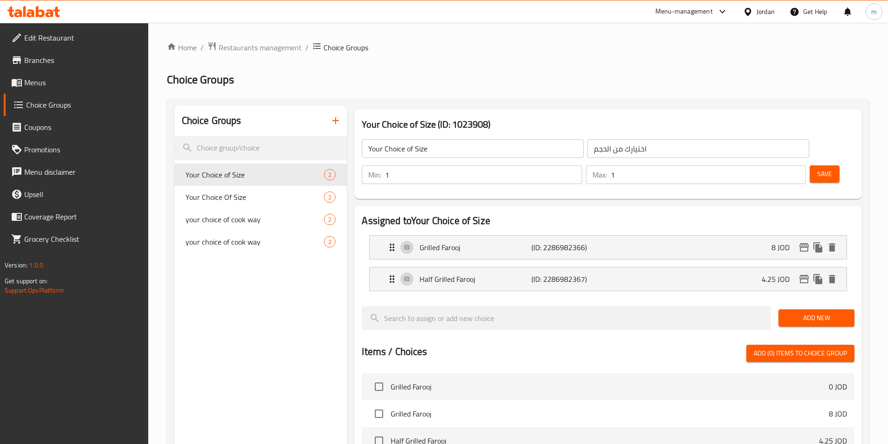
click at [333, 127] on button "button" at bounding box center [335, 121] width 22 height 22
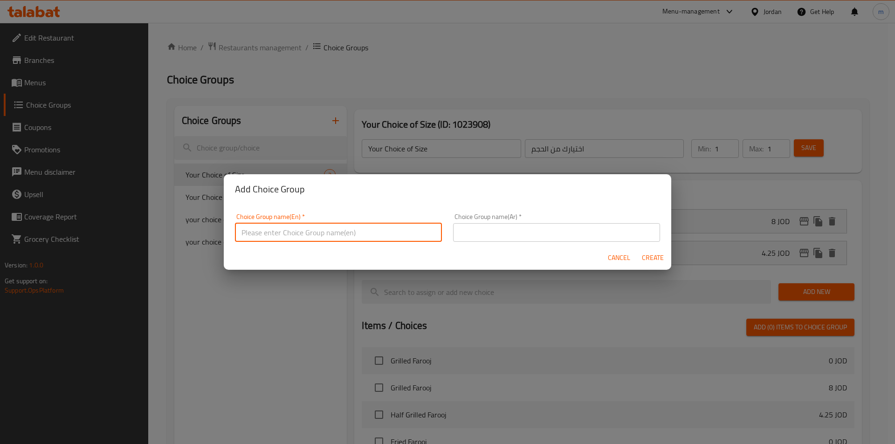
click at [366, 233] on input "text" at bounding box center [338, 232] width 207 height 19
type input "Your Choice Of Size1"
click at [315, 236] on input "Your Choice Of Size1" at bounding box center [338, 232] width 207 height 19
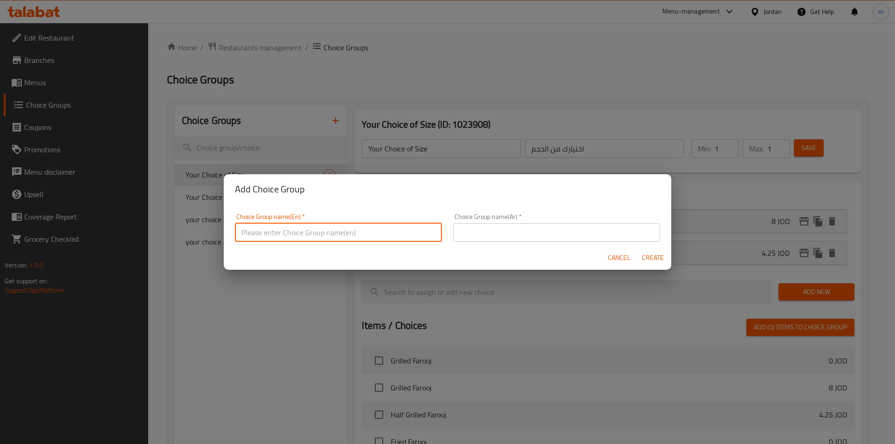
click at [319, 234] on input "text" at bounding box center [338, 232] width 207 height 19
type input "your choice of cook way"
click at [534, 228] on input "text" at bounding box center [556, 232] width 207 height 19
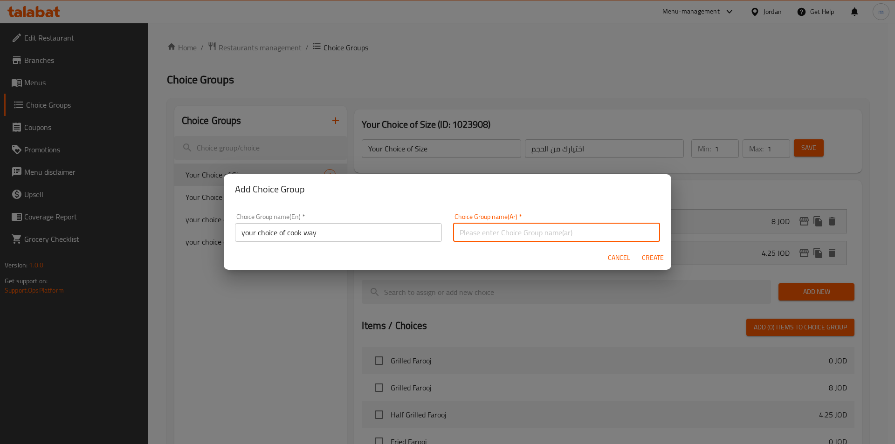
type input "اختيارك لطريقة الطبخ"
click at [652, 261] on span "Create" at bounding box center [652, 258] width 22 height 12
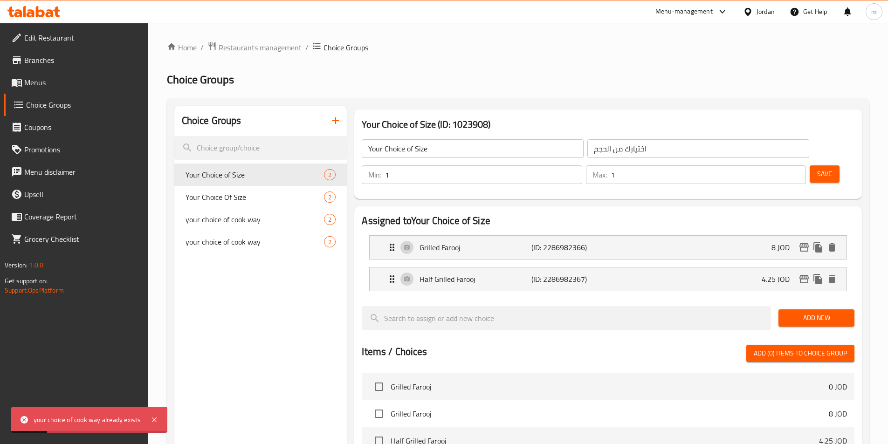
click at [333, 125] on icon "button" at bounding box center [335, 120] width 11 height 11
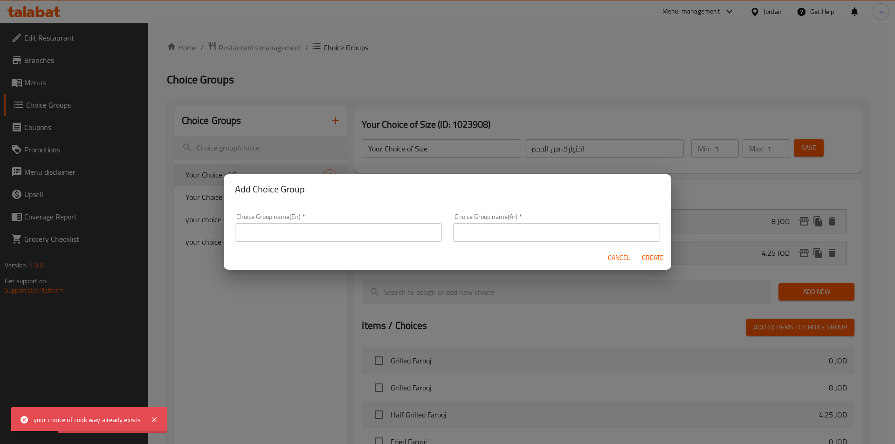
click at [340, 221] on div "Choice Group name(En)   * Choice Group name(En) *" at bounding box center [338, 227] width 207 height 28
click at [342, 228] on input "text" at bounding box center [338, 232] width 207 height 19
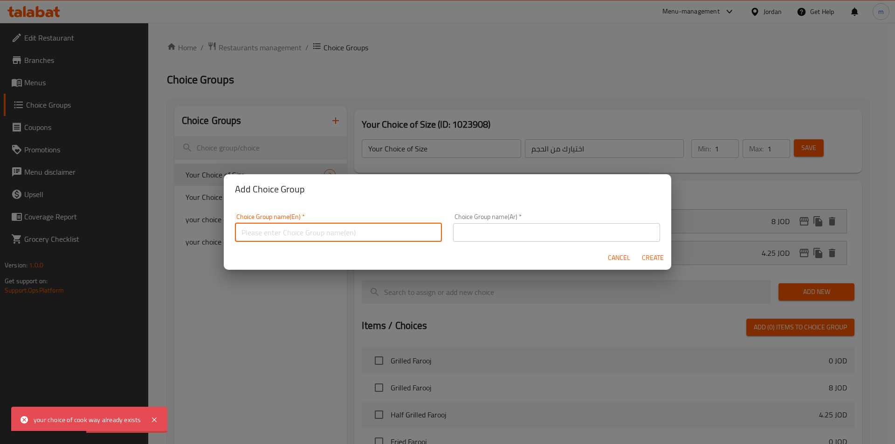
type input "your choice of cook way"
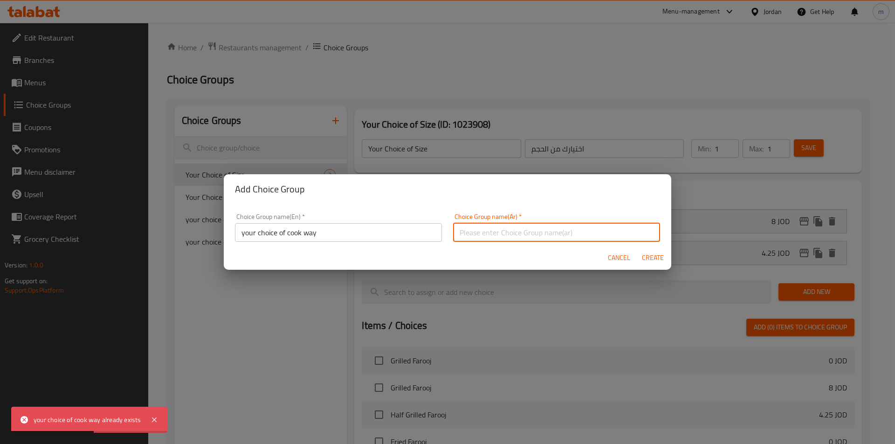
click at [491, 233] on input "text" at bounding box center [556, 232] width 207 height 19
type input "اختيارك لطريقة الطبخ1"
click at [373, 237] on input "your choice of cook way" at bounding box center [338, 232] width 207 height 19
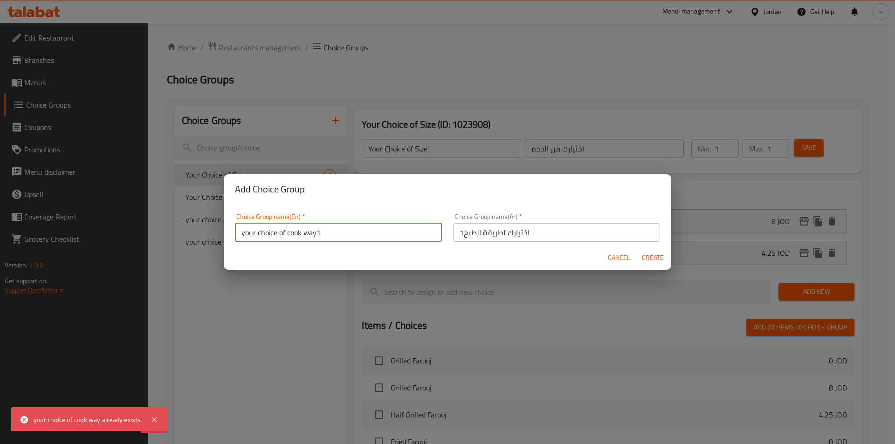
type input "your choice of cook way1"
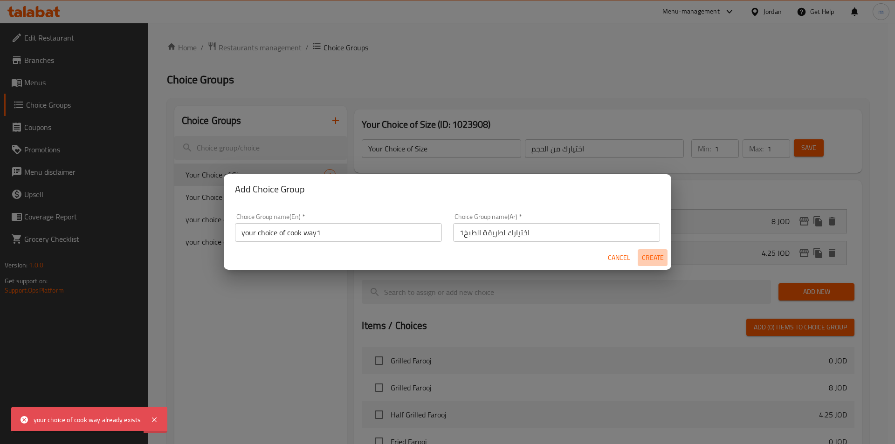
click at [659, 265] on button "Create" at bounding box center [653, 257] width 30 height 17
type input "your choice of cook way1"
type input "اختيارك لطريقة الطبخ1"
type input "0"
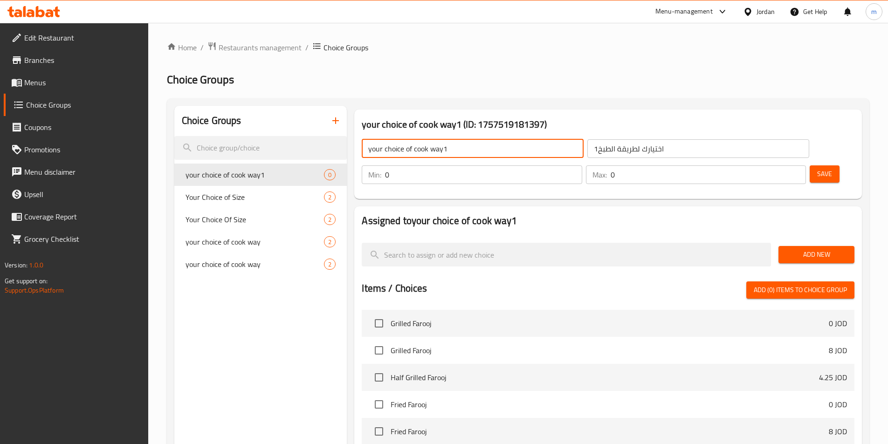
drag, startPoint x: 450, startPoint y: 147, endPoint x: 445, endPoint y: 149, distance: 5.9
click at [445, 149] on input "your choice of cook way1" at bounding box center [473, 148] width 222 height 19
type input "your choice of cook way"
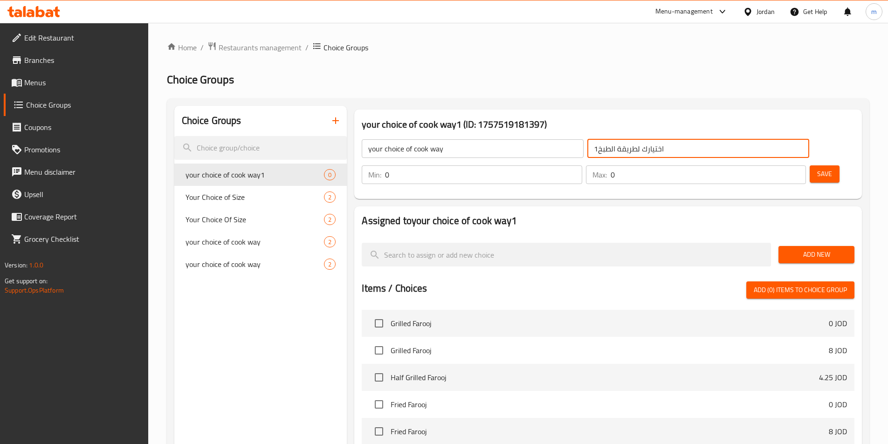
click at [587, 148] on input "اختيارك لطريقة الطبخ1" at bounding box center [698, 148] width 222 height 19
click at [587, 149] on input "اختيارك لطريقة الطبخ1" at bounding box center [698, 148] width 222 height 19
type input "اختيارك لطريقة الطبخ"
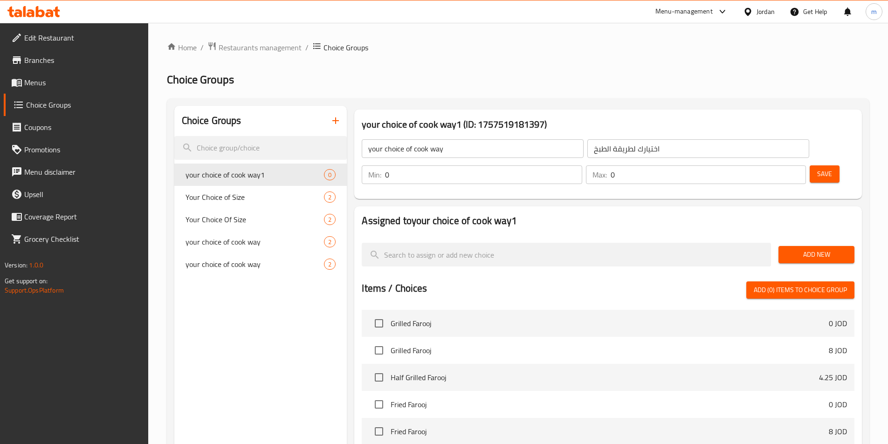
click at [815, 214] on h2 "Assigned to your choice of cook way1" at bounding box center [608, 221] width 493 height 14
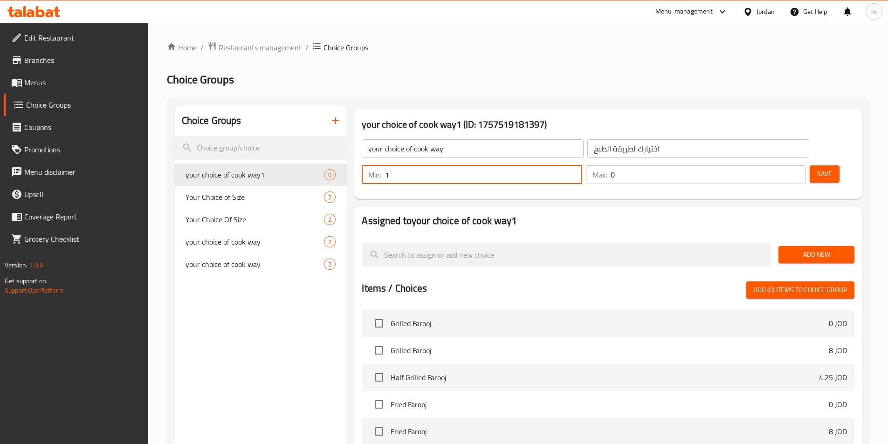
type input "1"
click at [582, 165] on input "1" at bounding box center [483, 174] width 197 height 19
type input "1"
click at [780, 165] on input "1" at bounding box center [708, 174] width 195 height 19
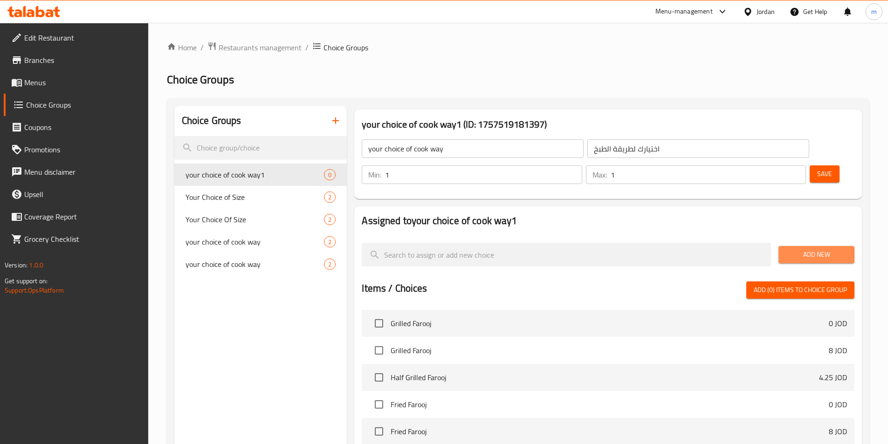
click at [798, 246] on button "Add New" at bounding box center [816, 254] width 76 height 17
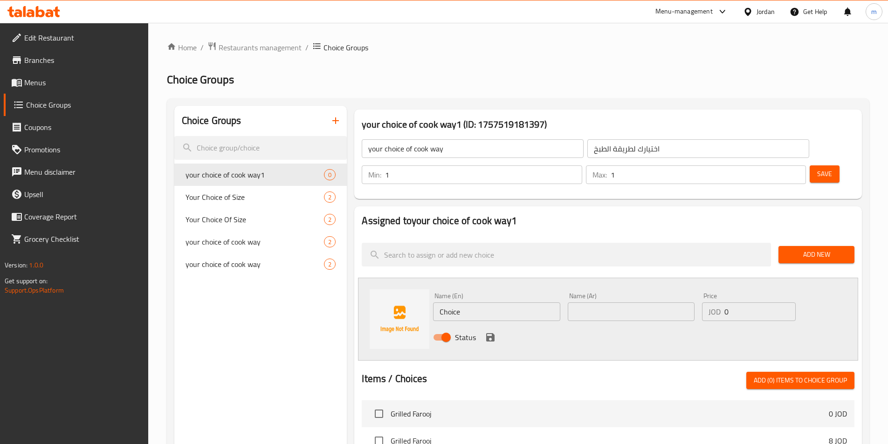
click at [482, 303] on input "Choice" at bounding box center [496, 312] width 127 height 19
type input "ل"
type input "Grilled"
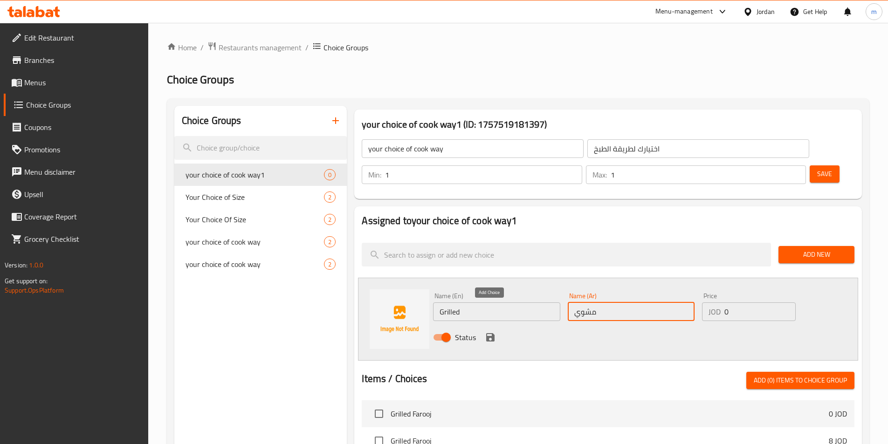
type input "مشوي"
drag, startPoint x: 489, startPoint y: 311, endPoint x: 570, endPoint y: 291, distance: 83.0
click at [489, 333] on icon "save" at bounding box center [490, 337] width 8 height 8
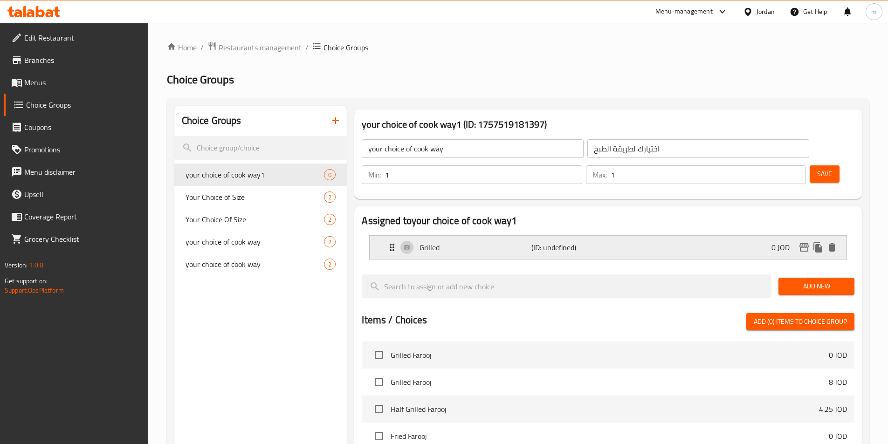
click at [655, 236] on div "Grilled (ID: undefined) 0 JOD" at bounding box center [610, 247] width 449 height 23
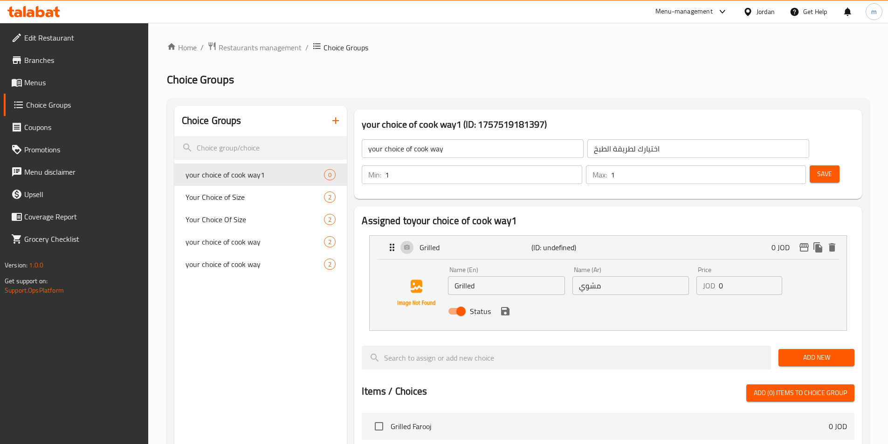
click at [794, 352] on span "Add New" at bounding box center [816, 358] width 61 height 12
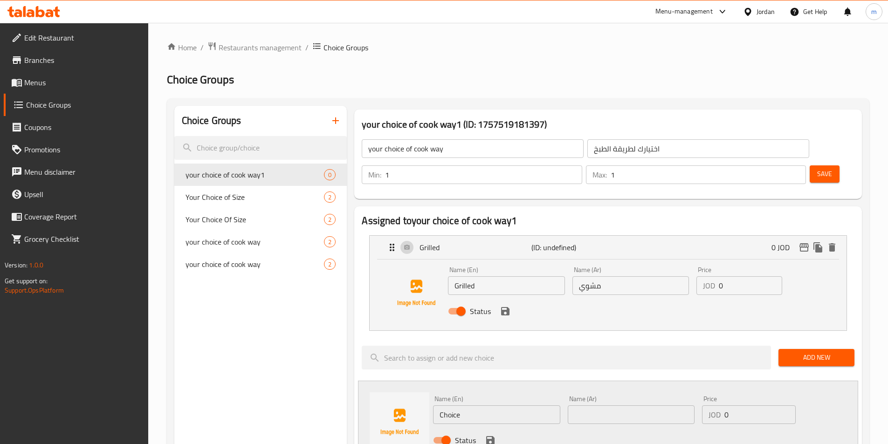
click at [500, 406] on input "Choice" at bounding box center [496, 415] width 127 height 19
type input "ب"
click at [501, 406] on input "FrIED" at bounding box center [496, 415] width 127 height 19
type input "Fried"
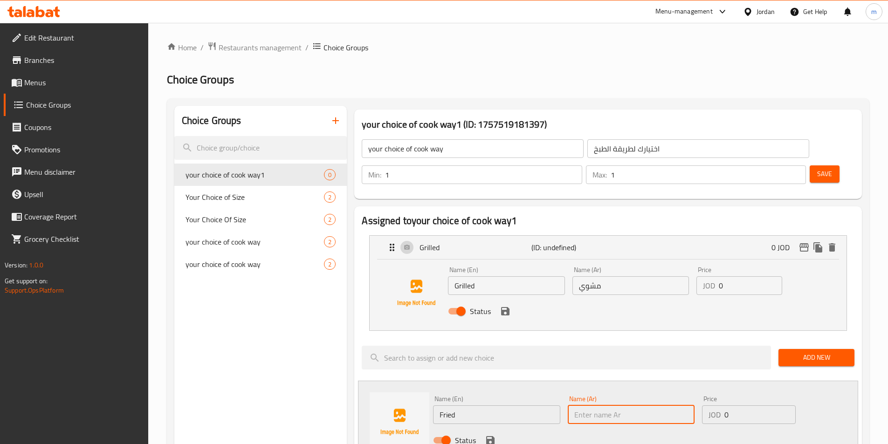
type input "l"
type input "مقلي"
click at [494, 436] on icon "save" at bounding box center [490, 440] width 8 height 8
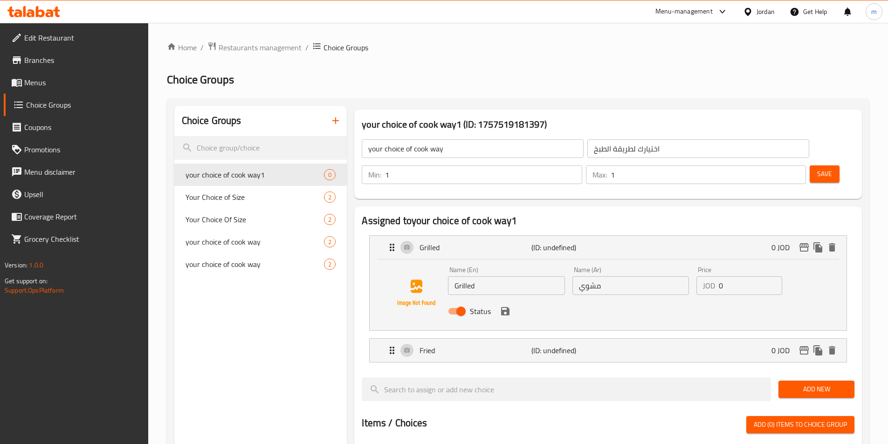
click at [514, 299] on div "Status" at bounding box center [630, 311] width 372 height 25
click at [508, 306] on icon "save" at bounding box center [505, 311] width 11 height 11
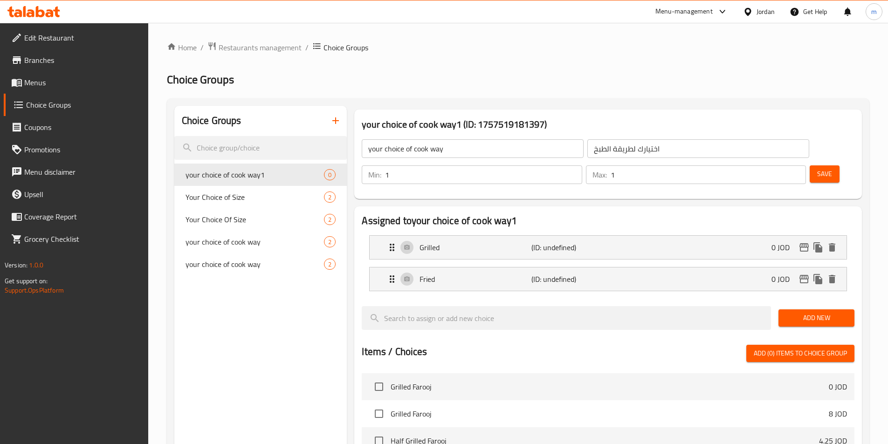
click at [817, 168] on span "Save" at bounding box center [824, 174] width 15 height 12
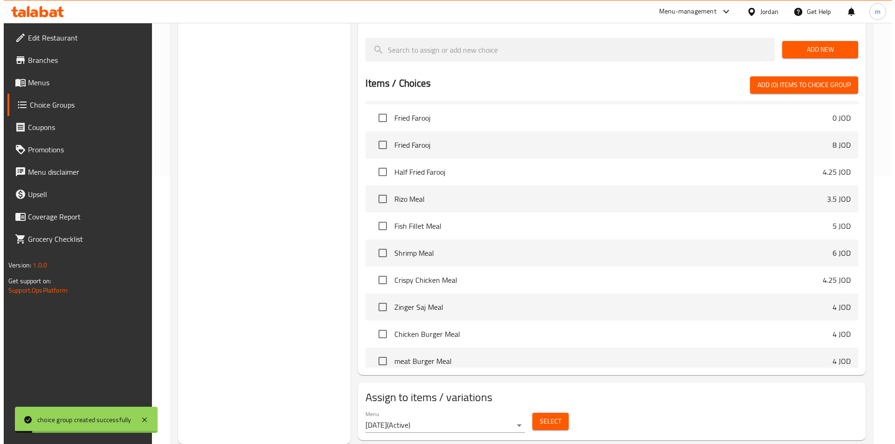
scroll to position [186, 0]
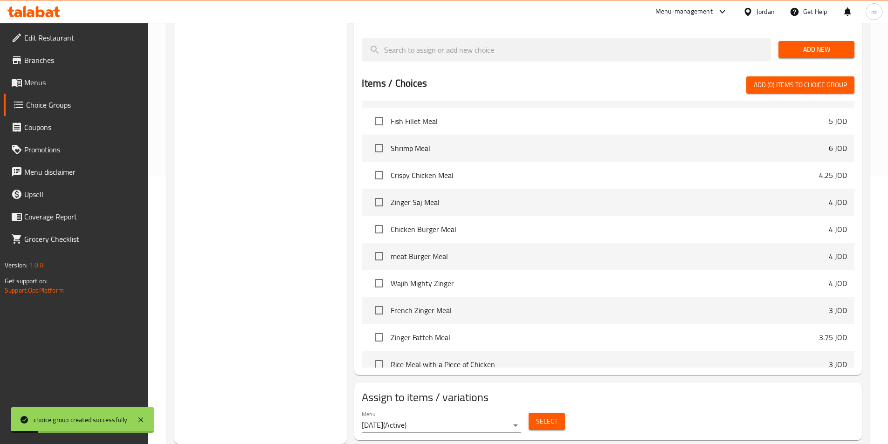
click at [541, 416] on span "Select" at bounding box center [546, 422] width 21 height 12
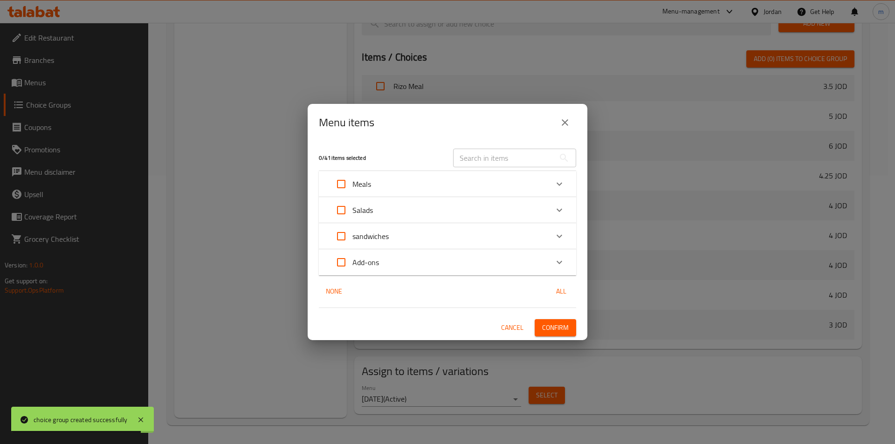
click at [381, 242] on p "sandwiches" at bounding box center [370, 236] width 36 height 11
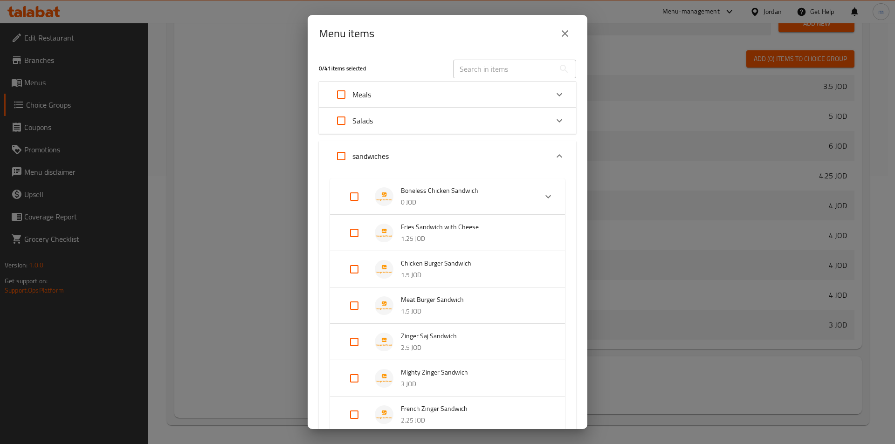
click at [355, 270] on input "Expand" at bounding box center [354, 269] width 22 height 22
checkbox input "true"
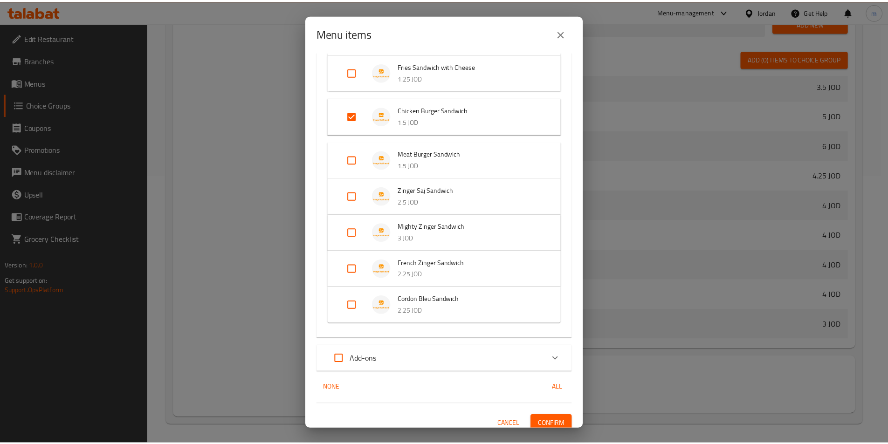
scroll to position [168, 0]
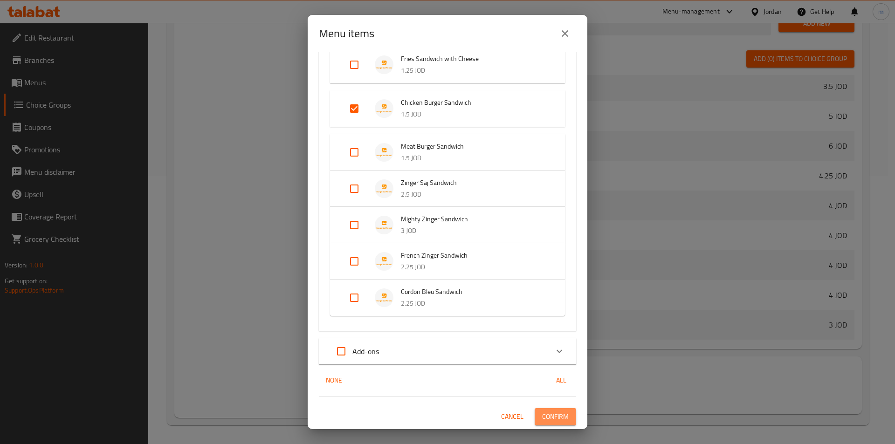
click at [555, 423] on button "Confirm" at bounding box center [555, 416] width 41 height 17
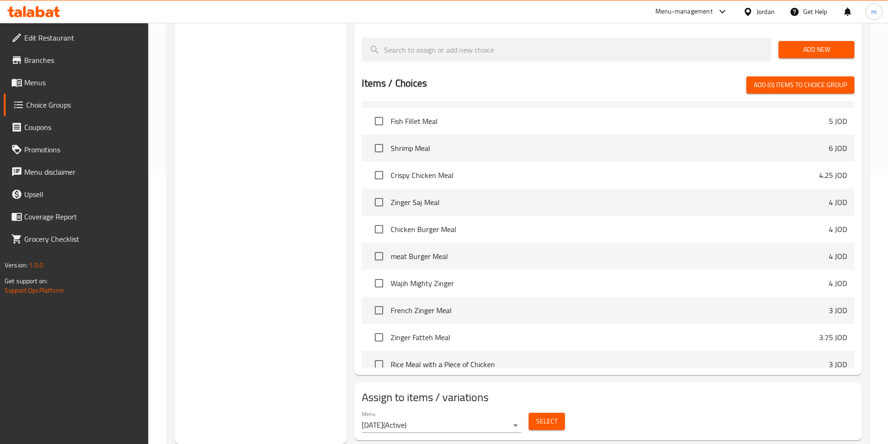
click at [309, 167] on div "Choice Groups Your Choice of Size 2 Your Choice Of Size 2 your choice of cook w…" at bounding box center [260, 140] width 173 height 607
click at [50, 89] on link "Menus" at bounding box center [76, 82] width 144 height 22
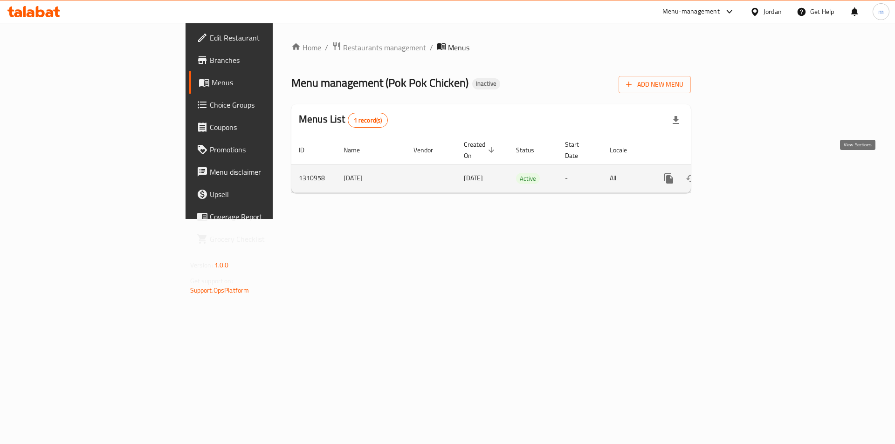
click at [742, 173] on icon "enhanced table" at bounding box center [735, 178] width 11 height 11
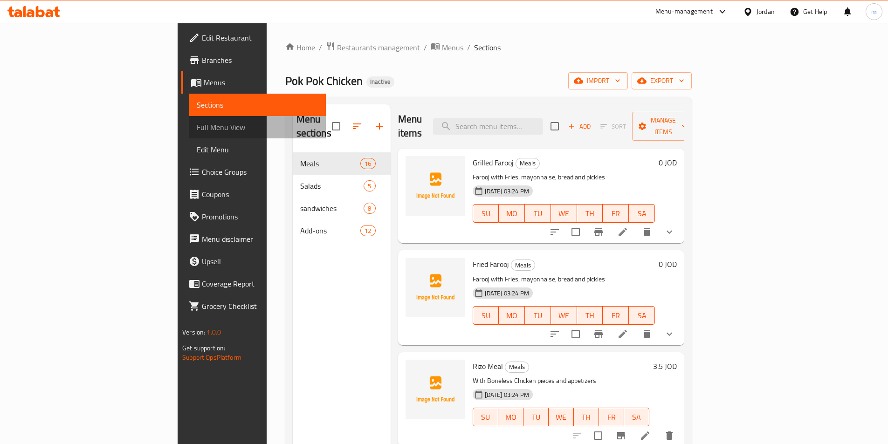
click at [197, 133] on span "Full Menu View" at bounding box center [258, 127] width 122 height 11
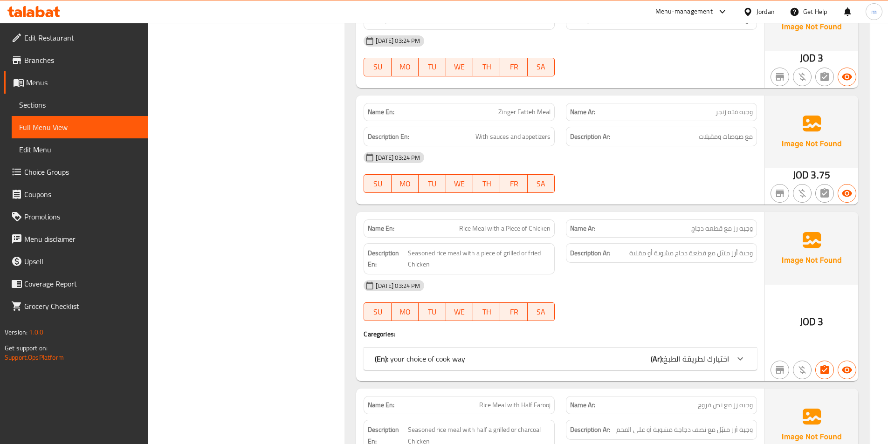
scroll to position [1448, 0]
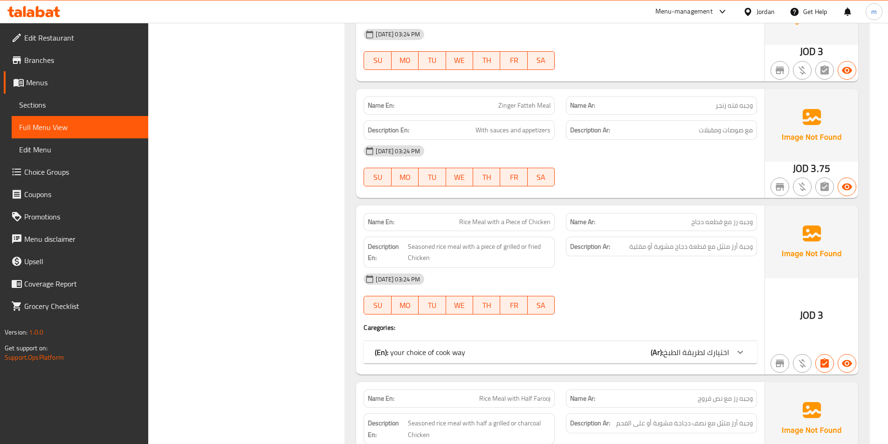
click at [709, 357] on span "اختيارك لطريقة الطبخ" at bounding box center [696, 352] width 66 height 14
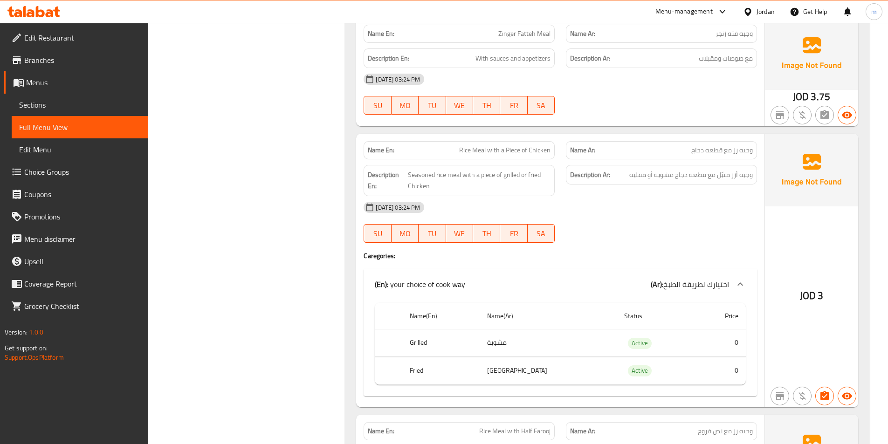
scroll to position [1541, 0]
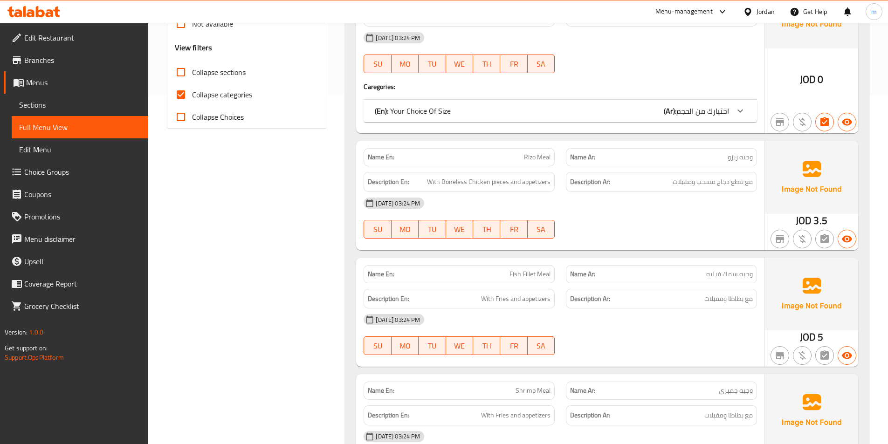
scroll to position [190, 0]
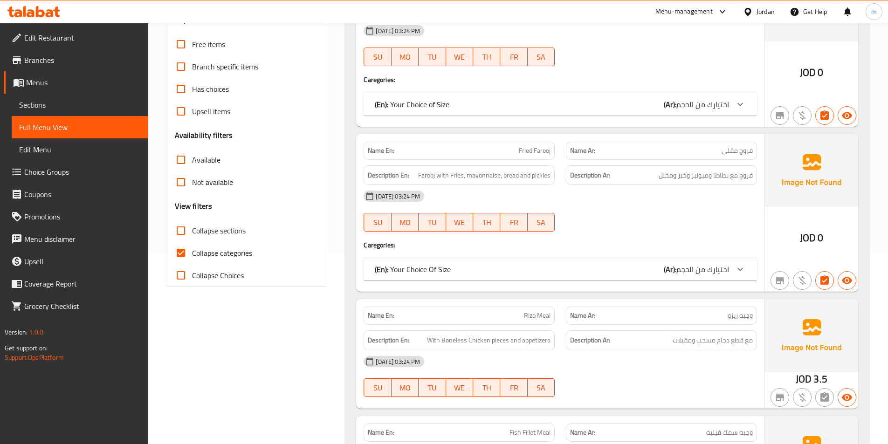
click at [233, 255] on span "Collapse categories" at bounding box center [222, 253] width 60 height 11
click at [192, 255] on input "Collapse categories" at bounding box center [181, 253] width 22 height 22
checkbox input "false"
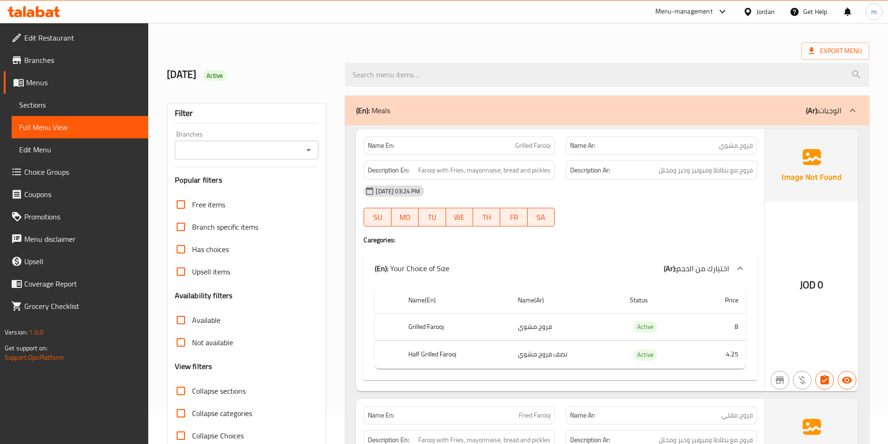
scroll to position [47, 0]
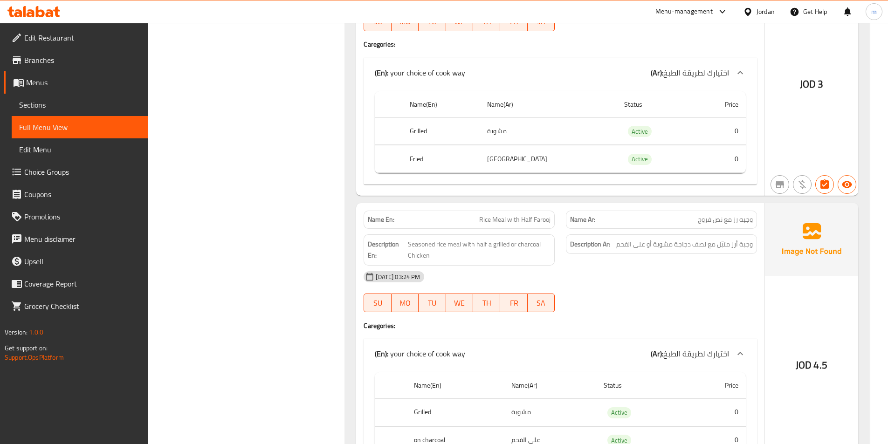
scroll to position [1987, 0]
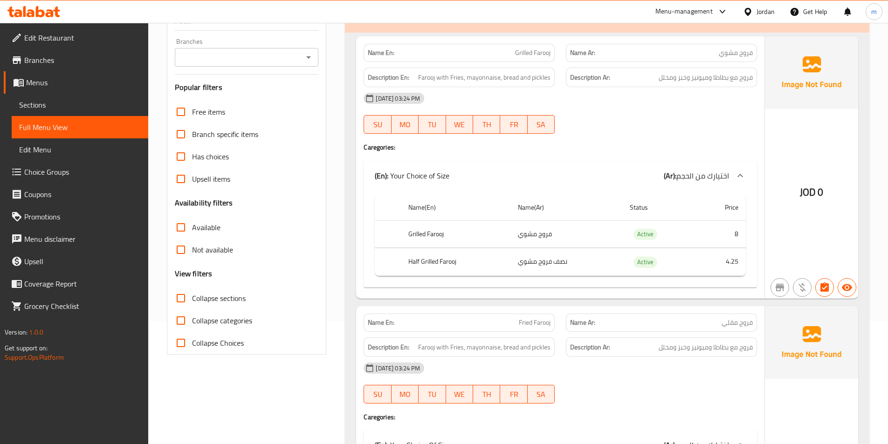
click at [323, 210] on div "Filter Branches Branches Popular filters Free items Branch specific items Has c…" at bounding box center [247, 182] width 160 height 344
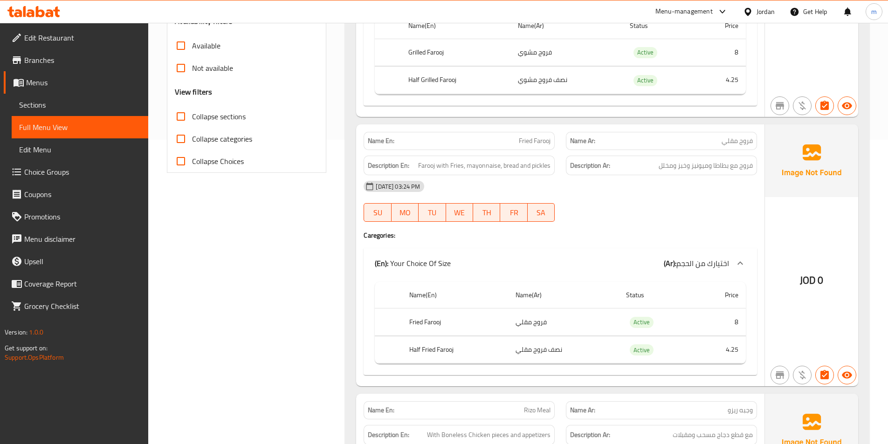
scroll to position [326, 0]
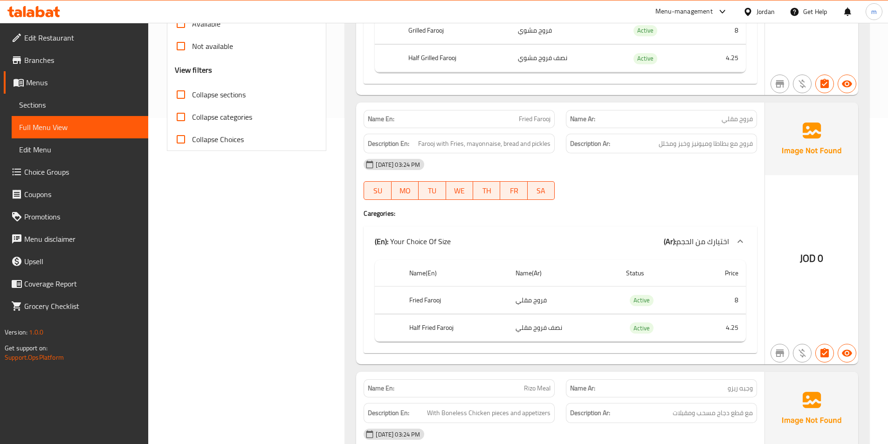
click at [46, 109] on span "Sections" at bounding box center [80, 104] width 122 height 11
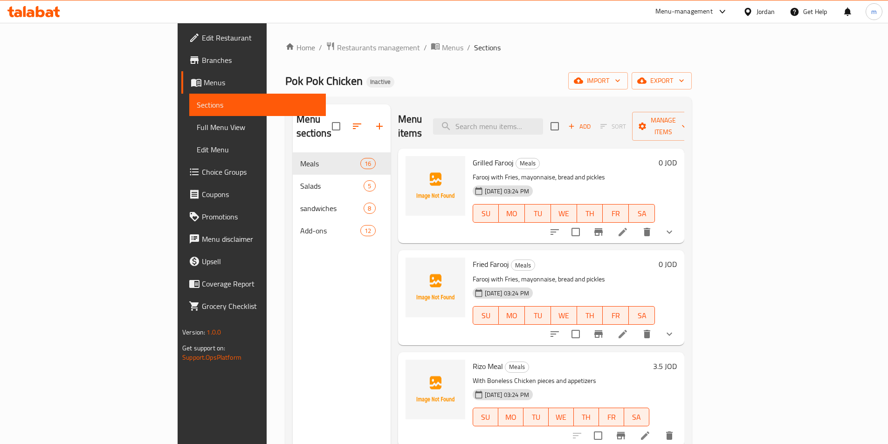
click at [320, 255] on div "Menu sections Meals 16 Salads 5 sandwiches 8 Add-ons 12" at bounding box center [342, 326] width 98 height 444
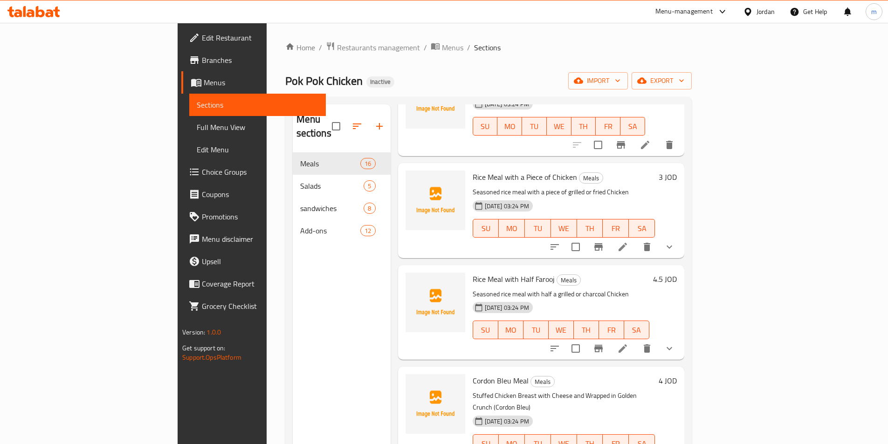
scroll to position [1208, 0]
click at [628, 241] on icon at bounding box center [622, 246] width 11 height 11
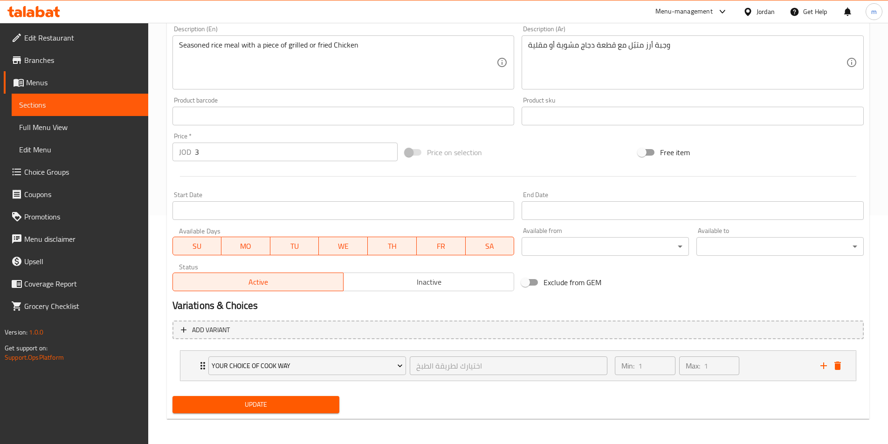
scroll to position [230, 0]
click at [611, 367] on div "Min: 1 ​ Max: 1 ​" at bounding box center [711, 365] width 205 height 30
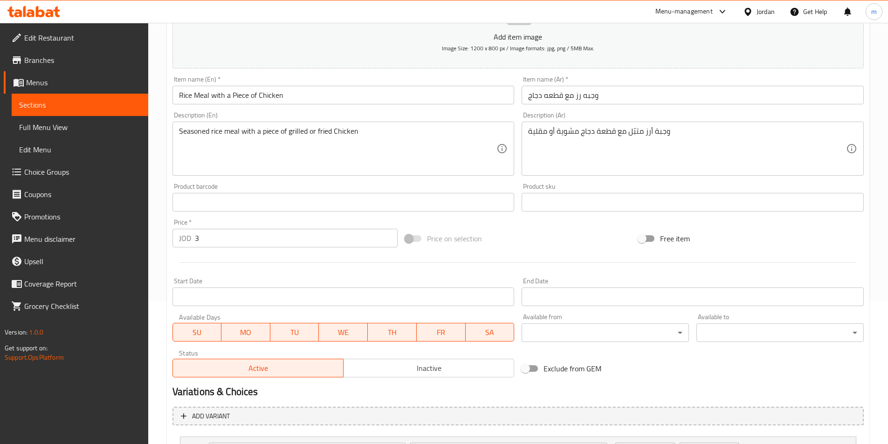
scroll to position [172, 0]
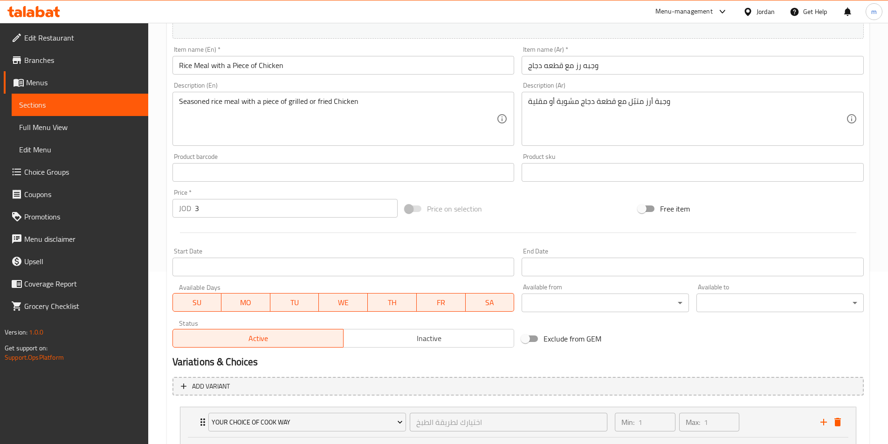
click at [54, 110] on span "Sections" at bounding box center [80, 104] width 122 height 11
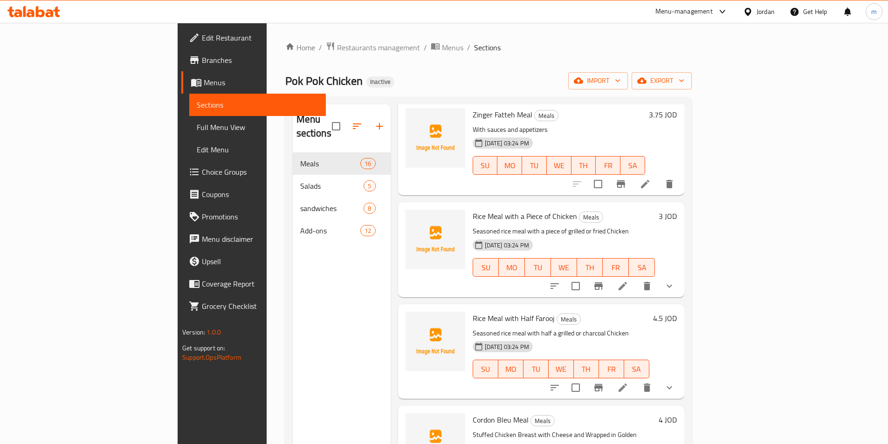
scroll to position [1208, 0]
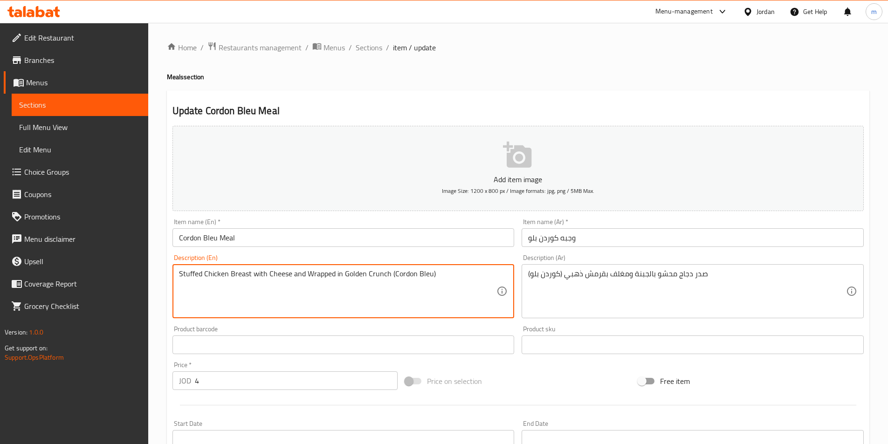
drag, startPoint x: 341, startPoint y: 275, endPoint x: 336, endPoint y: 275, distance: 5.1
drag, startPoint x: 380, startPoint y: 275, endPoint x: 361, endPoint y: 276, distance: 19.1
click at [361, 276] on textarea "Stuffed Chicken Breast with Cheese and Wrapped Golden Crunch (Cordon Bleu)" at bounding box center [338, 291] width 318 height 44
click at [335, 274] on textarea "Stuffed Chicken Breast with Cheese and Wrapped Golden crumsh (Cordon Bleu)" at bounding box center [338, 291] width 318 height 44
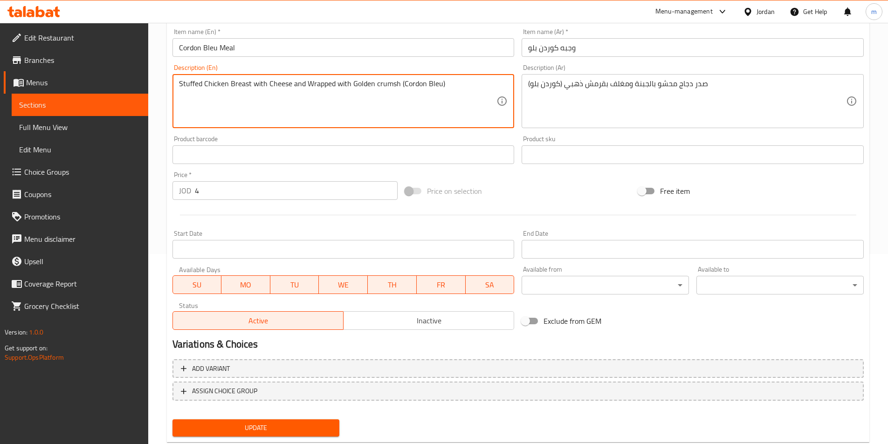
scroll to position [214, 0]
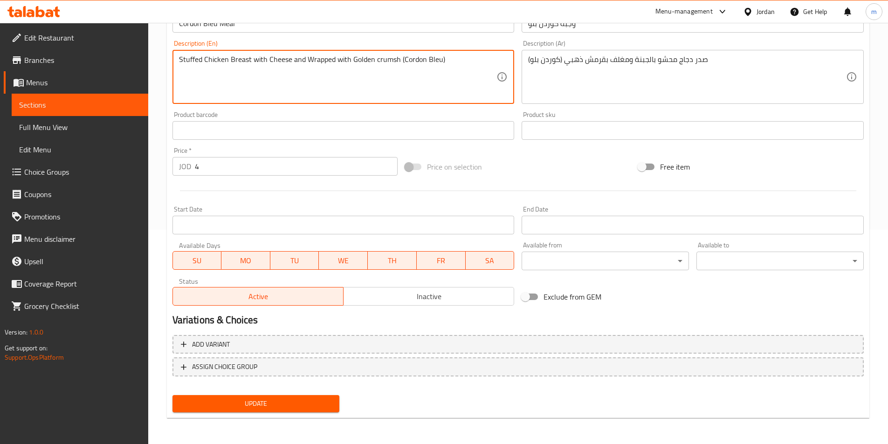
type textarea "Stuffed Chicken Breast with Cheese and Wrapped with Golden crumsh (Cordon Bleu)"
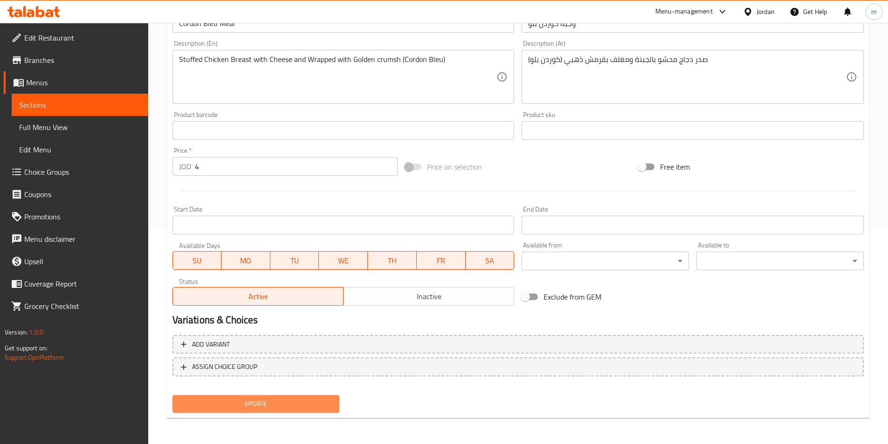
click at [261, 409] on span "Update" at bounding box center [256, 404] width 152 height 12
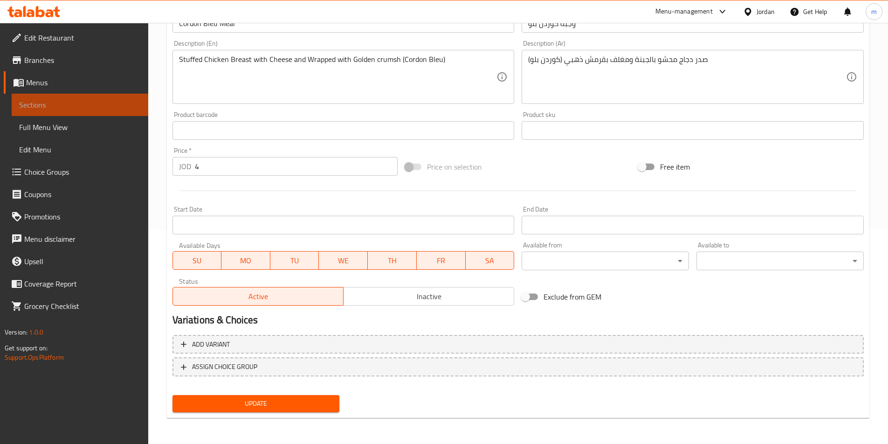
click at [65, 104] on span "Sections" at bounding box center [80, 104] width 122 height 11
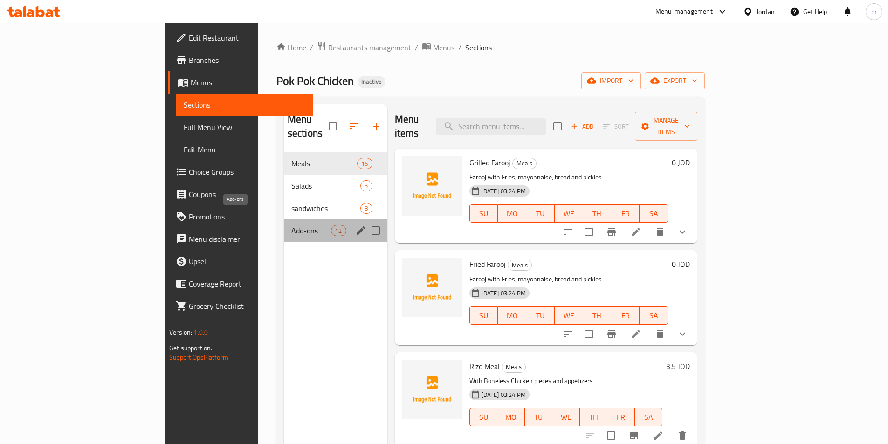
click at [291, 225] on span "Add-ons" at bounding box center [311, 230] width 40 height 11
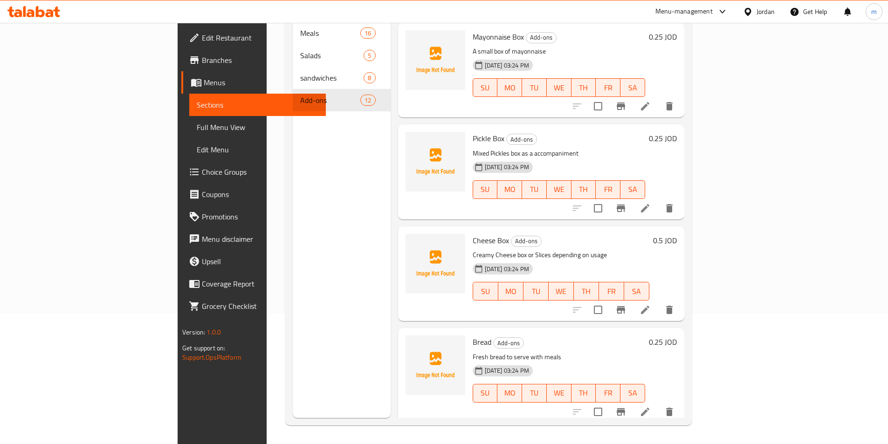
scroll to position [195, 0]
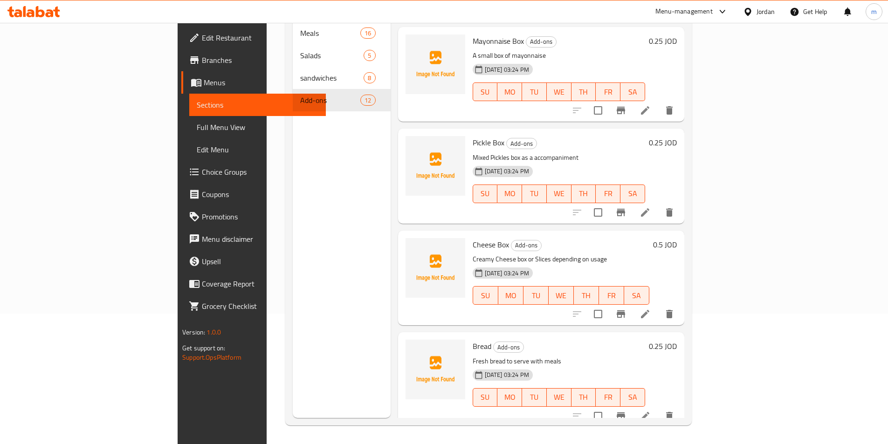
click at [651, 207] on icon at bounding box center [645, 212] width 11 height 11
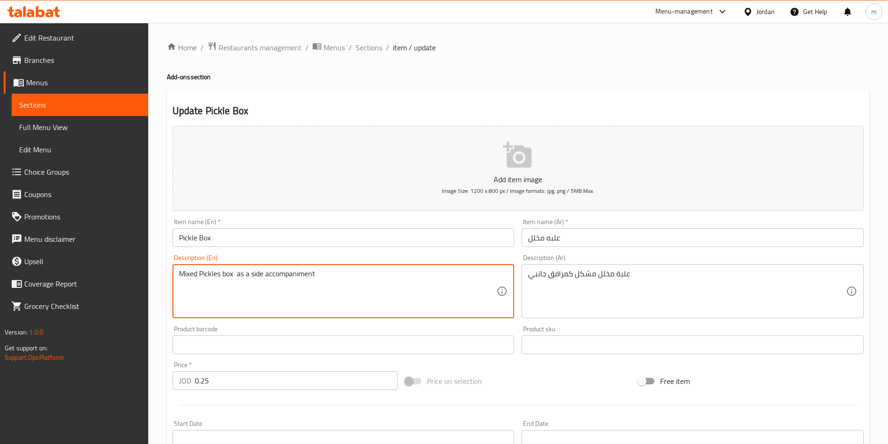
type textarea "Mixed Pickles box as a side accompaniment"
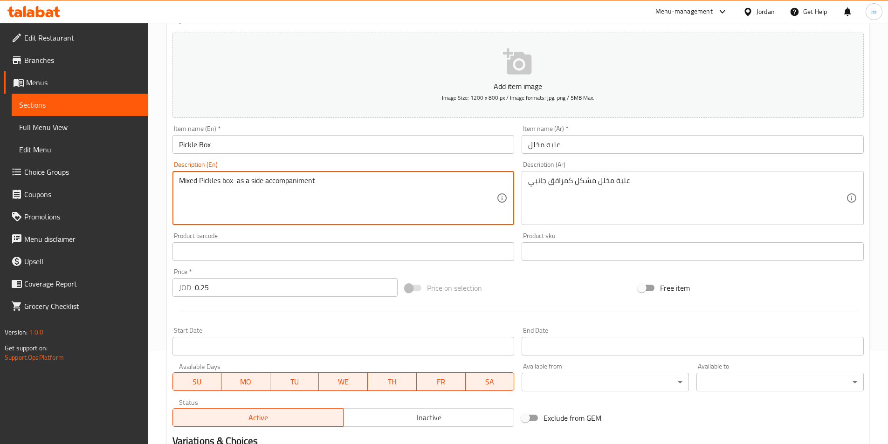
scroll to position [214, 0]
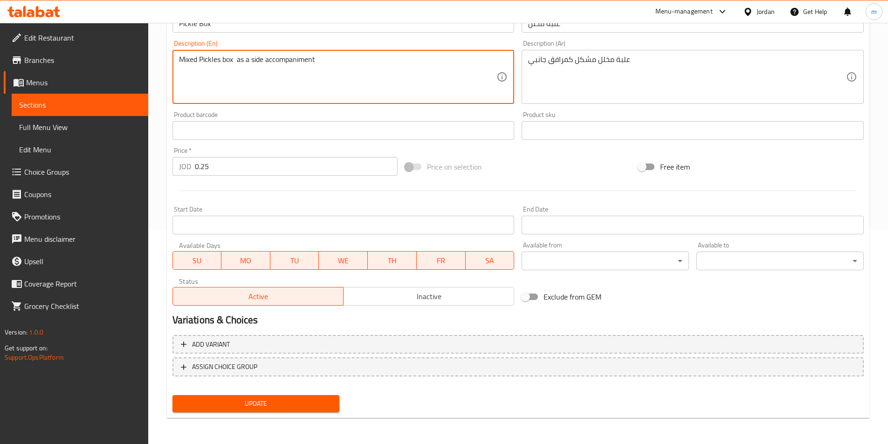
click at [259, 412] on button "Update" at bounding box center [255, 403] width 167 height 17
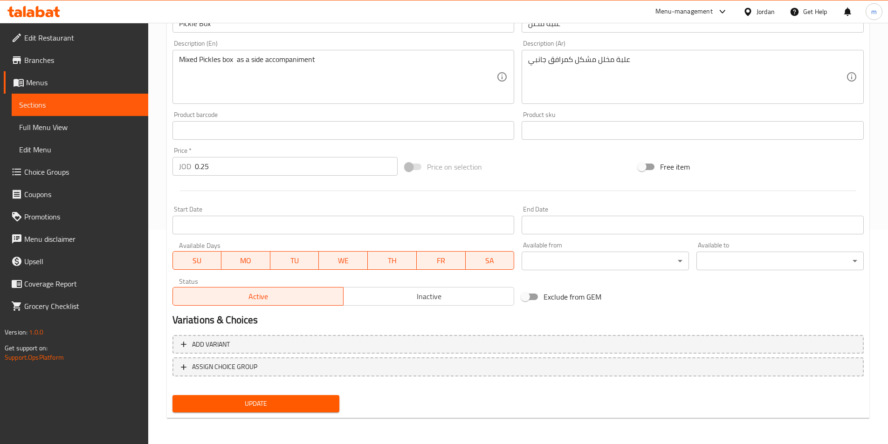
click at [58, 122] on span "Full Menu View" at bounding box center [80, 127] width 122 height 11
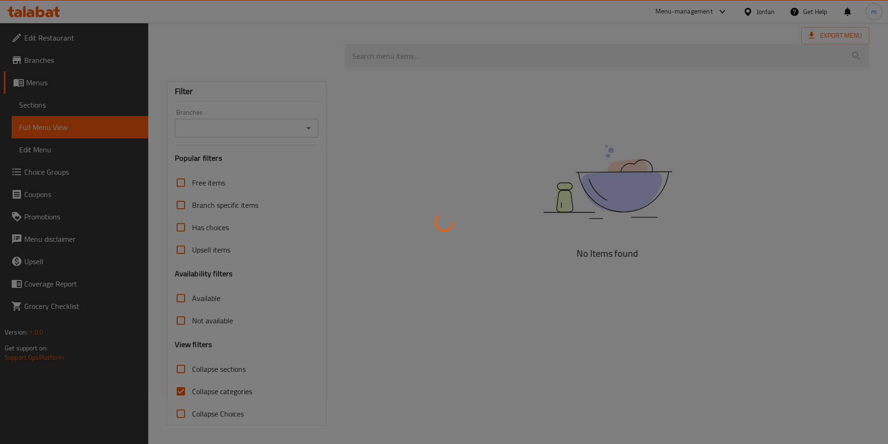
scroll to position [45, 0]
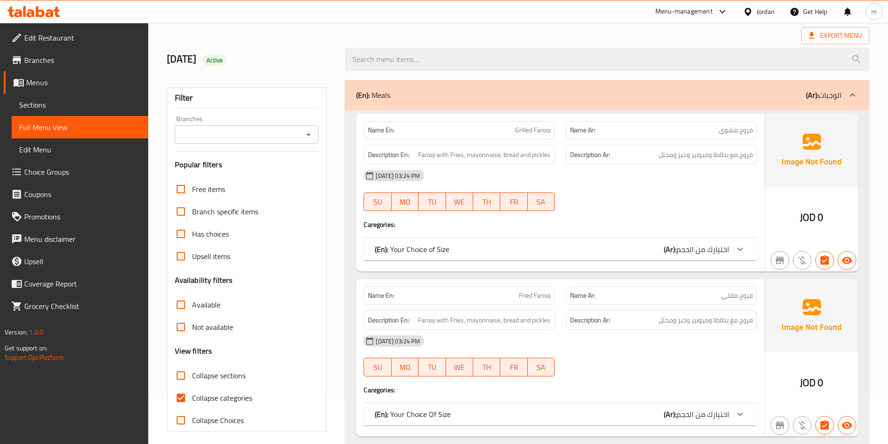
click at [206, 401] on span "Collapse categories" at bounding box center [222, 397] width 60 height 11
click at [192, 401] on input "Collapse categories" at bounding box center [181, 398] width 22 height 22
checkbox input "false"
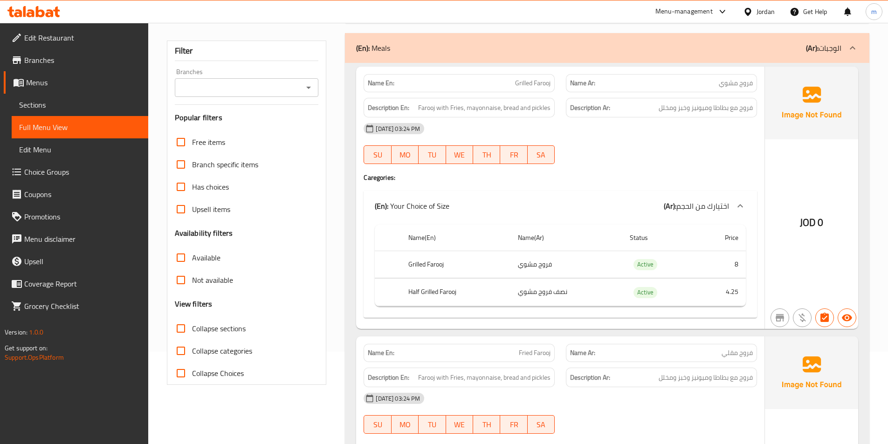
scroll to position [92, 0]
drag, startPoint x: 509, startPoint y: 82, endPoint x: 689, endPoint y: 86, distance: 180.0
click at [585, 82] on div "Name En: Grilled Farooj Name Ar: فروج مشوي" at bounding box center [560, 83] width 405 height 29
click at [748, 114] on div "Description Ar: فروج مع بطاطا وميونيز وخبز ومخلل" at bounding box center [661, 108] width 191 height 20
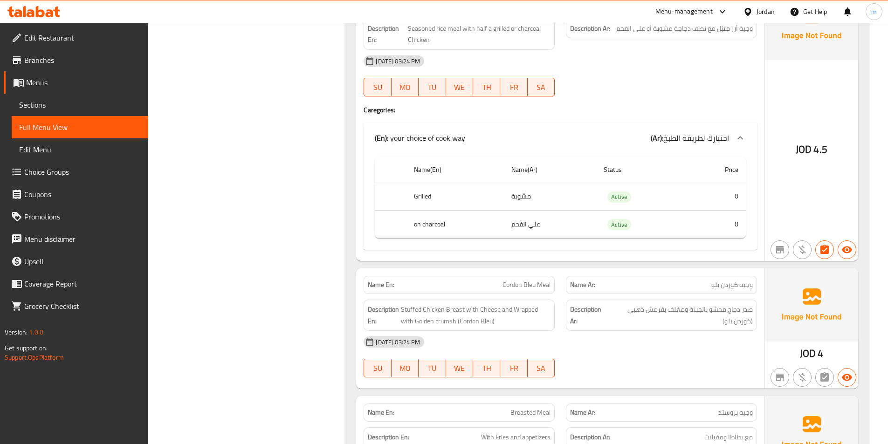
scroll to position [2189, 0]
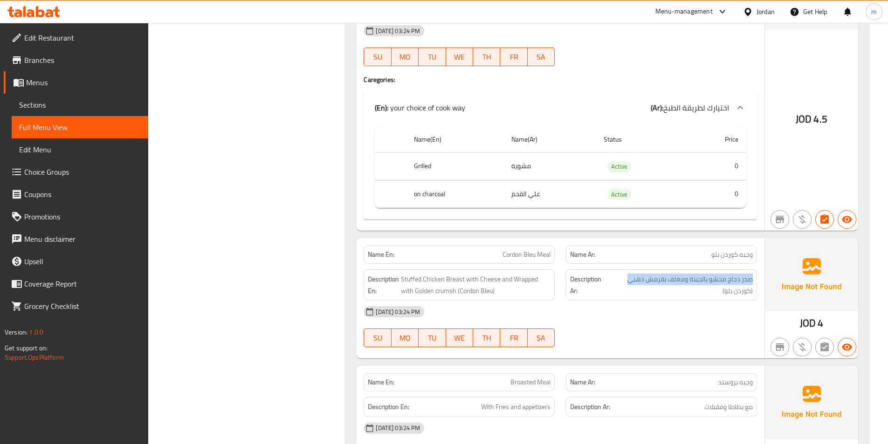
drag, startPoint x: 619, startPoint y: 276, endPoint x: 757, endPoint y: 284, distance: 138.7
click at [757, 284] on div "Description Ar: صدر دجاج محشو بالجبنة ومغلف بقرمش ذهبي (كوردن بلو)" at bounding box center [661, 285] width 202 height 42
copy span "صدر دجاج محشو بالجبنة ومغلف بقرمش ذهبي"
drag, startPoint x: 491, startPoint y: 250, endPoint x: 552, endPoint y: 252, distance: 60.6
click at [552, 252] on div "Name En: Cordon Bleu Meal" at bounding box center [459, 255] width 191 height 18
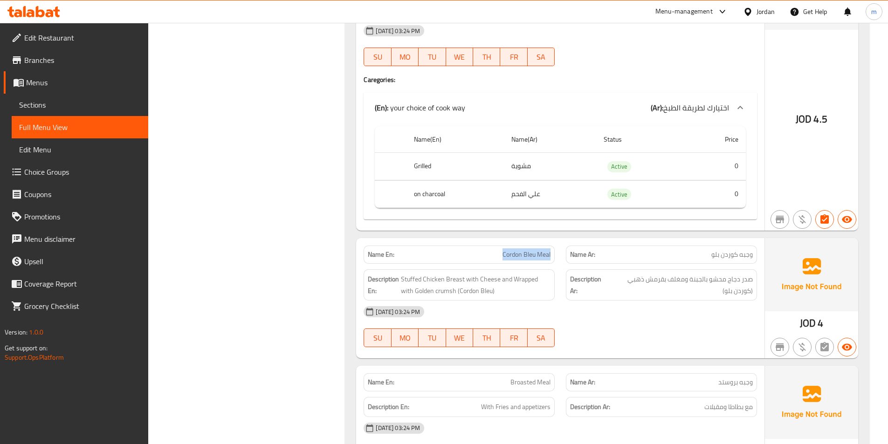
copy span "Cordon Bleu Meal"
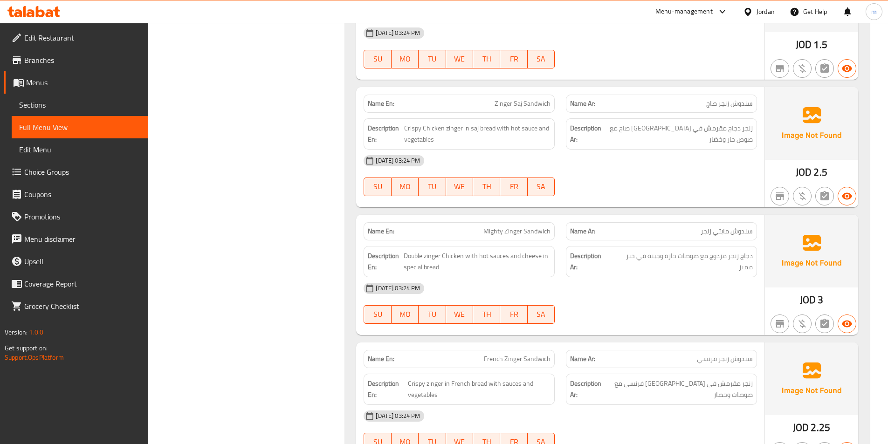
scroll to position [4334, 0]
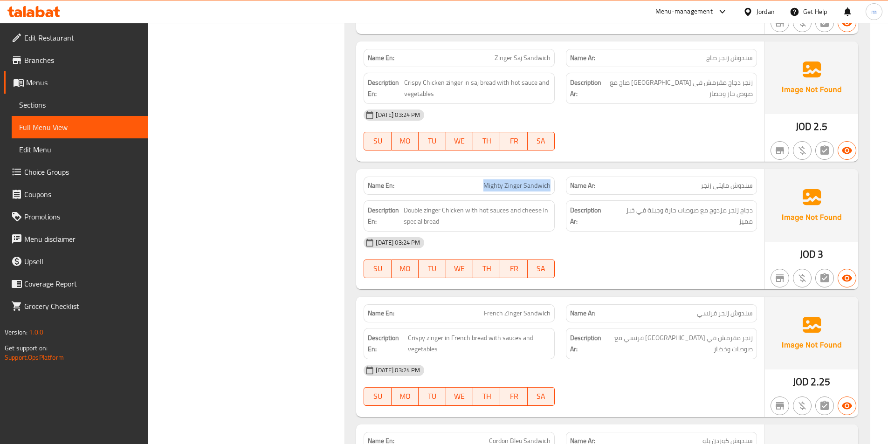
drag, startPoint x: 482, startPoint y: 186, endPoint x: 555, endPoint y: 185, distance: 73.7
click at [555, 185] on div "Name En: Mighty Zinger Sandwich" at bounding box center [459, 185] width 202 height 29
copy span "Mighty Zinger Sandwich"
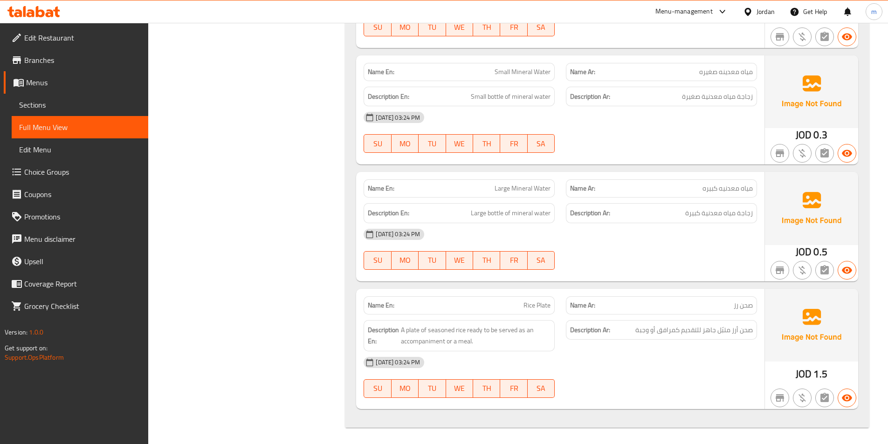
scroll to position [5935, 0]
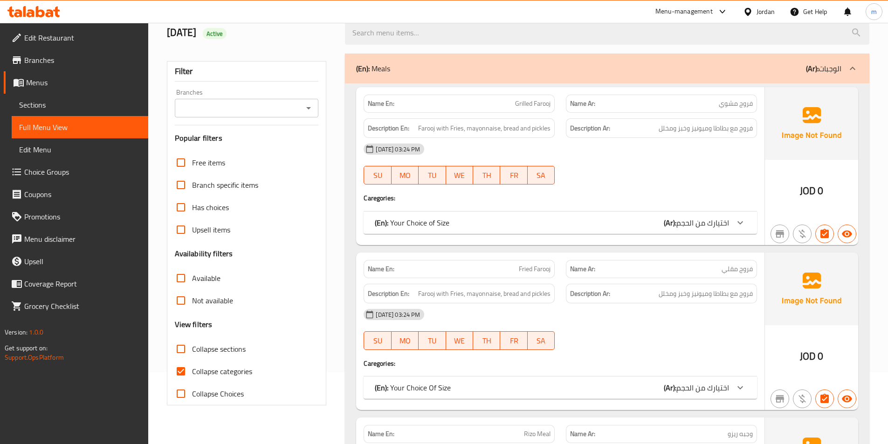
scroll to position [140, 0]
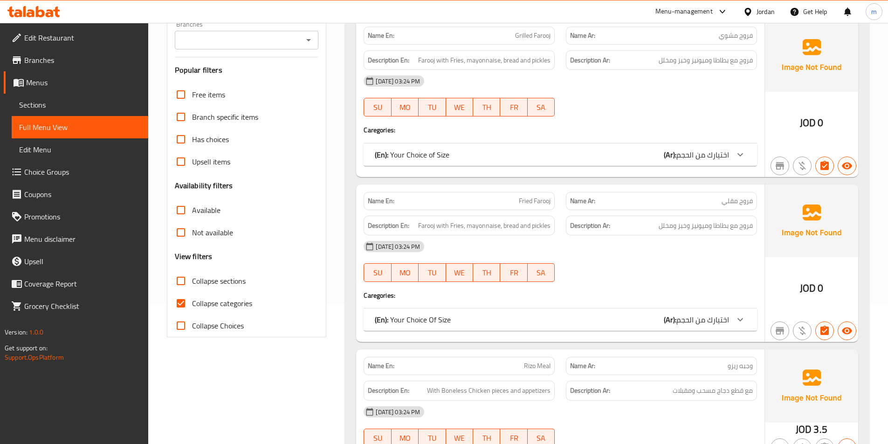
drag, startPoint x: 217, startPoint y: 296, endPoint x: 243, endPoint y: 287, distance: 27.7
click at [217, 296] on label "Collapse categories" at bounding box center [211, 303] width 83 height 22
click at [192, 296] on input "Collapse categories" at bounding box center [181, 303] width 22 height 22
checkbox input "false"
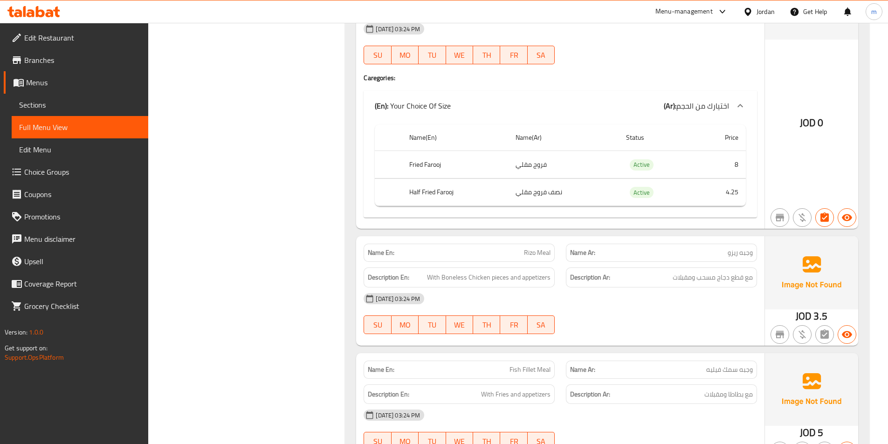
scroll to position [513, 0]
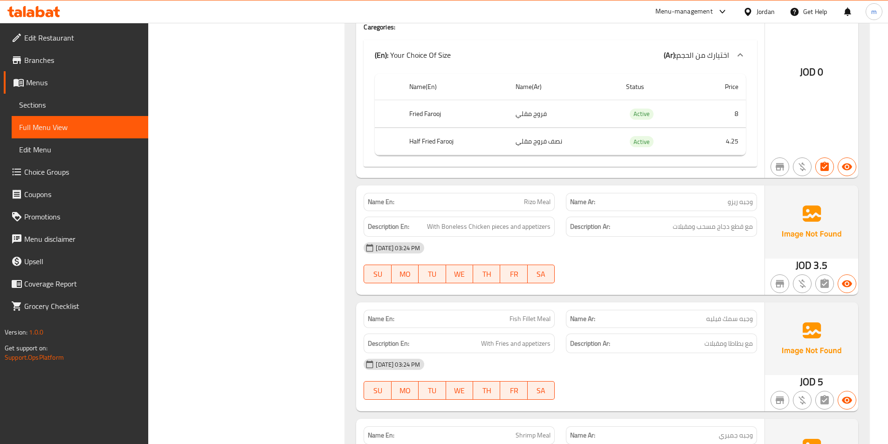
click at [695, 212] on div "Description Ar: مع قطع دجاج مسحب ومقبلات" at bounding box center [661, 226] width 202 height 31
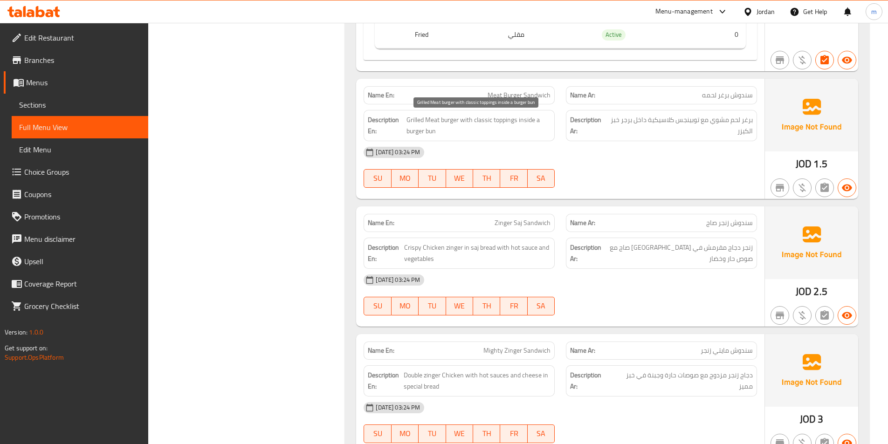
scroll to position [4195, 0]
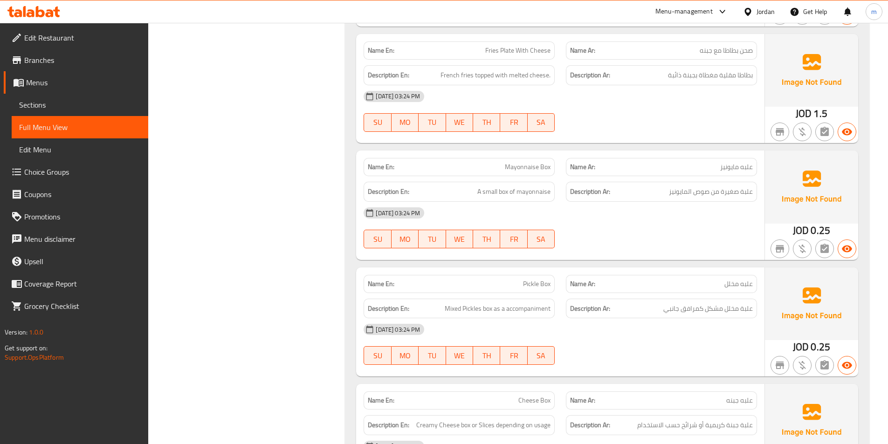
scroll to position [5034, 0]
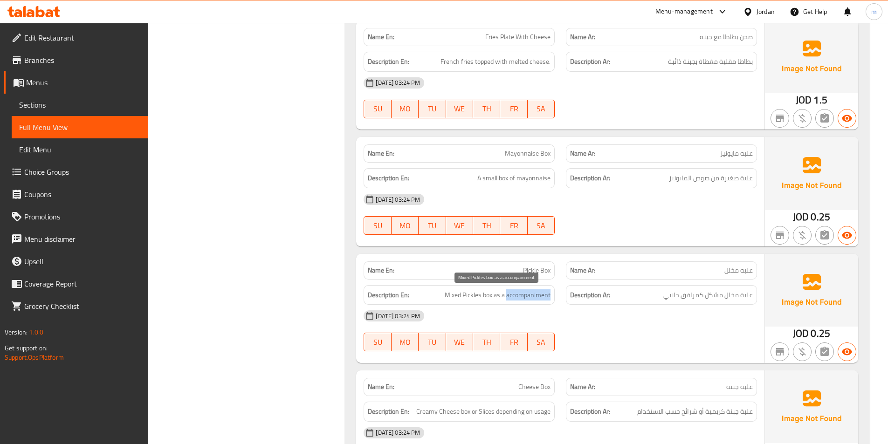
drag, startPoint x: 508, startPoint y: 295, endPoint x: 550, endPoint y: 292, distance: 42.0
click at [550, 292] on span "Mixed Pickles box as a accompaniment" at bounding box center [498, 295] width 106 height 12
copy span "accompaniment"
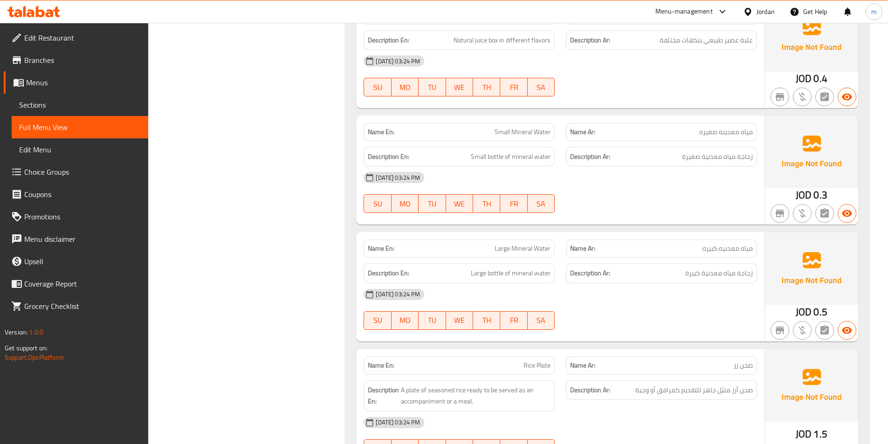
scroll to position [5795, 0]
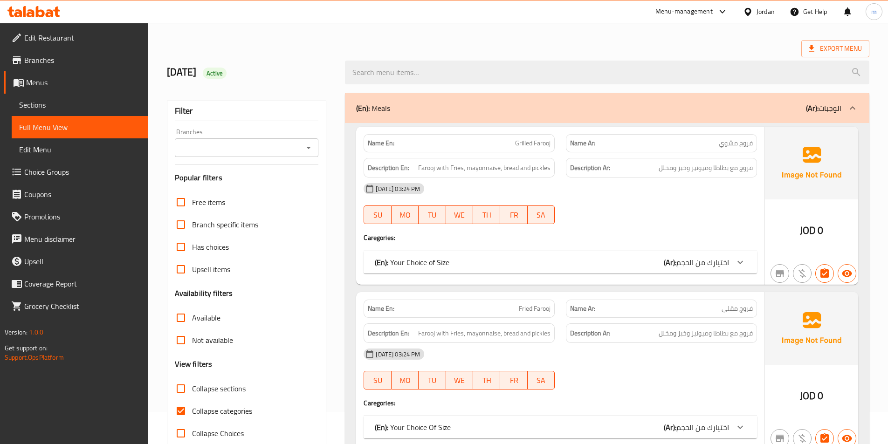
scroll to position [47, 0]
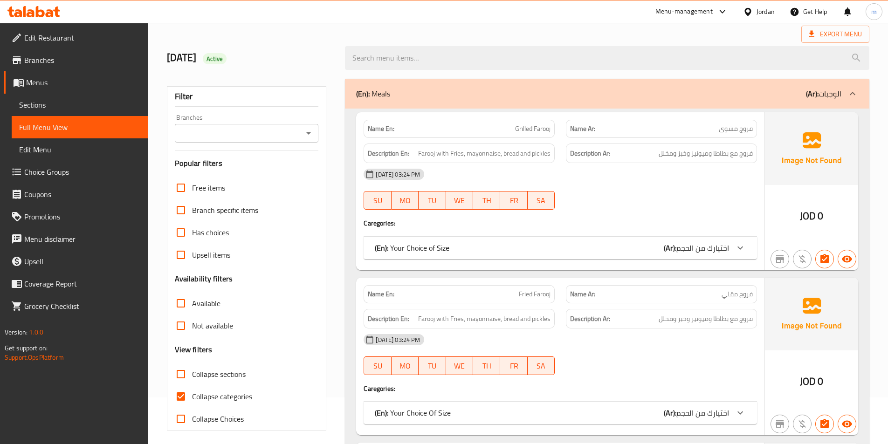
click at [200, 402] on span "Collapse categories" at bounding box center [222, 396] width 60 height 11
click at [192, 403] on input "Collapse categories" at bounding box center [181, 396] width 22 height 22
checkbox input "false"
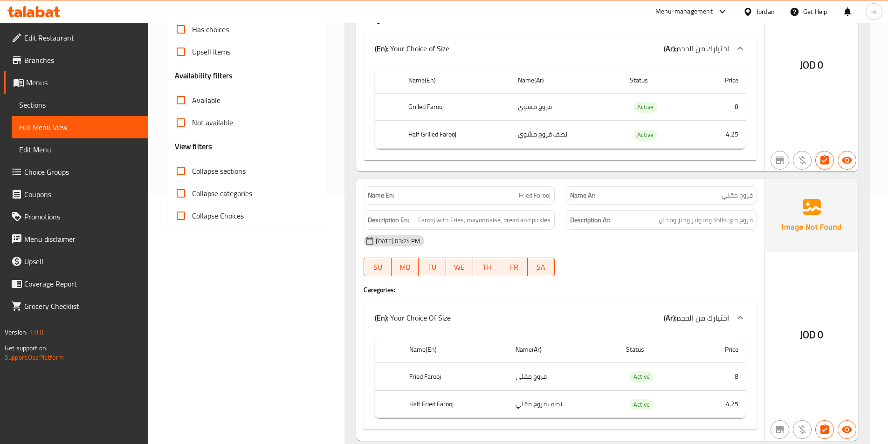
scroll to position [0, 0]
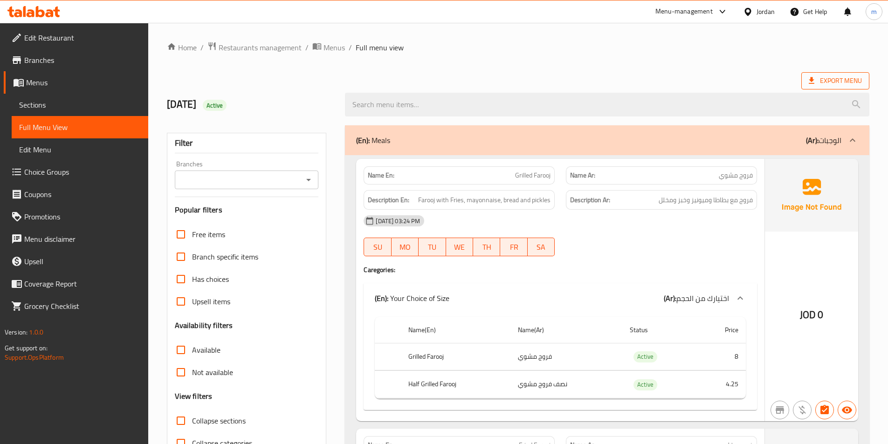
click at [831, 83] on span "Export Menu" at bounding box center [835, 81] width 53 height 12
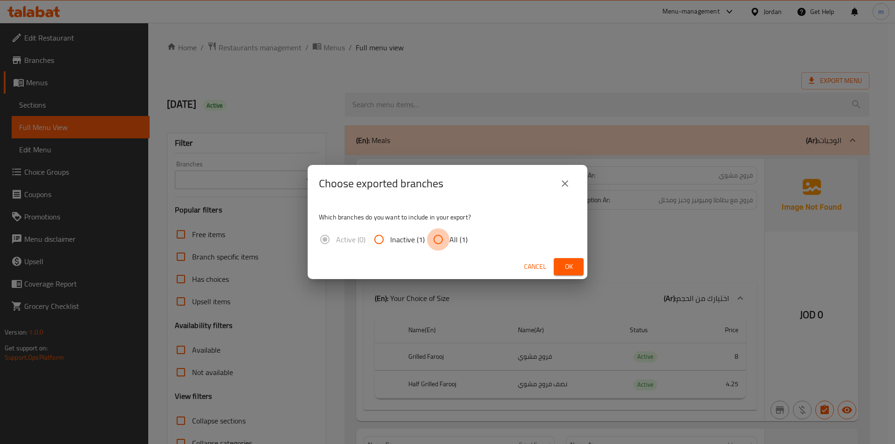
click at [439, 234] on input "All (1)" at bounding box center [438, 239] width 22 height 22
radio input "true"
click at [562, 260] on button "Ok" at bounding box center [569, 266] width 30 height 17
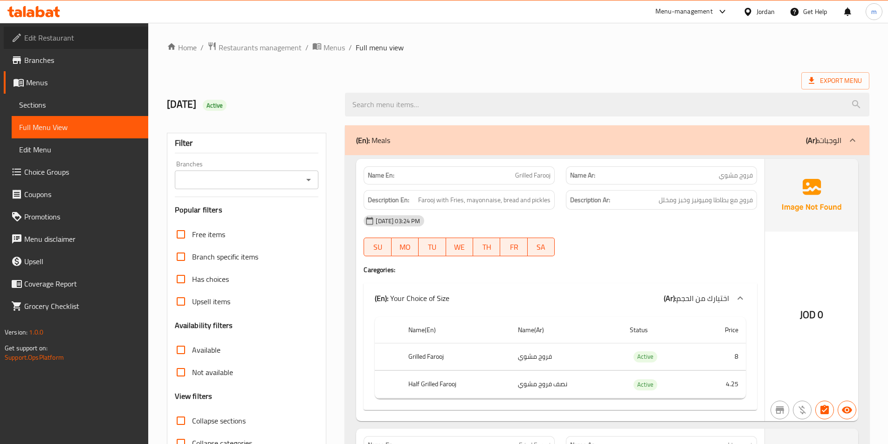
click at [100, 39] on span "Edit Restaurant" at bounding box center [82, 37] width 117 height 11
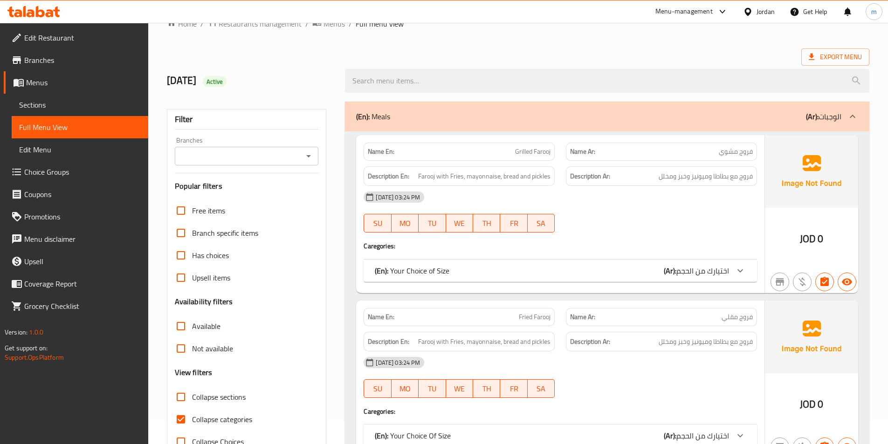
scroll to position [47, 0]
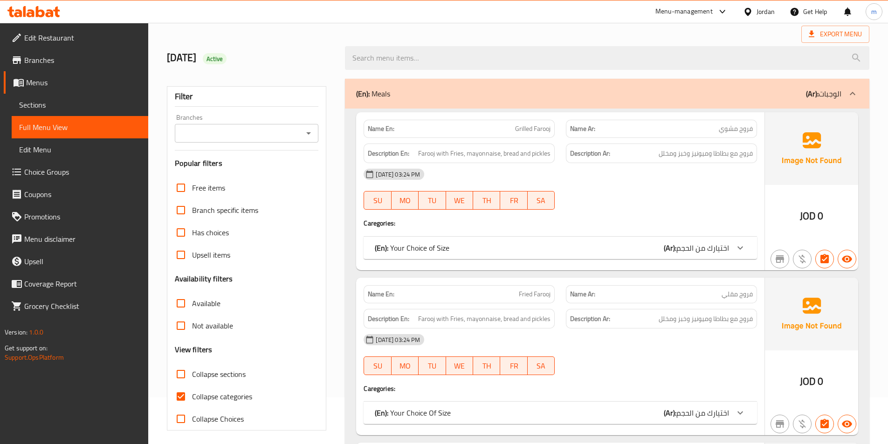
click at [205, 391] on span "Collapse categories" at bounding box center [222, 396] width 60 height 11
click at [192, 391] on input "Collapse categories" at bounding box center [181, 396] width 22 height 22
checkbox input "false"
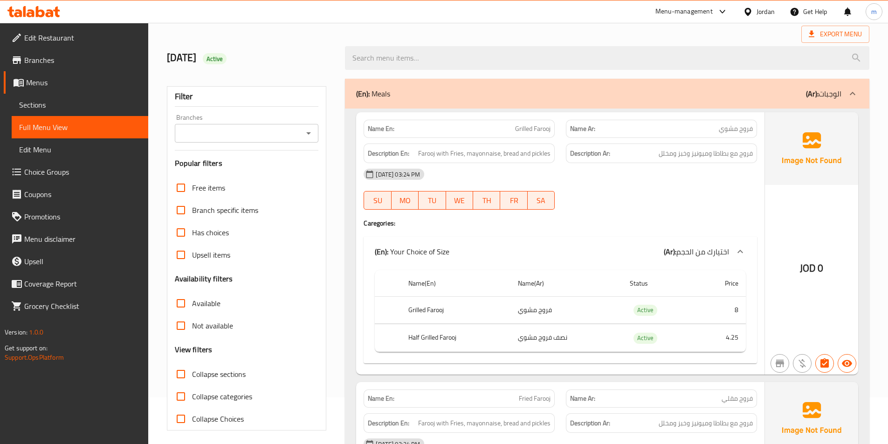
click at [74, 104] on span "Sections" at bounding box center [80, 104] width 122 height 11
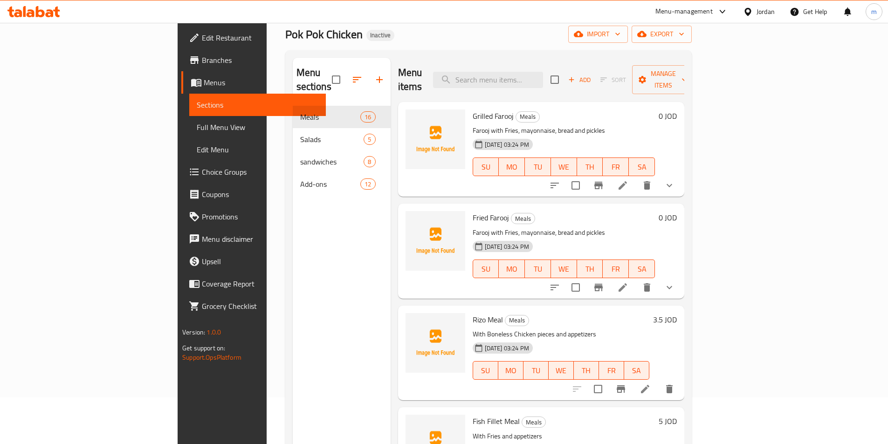
click at [491, 49] on div "Home / Restaurants management / Menus / Sections Pok Pok Chicken Inactive impor…" at bounding box center [488, 252] width 406 height 515
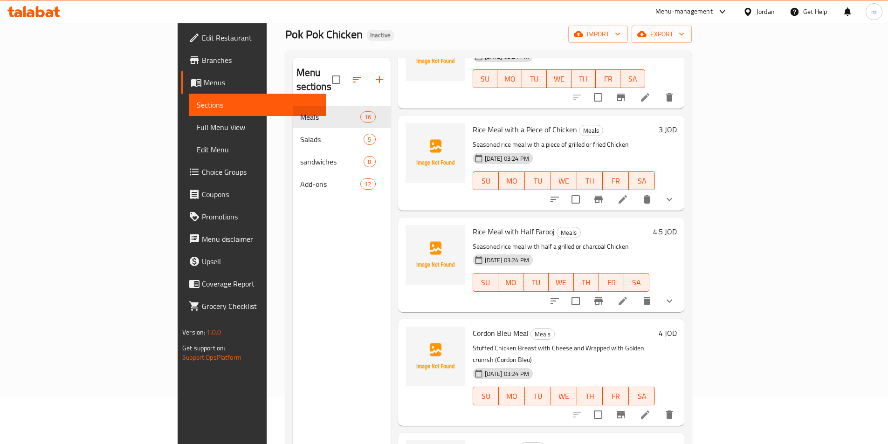
click at [651, 409] on icon at bounding box center [645, 414] width 11 height 11
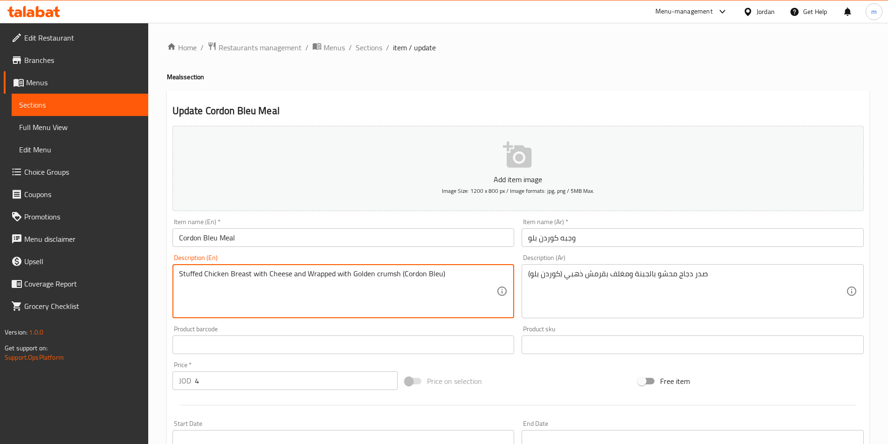
click at [315, 275] on textarea "Stuffed Chicken Breast with Cheese and Wrapped with Golden crumsh (Cordon Bleu)" at bounding box center [338, 291] width 318 height 44
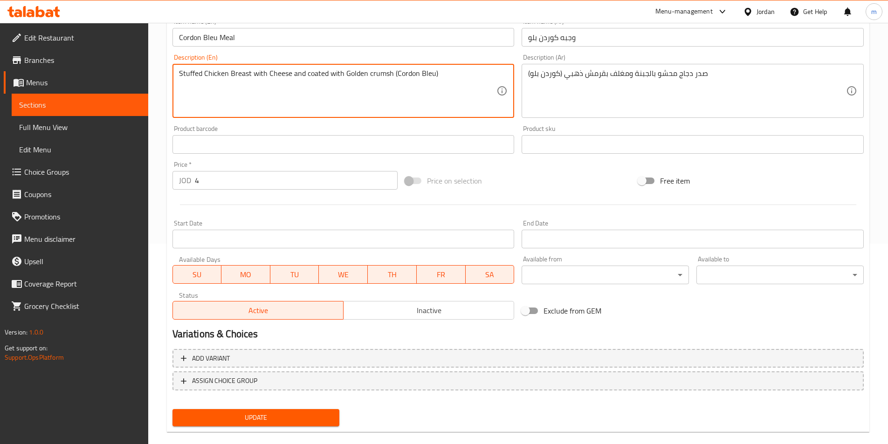
scroll to position [214, 0]
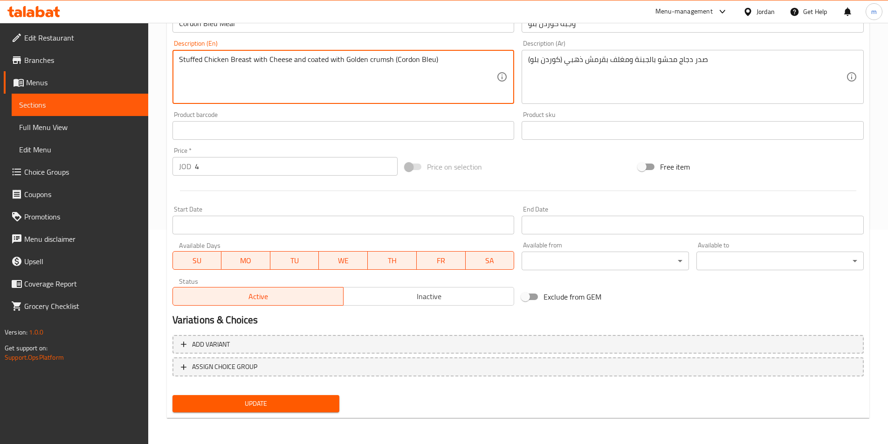
type textarea "Stuffed Chicken Breast with Cheese and coated with Golden crumsh (Cordon Bleu)"
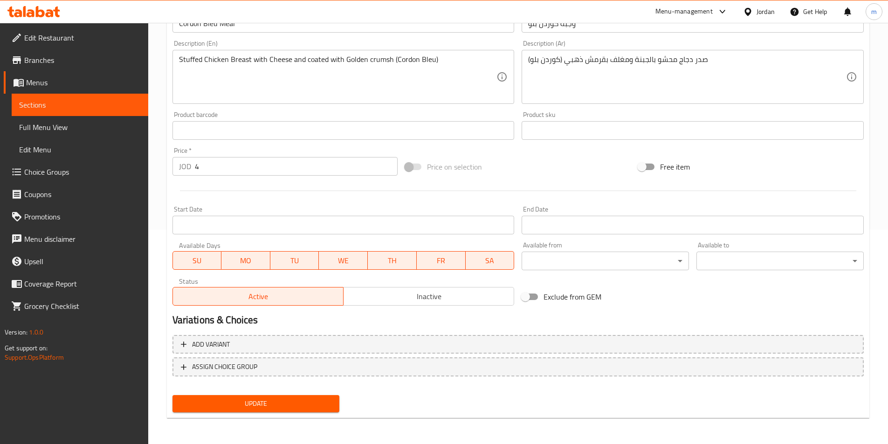
click at [286, 395] on div "Update" at bounding box center [256, 404] width 175 height 25
click at [284, 401] on span "Update" at bounding box center [256, 404] width 152 height 12
click at [83, 102] on span "Sections" at bounding box center [80, 104] width 122 height 11
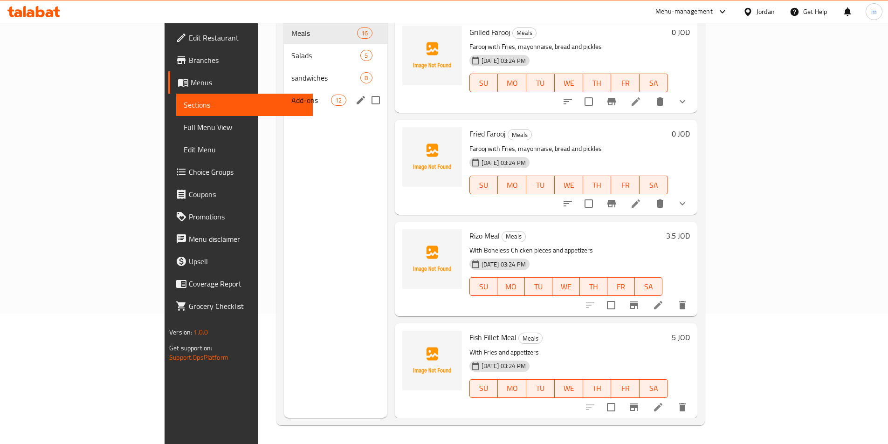
scroll to position [37, 0]
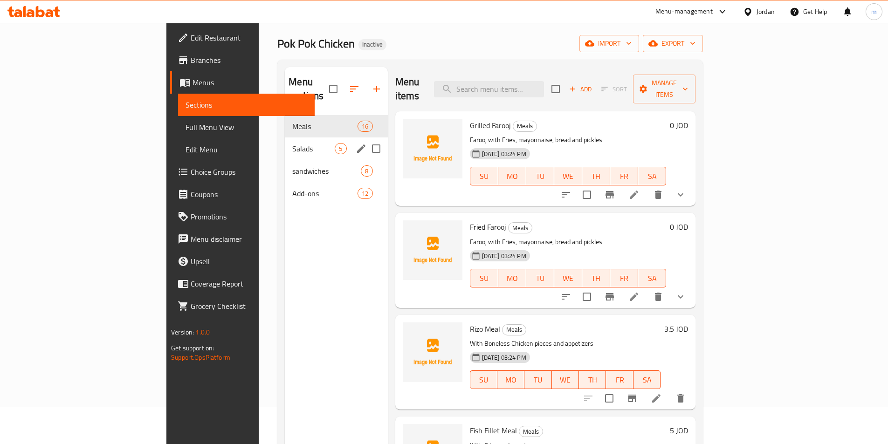
click at [292, 143] on span "Salads" at bounding box center [313, 148] width 42 height 11
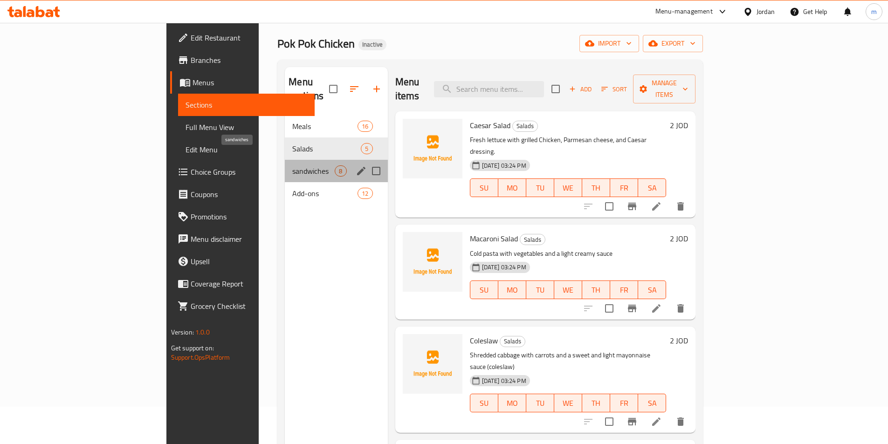
click at [292, 165] on span "sandwiches" at bounding box center [313, 170] width 42 height 11
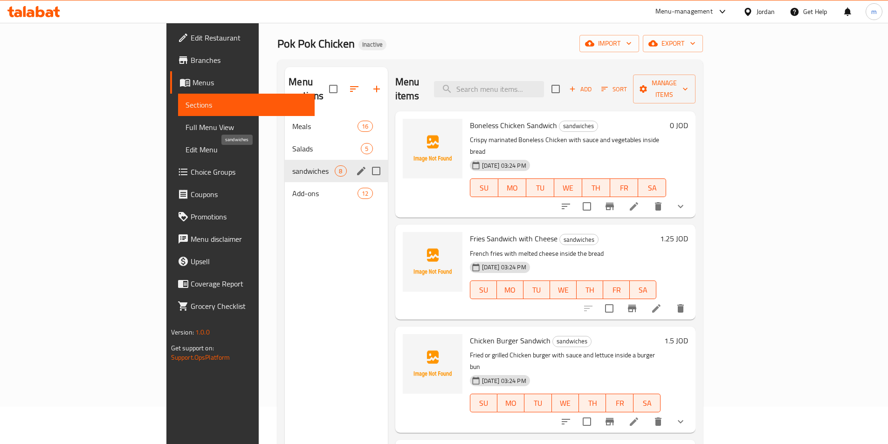
scroll to position [331, 0]
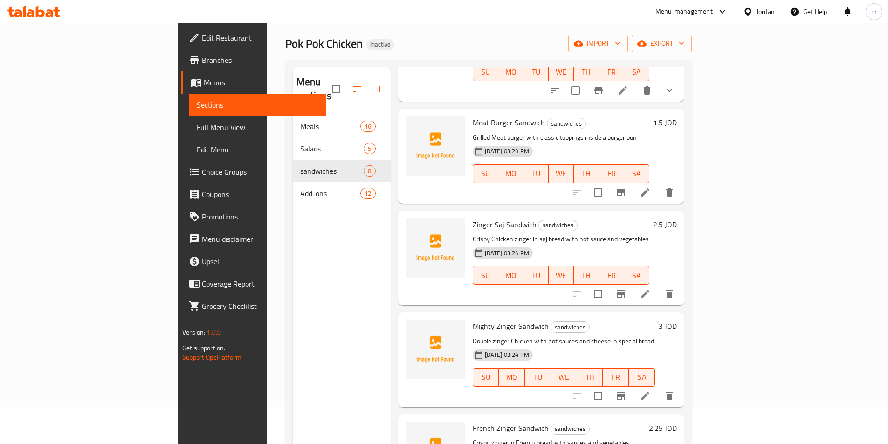
click at [651, 391] on icon at bounding box center [645, 396] width 11 height 11
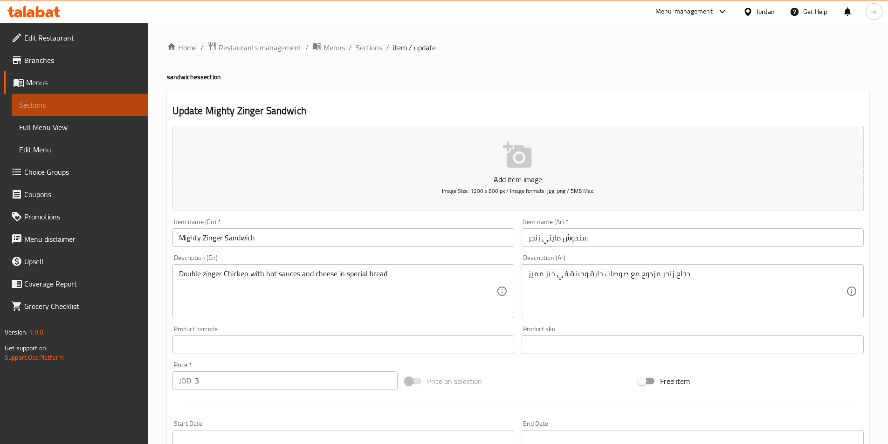
click at [67, 106] on span "Sections" at bounding box center [80, 104] width 122 height 11
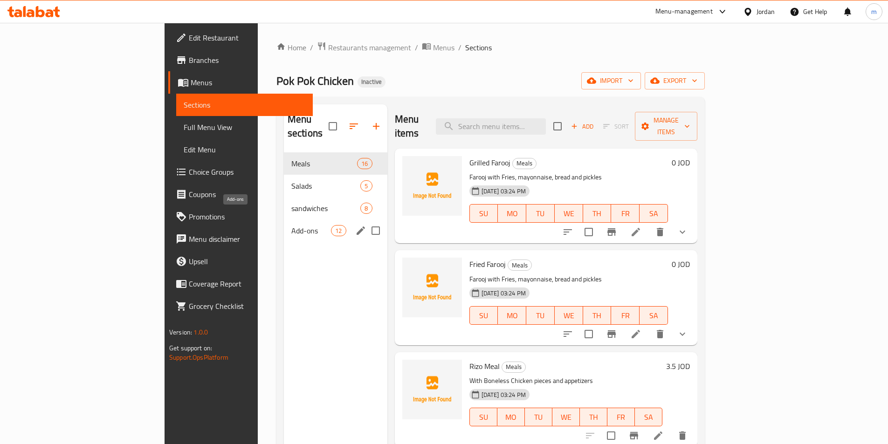
click at [291, 225] on span "Add-ons" at bounding box center [311, 230] width 40 height 11
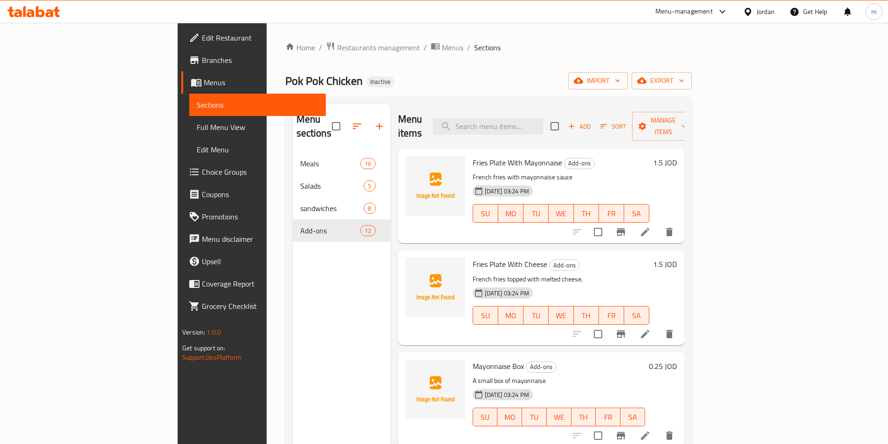
click at [651, 430] on icon at bounding box center [645, 435] width 11 height 11
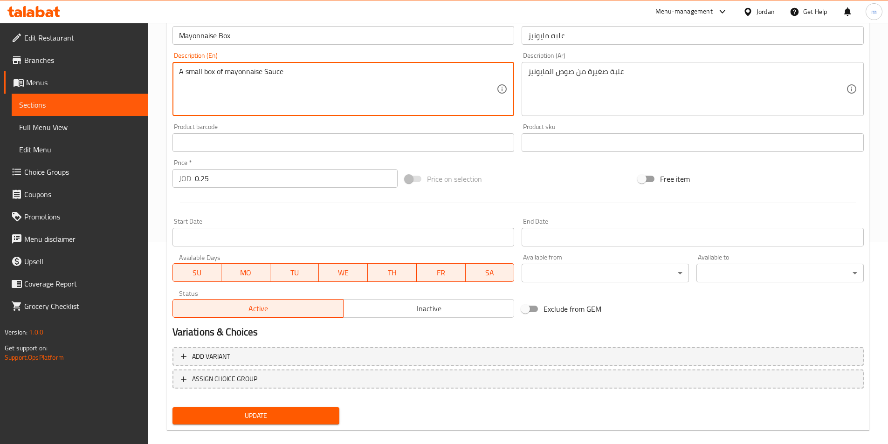
scroll to position [214, 0]
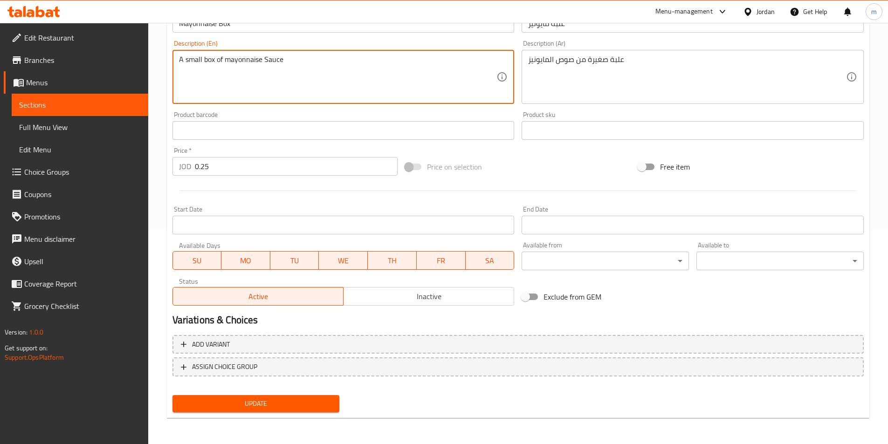
type textarea "A small box of mayonnaise Sauce"
click at [301, 400] on span "Update" at bounding box center [256, 404] width 152 height 12
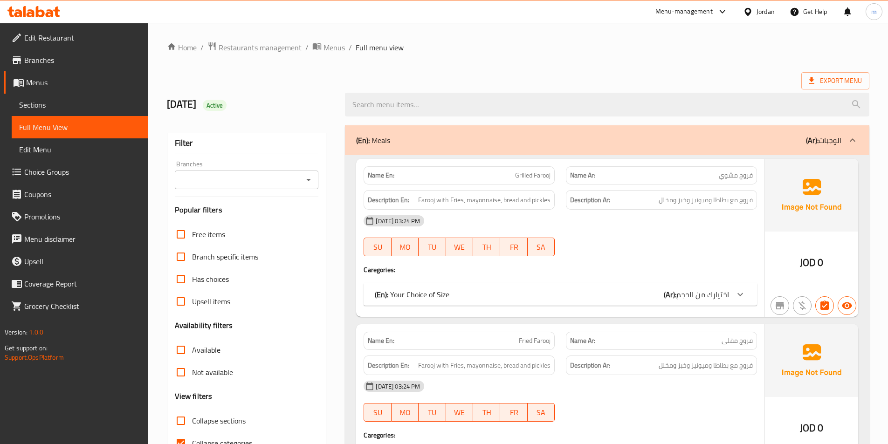
drag, startPoint x: 352, startPoint y: 185, endPoint x: 346, endPoint y: 185, distance: 5.6
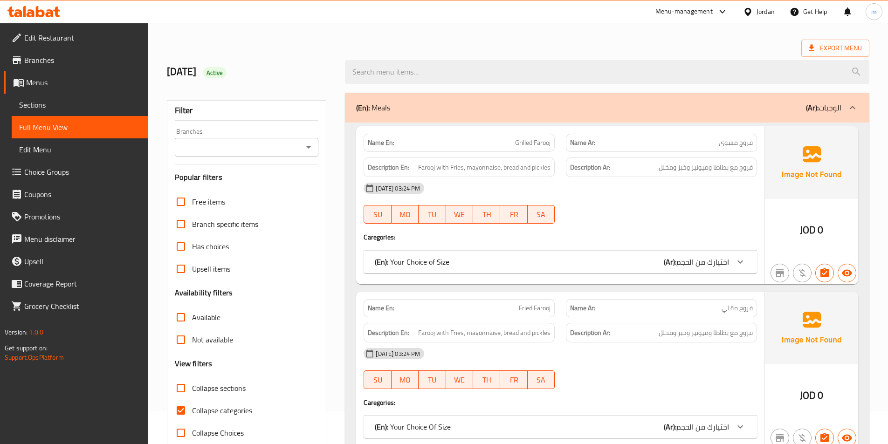
scroll to position [47, 0]
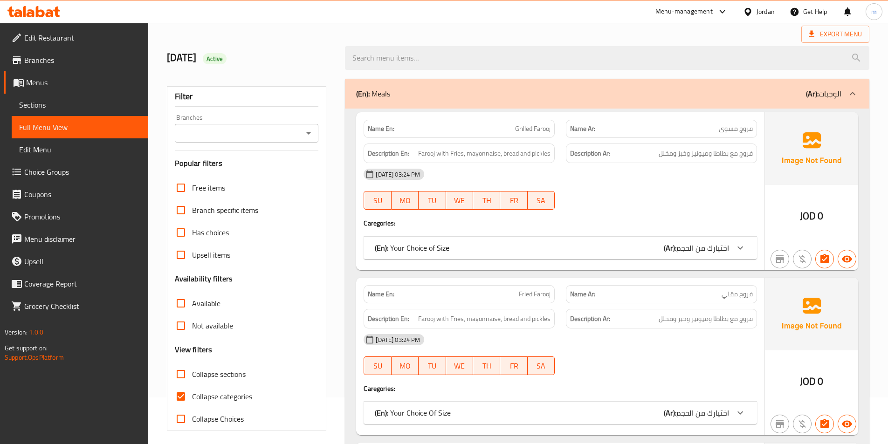
click at [200, 400] on span "Collapse categories" at bounding box center [222, 396] width 60 height 11
click at [192, 400] on input "Collapse categories" at bounding box center [181, 396] width 22 height 22
checkbox input "false"
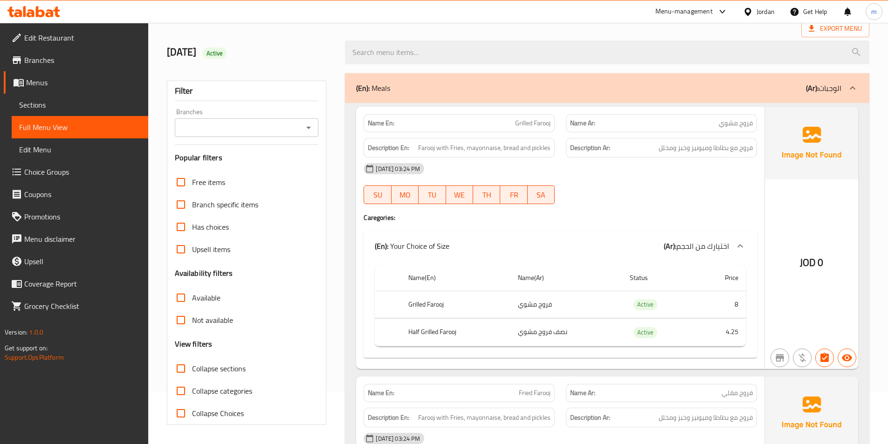
scroll to position [0, 0]
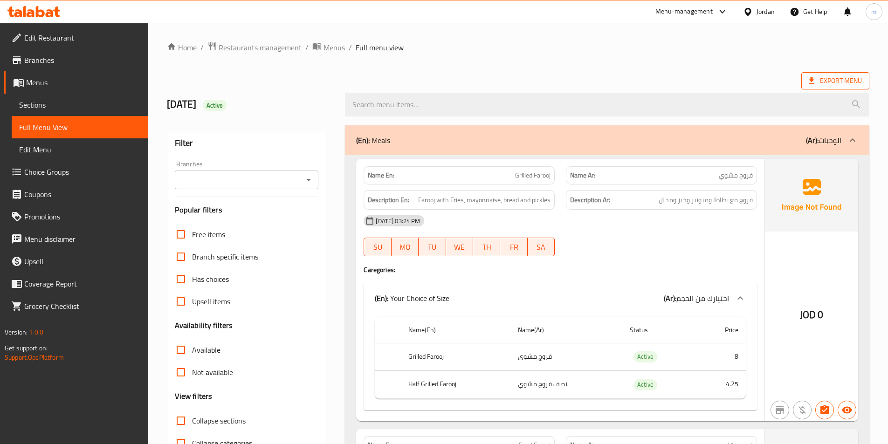
click at [841, 77] on span "Export Menu" at bounding box center [835, 81] width 53 height 12
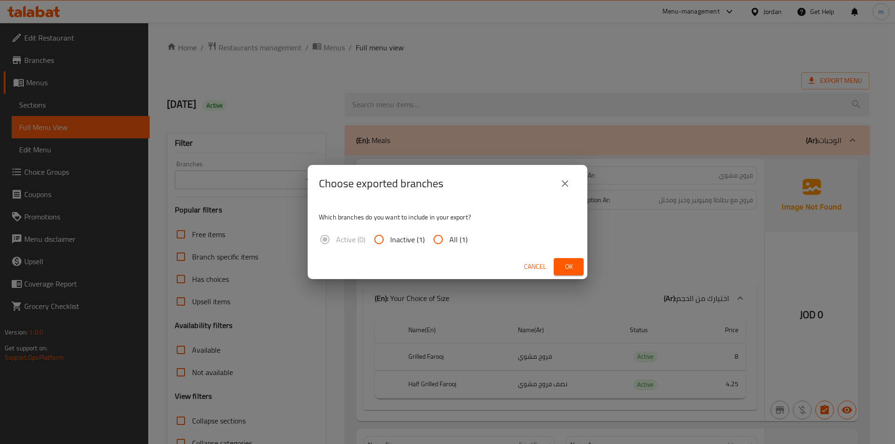
click at [431, 234] on input "All (1)" at bounding box center [438, 239] width 22 height 22
radio input "true"
click at [560, 264] on button "Ok" at bounding box center [569, 266] width 30 height 17
